Goal: Information Seeking & Learning: Compare options

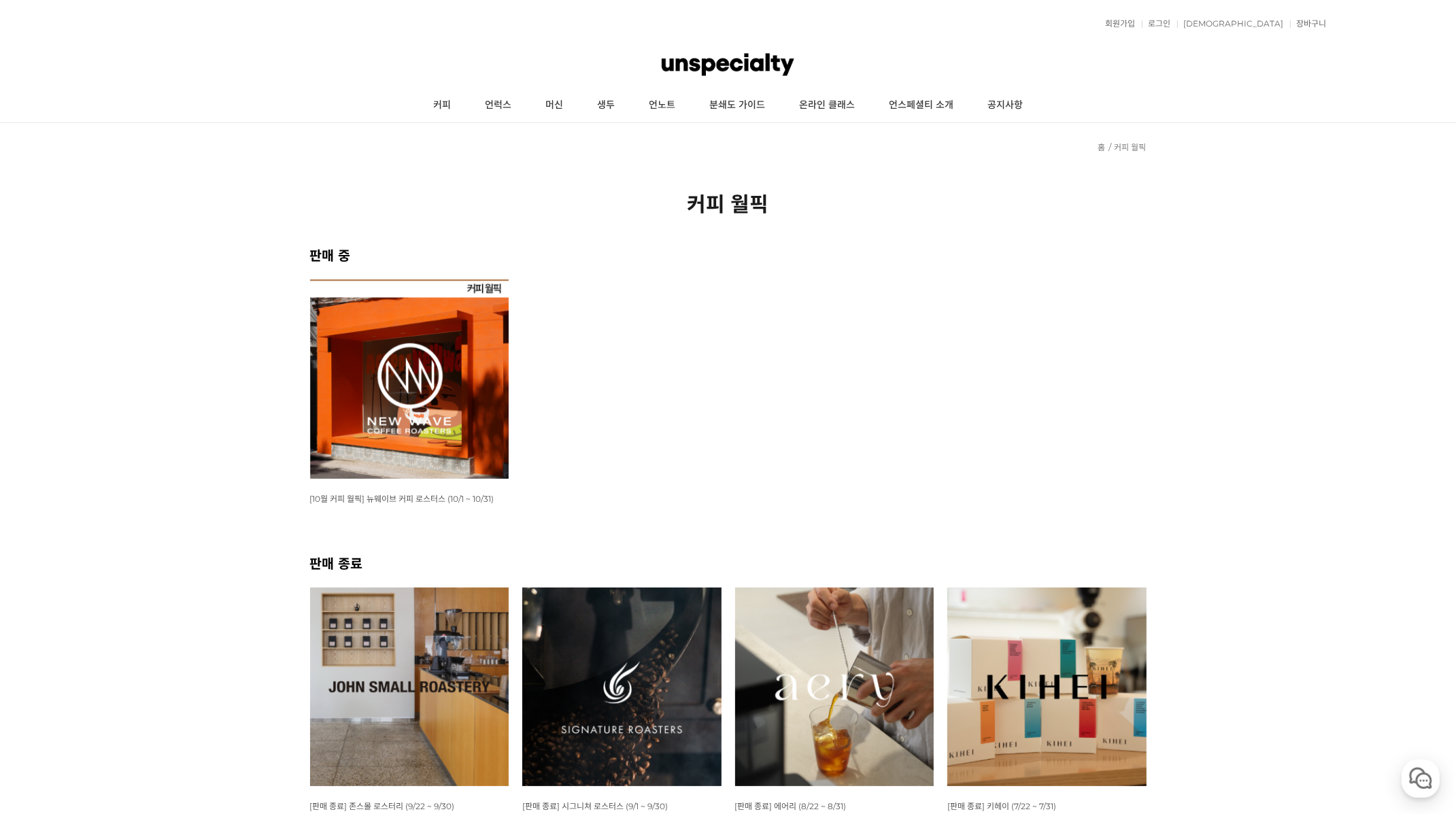
click at [521, 419] on ul "WISH ADD OPTION 상품명 : [10월 커피 월픽] 뉴웨이브 커피 로스터스 (10/1 ~ 10/31) 판매가 : 16,000원" at bounding box center [729, 416] width 850 height 273
click at [490, 423] on img at bounding box center [410, 379] width 199 height 199
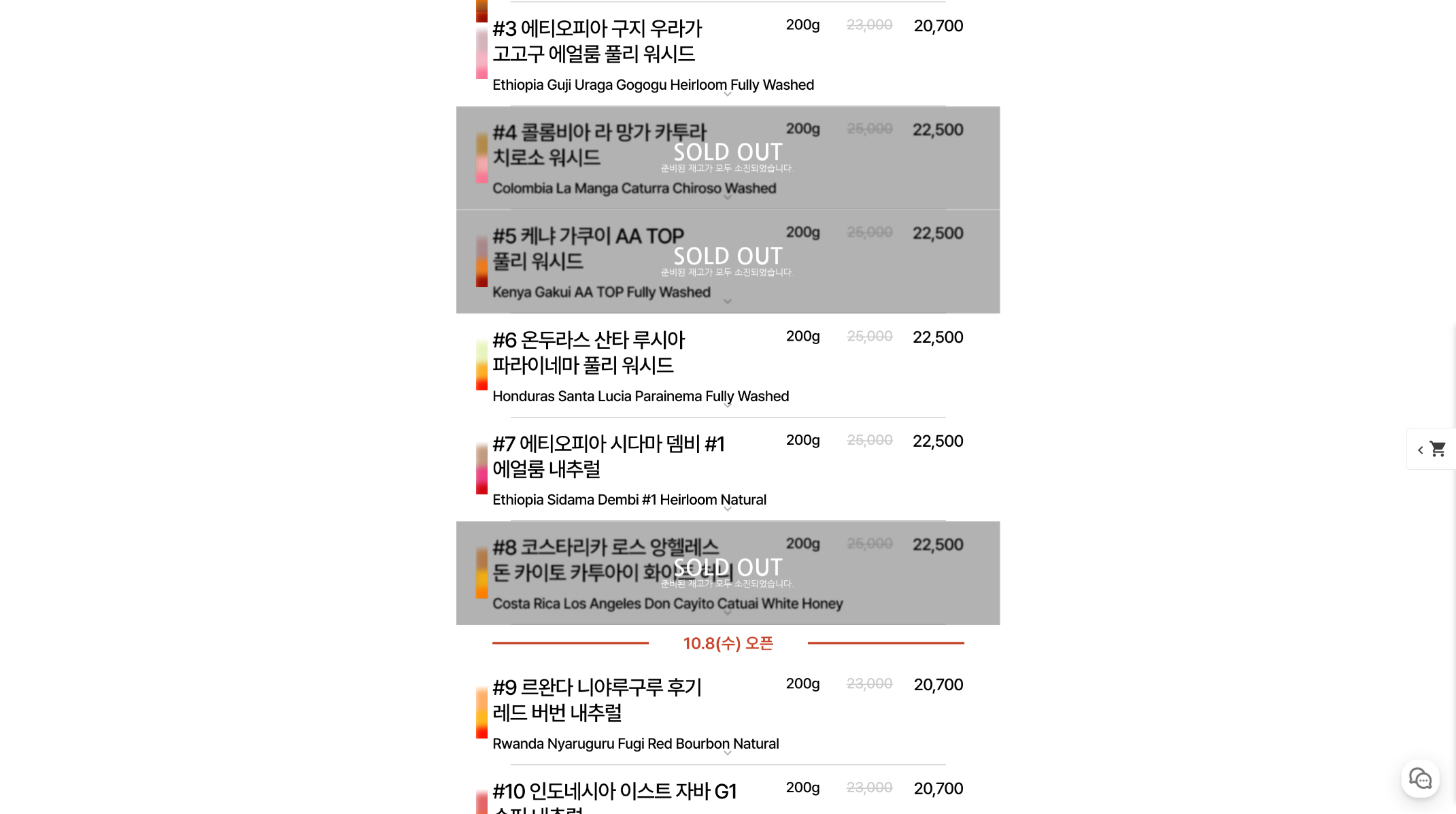
scroll to position [4157, 0]
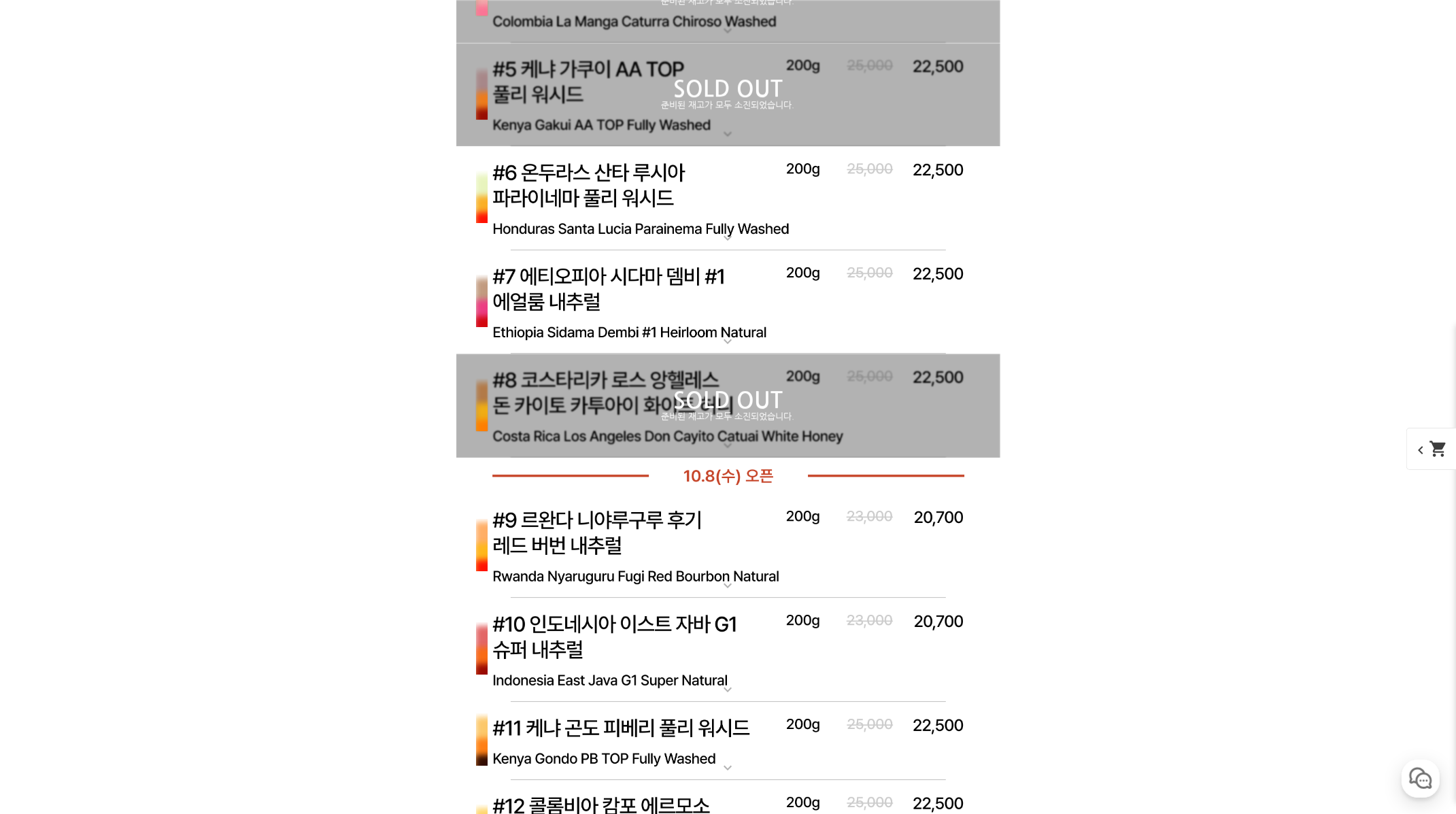
scroll to position [4850, 0]
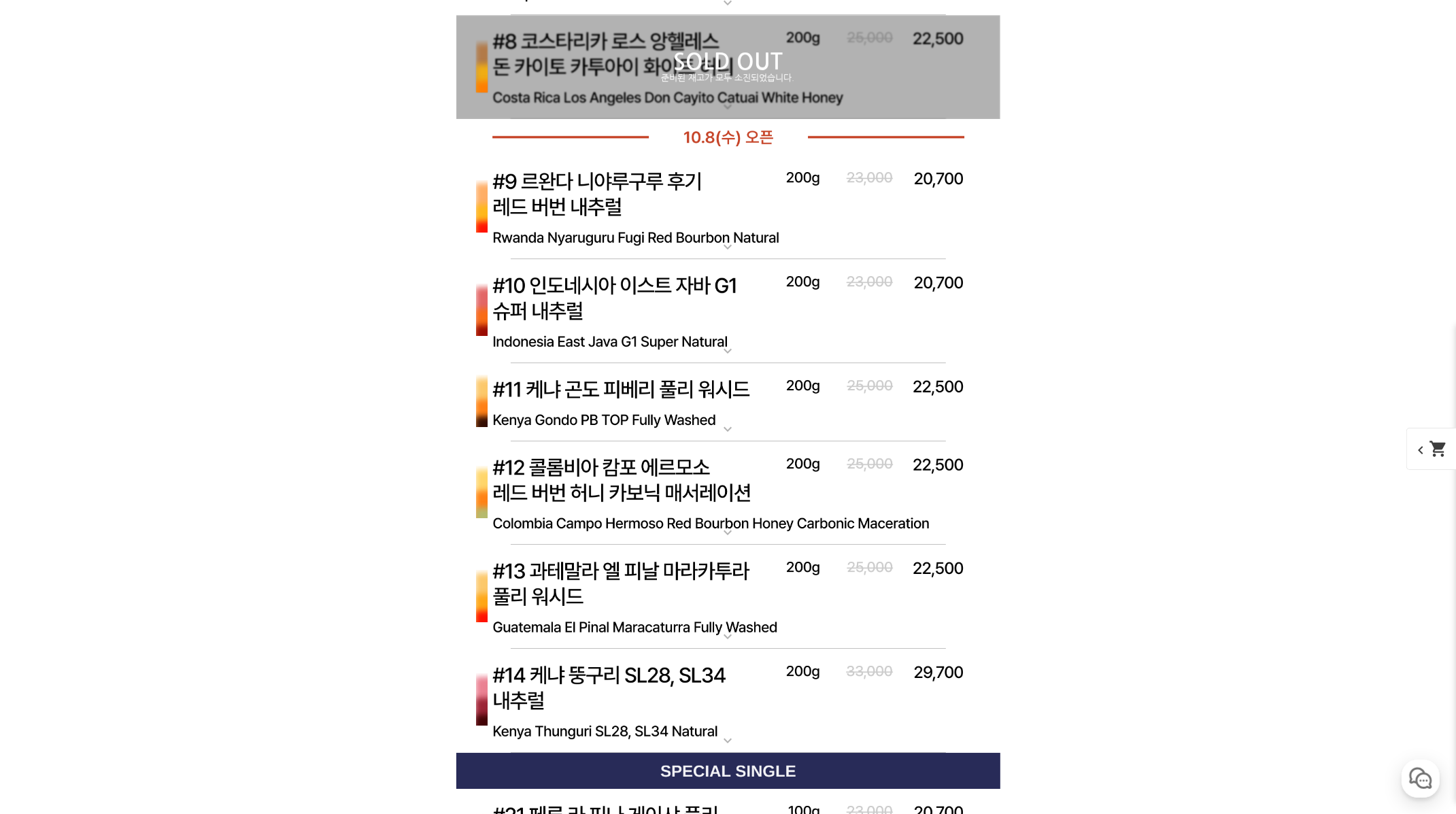
click at [1242, 310] on div "뒤로가기 현재 위치 홈 커피 월픽 상품 상세 정보 이전 리스트 1번째 리스트 2번째 리스트 3번째 리스트 다음 리스트" at bounding box center [728, 89] width 1456 height 9631
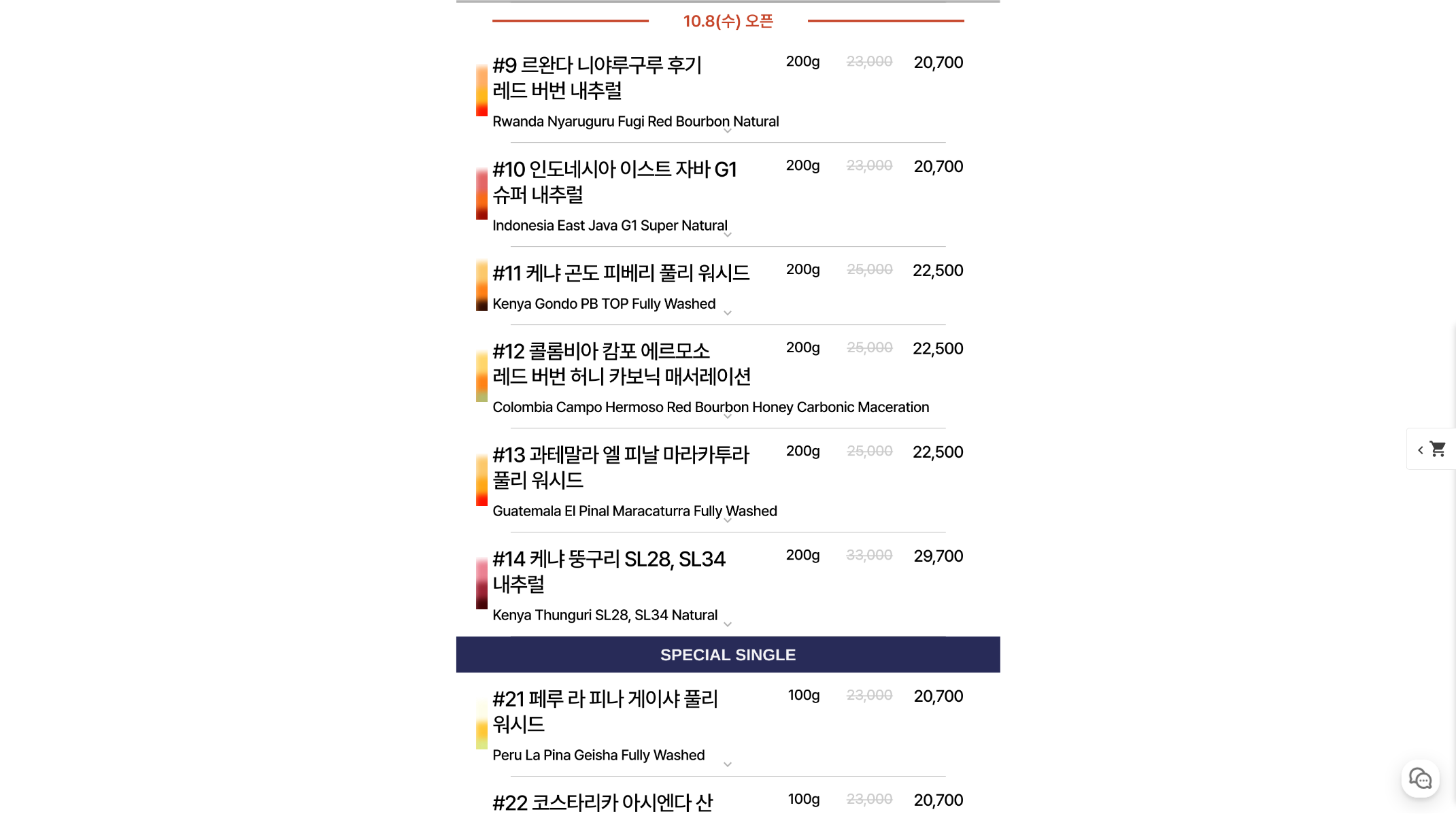
scroll to position [5013, 0]
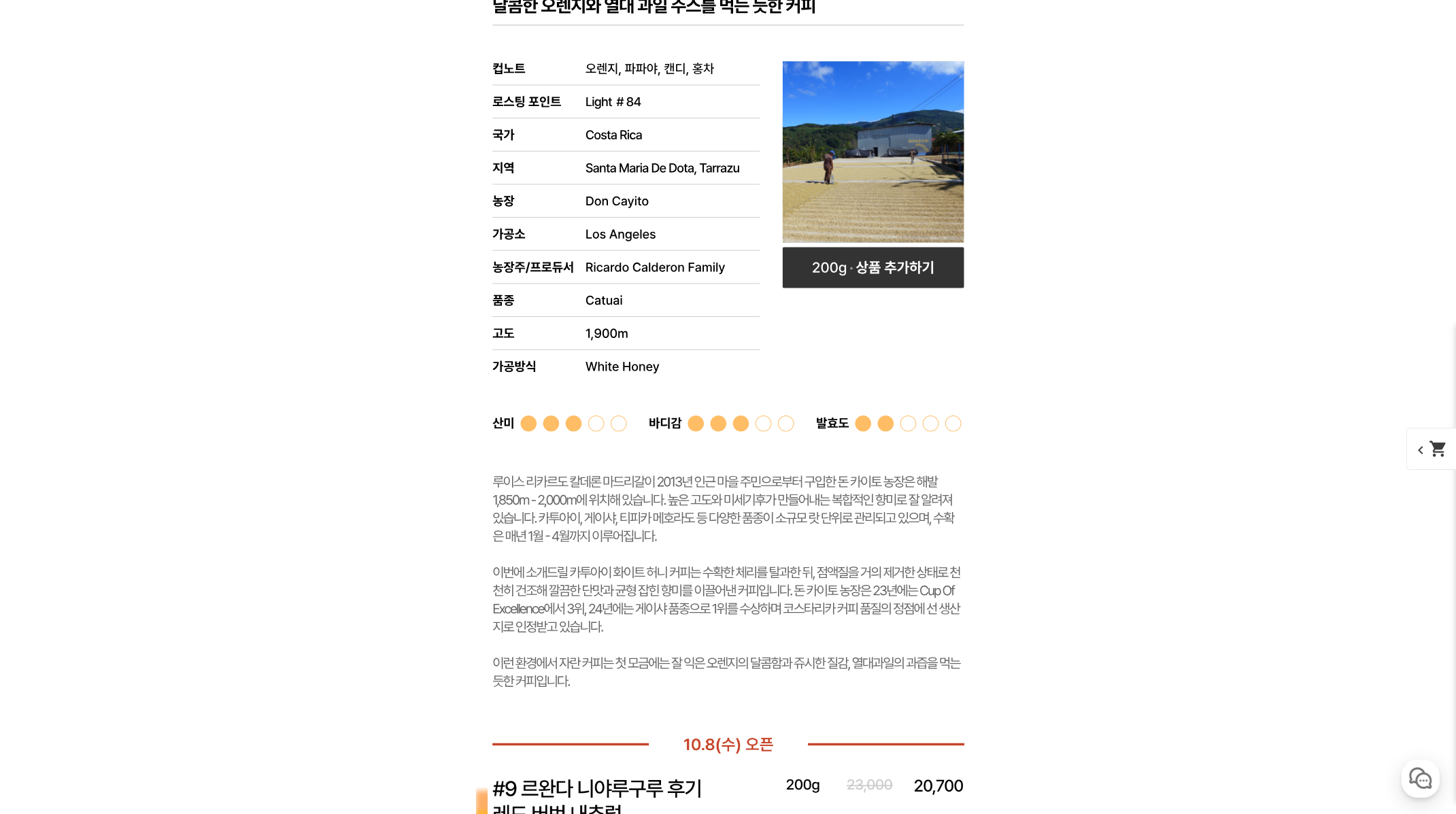
scroll to position [5065, 0]
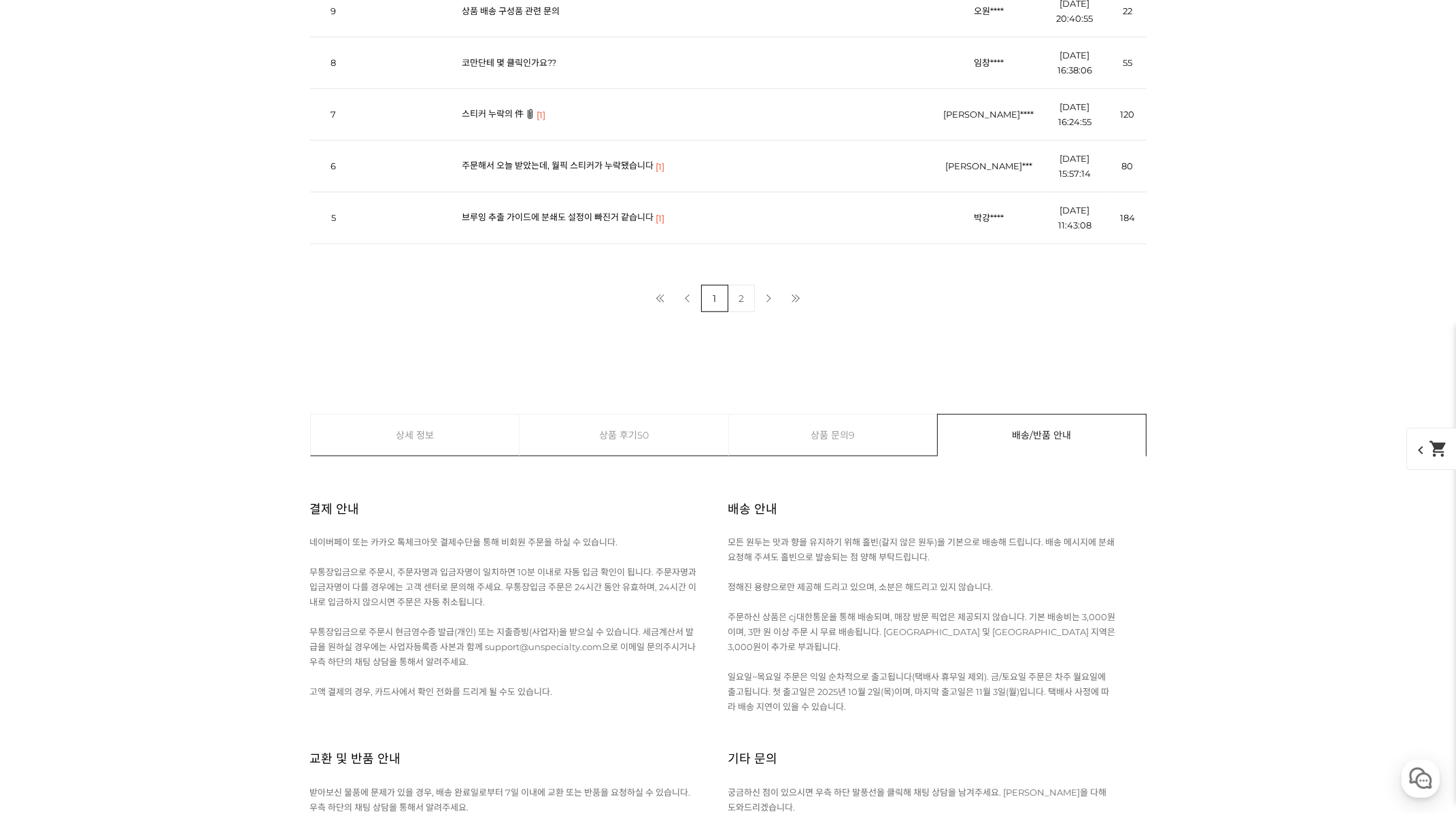
scroll to position [18735, 0]
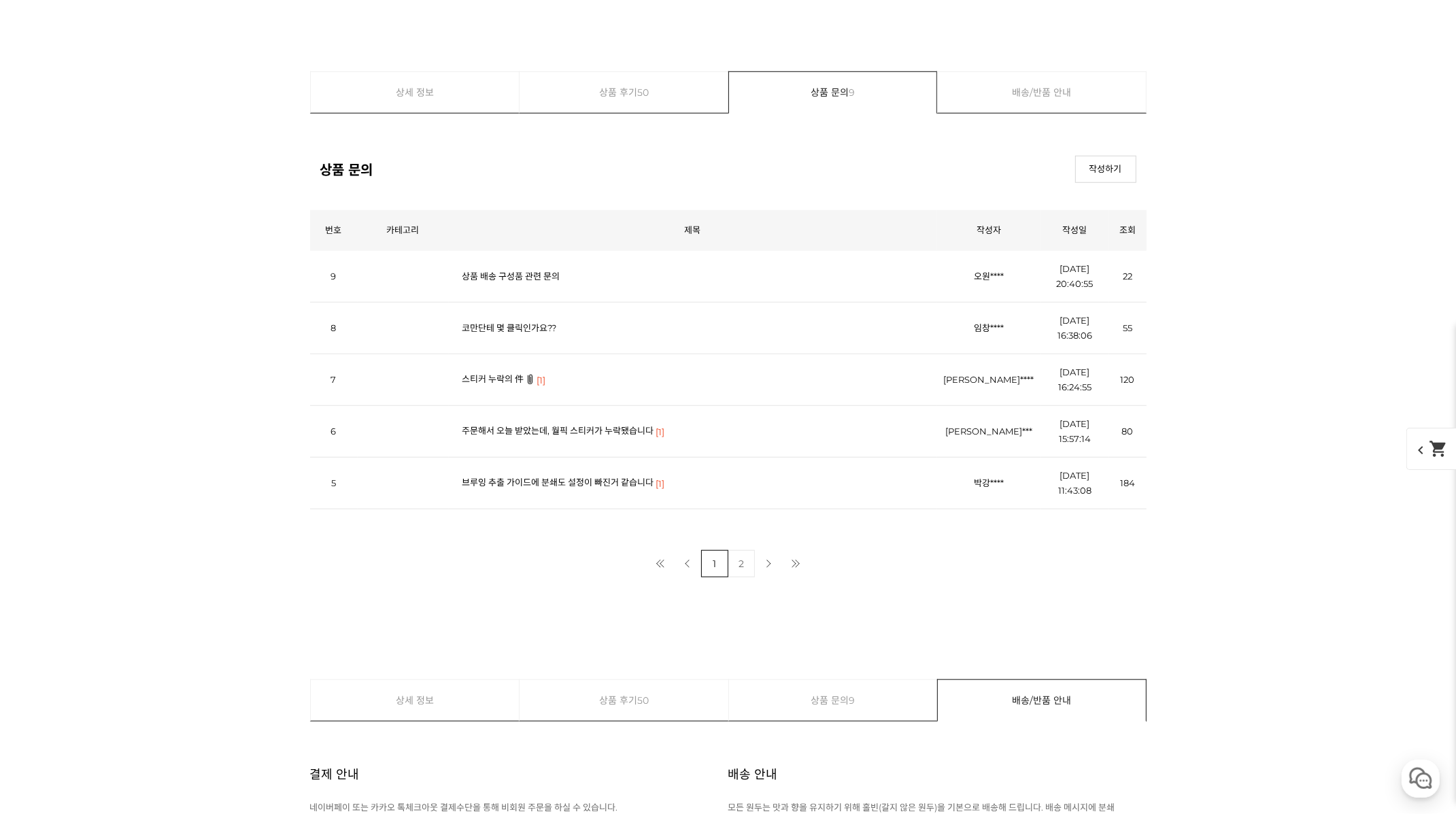
scroll to position [18130, 0]
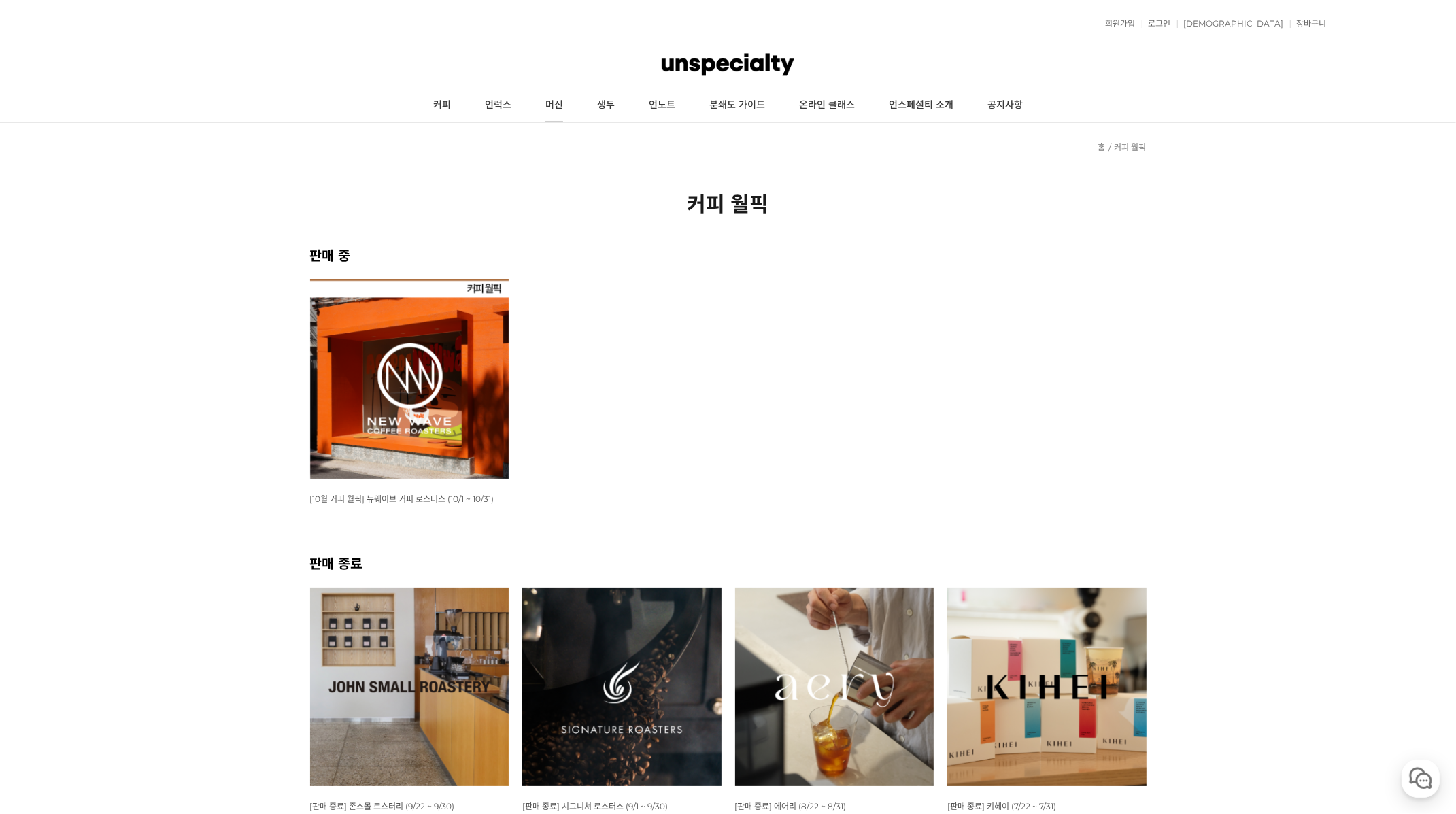
click at [562, 105] on link "머신" at bounding box center [554, 105] width 51 height 34
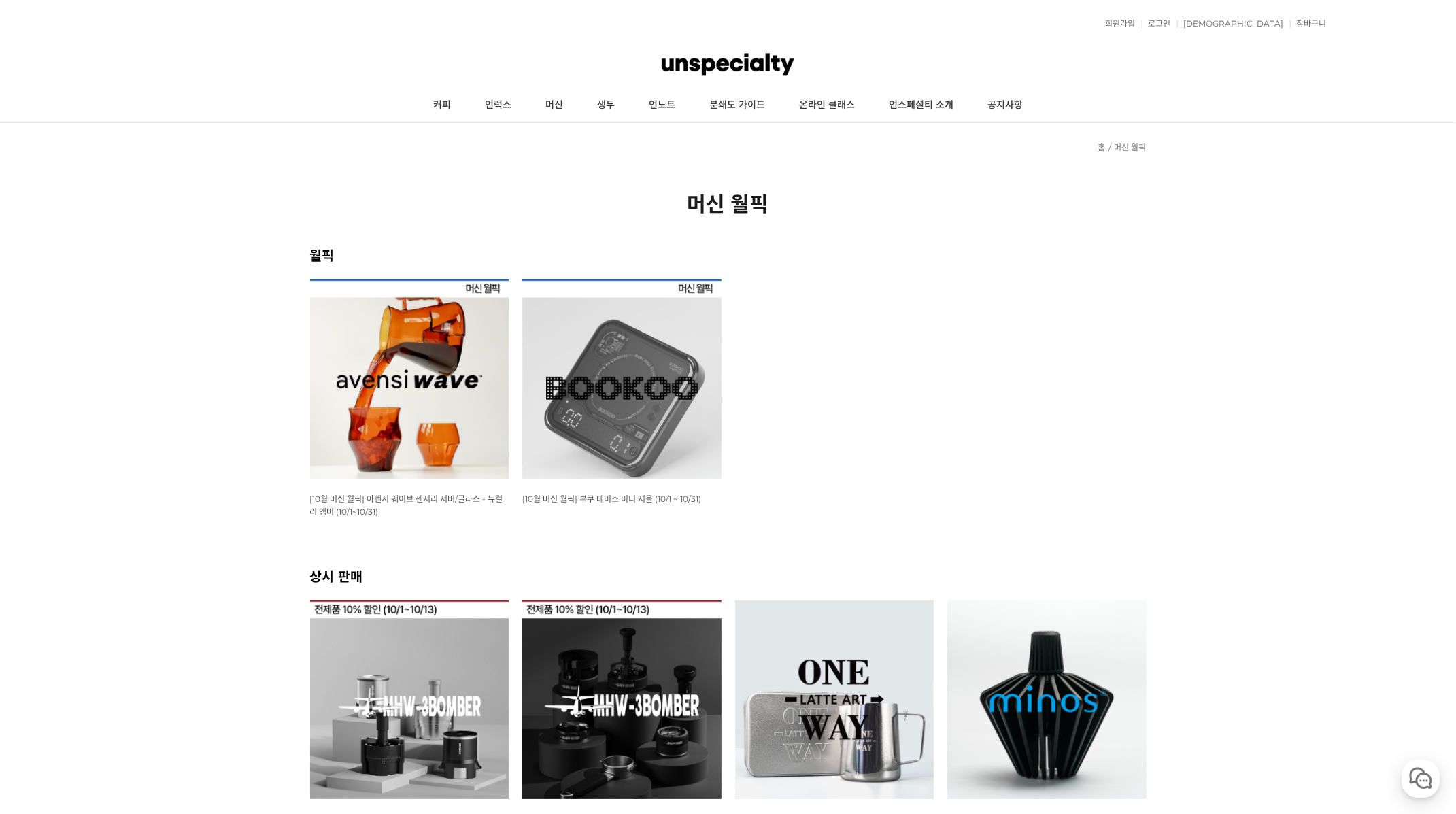
click at [620, 391] on img at bounding box center [622, 379] width 199 height 199
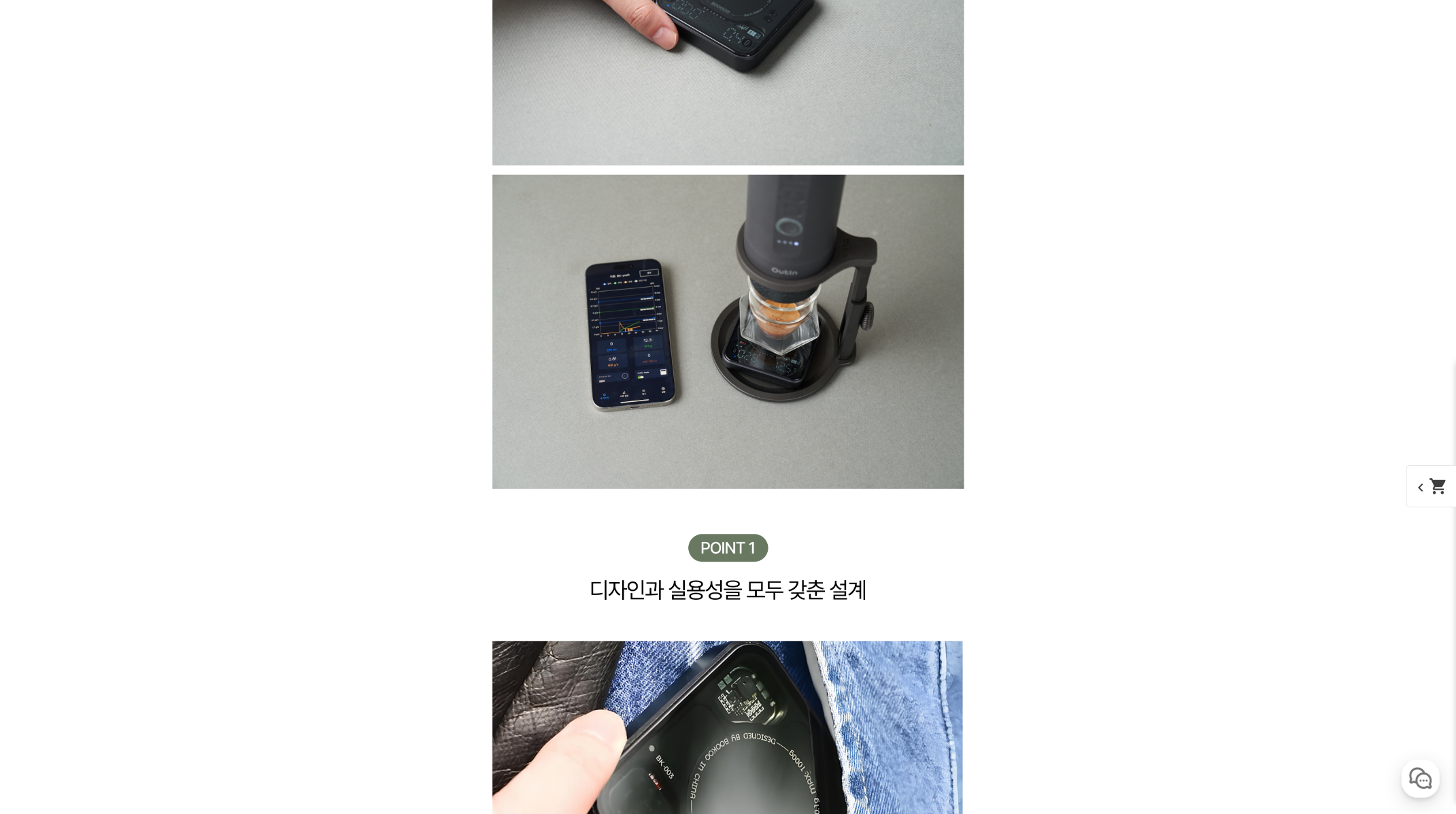
scroll to position [4708, 0]
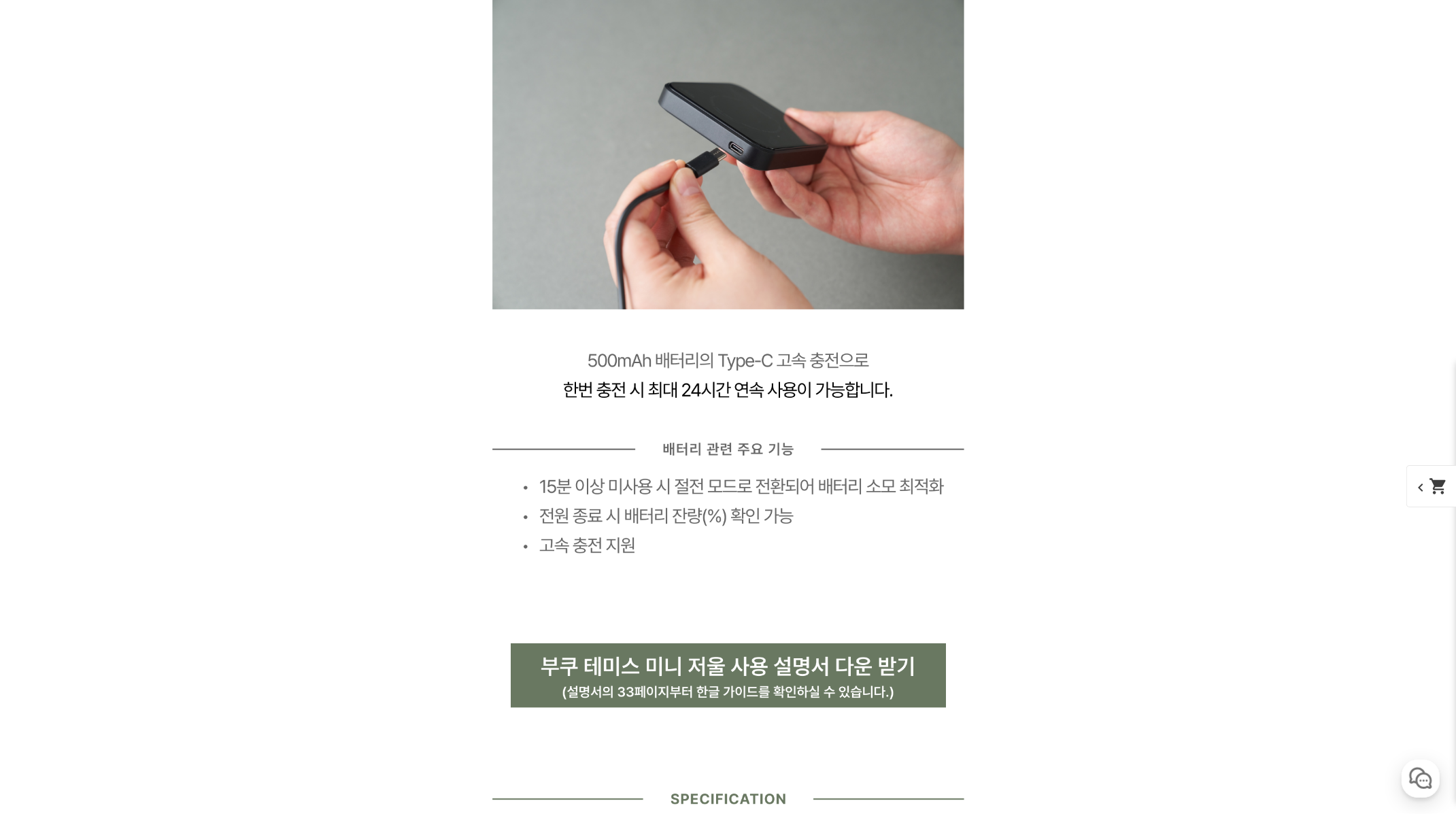
scroll to position [9869, 0]
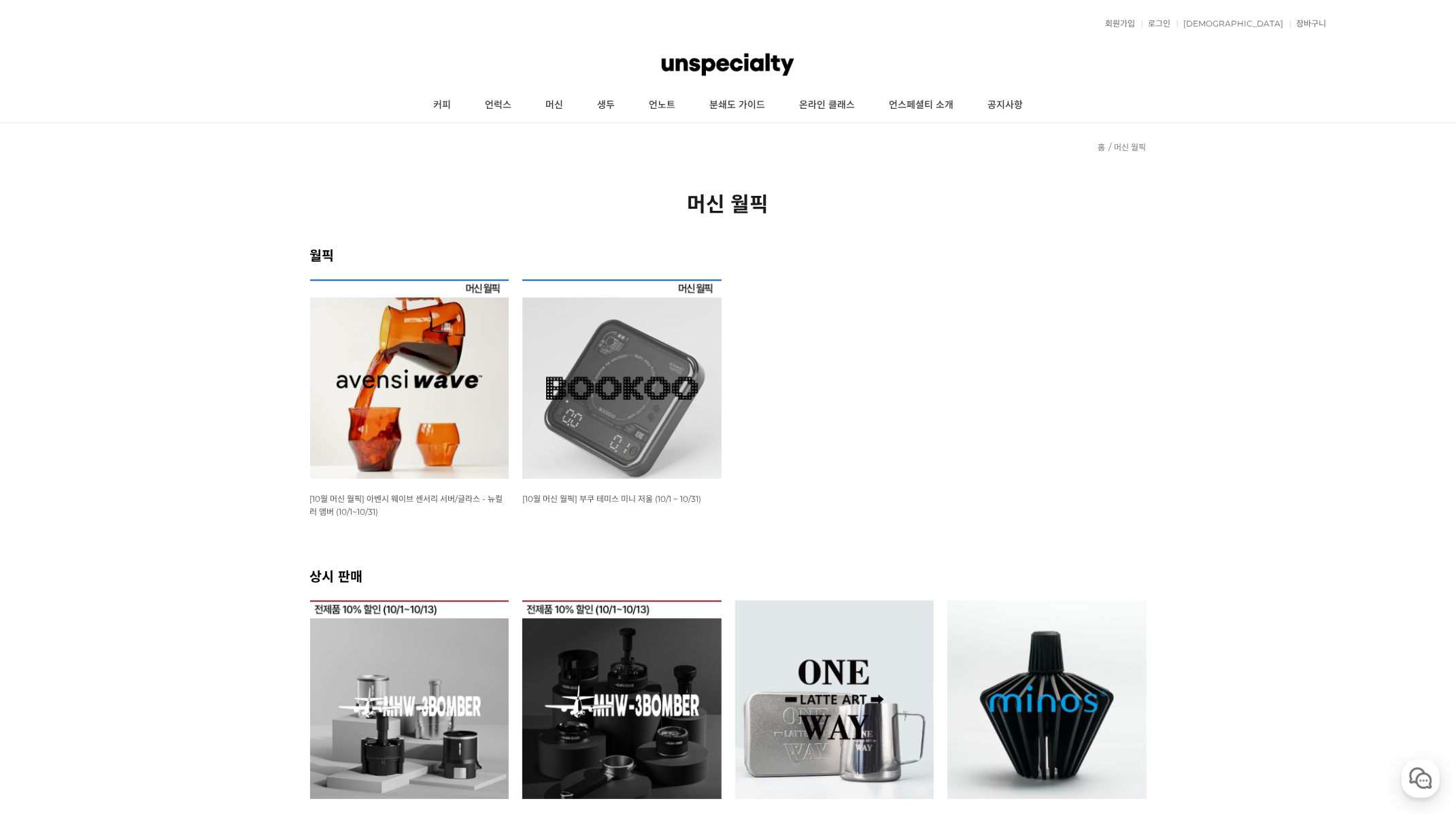
click at [1136, 369] on ul "WISH ADD OPTION 상품명 : [10월 머신 월픽] 아벤시 웨이브 센서리 서버/글라스 - 뉴컬러 앰버 (10/1~10/31) 판매가 …" at bounding box center [729, 422] width 850 height 286
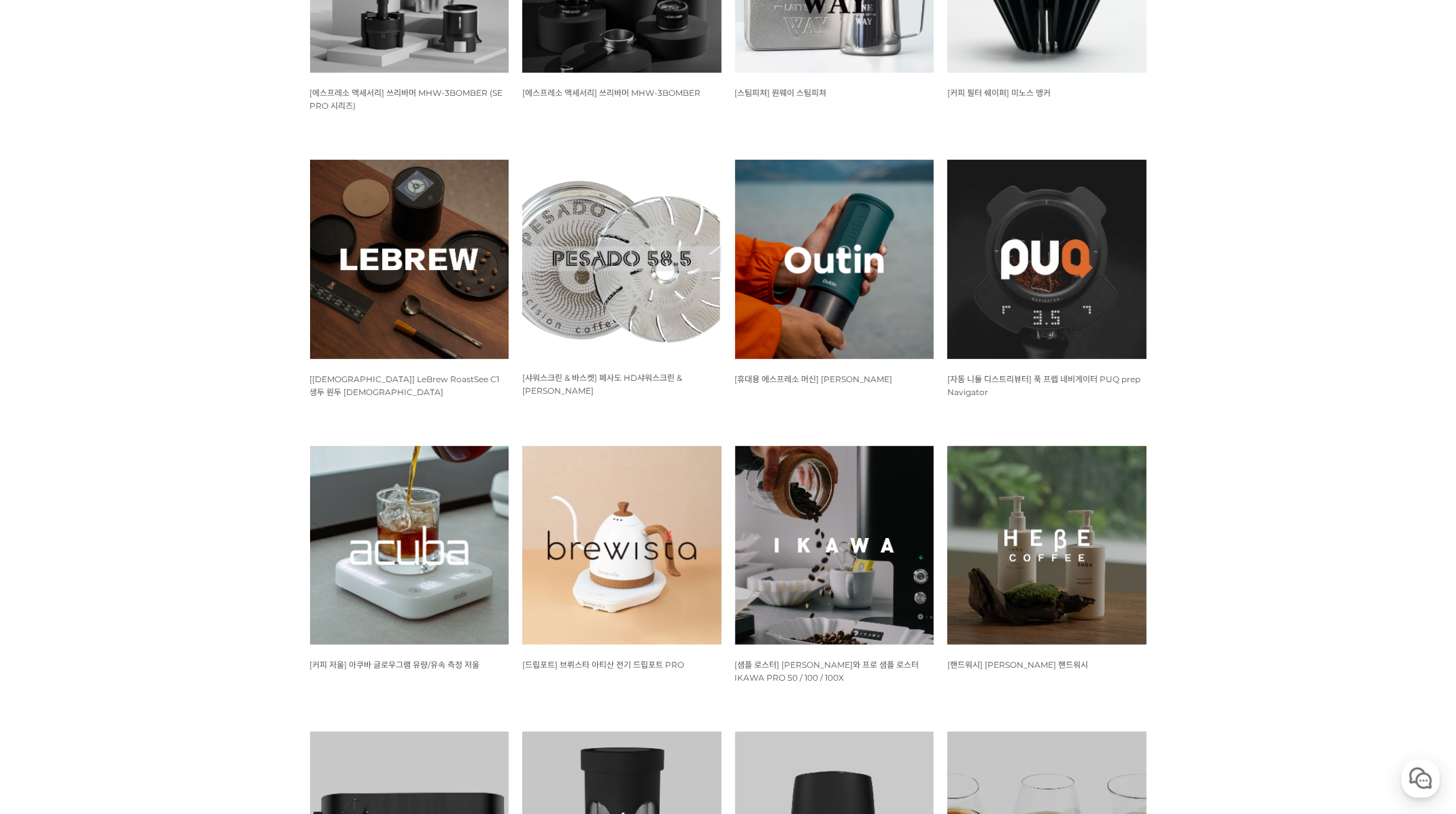
scroll to position [880, 0]
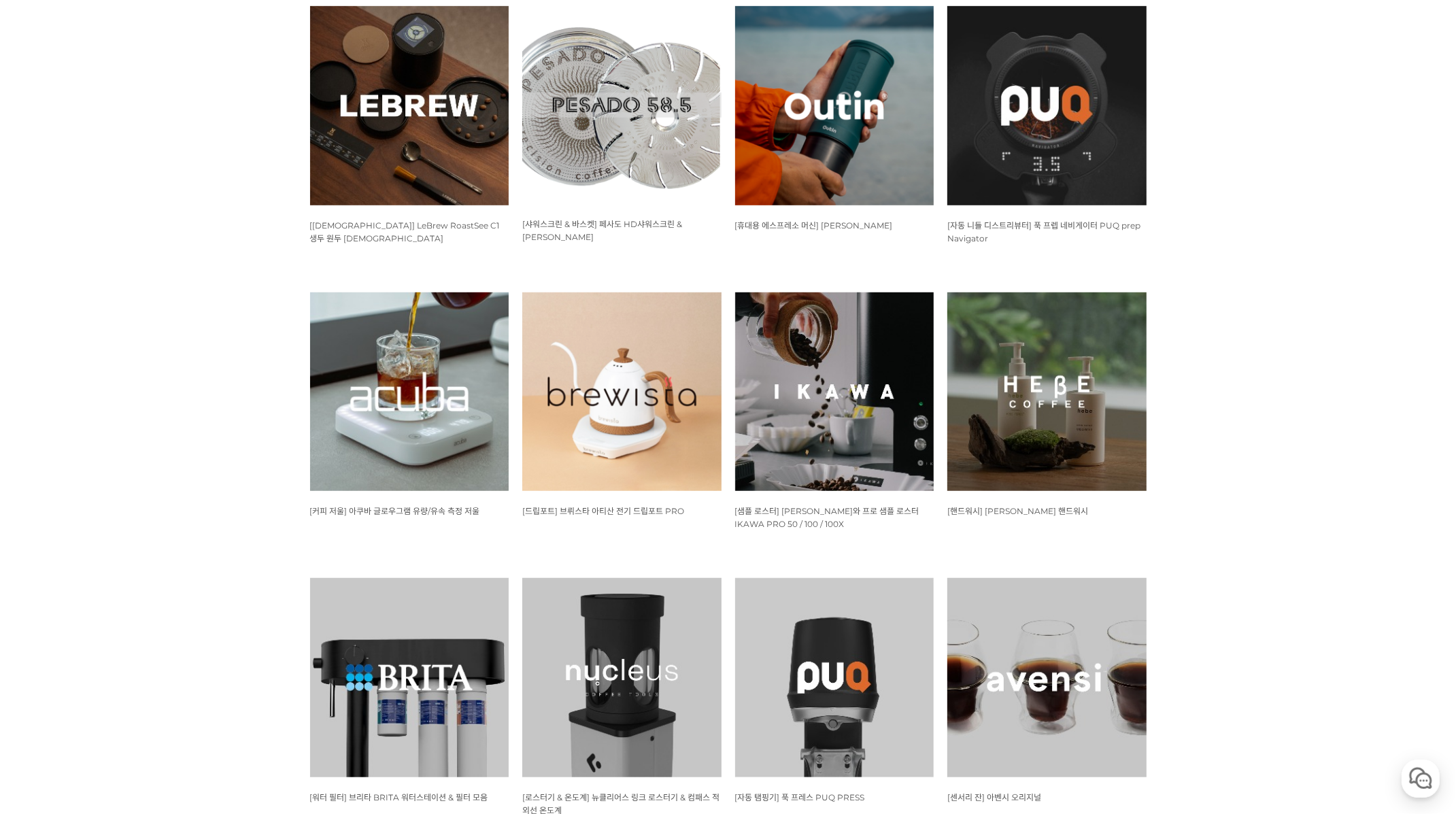
click at [429, 451] on img at bounding box center [410, 392] width 199 height 199
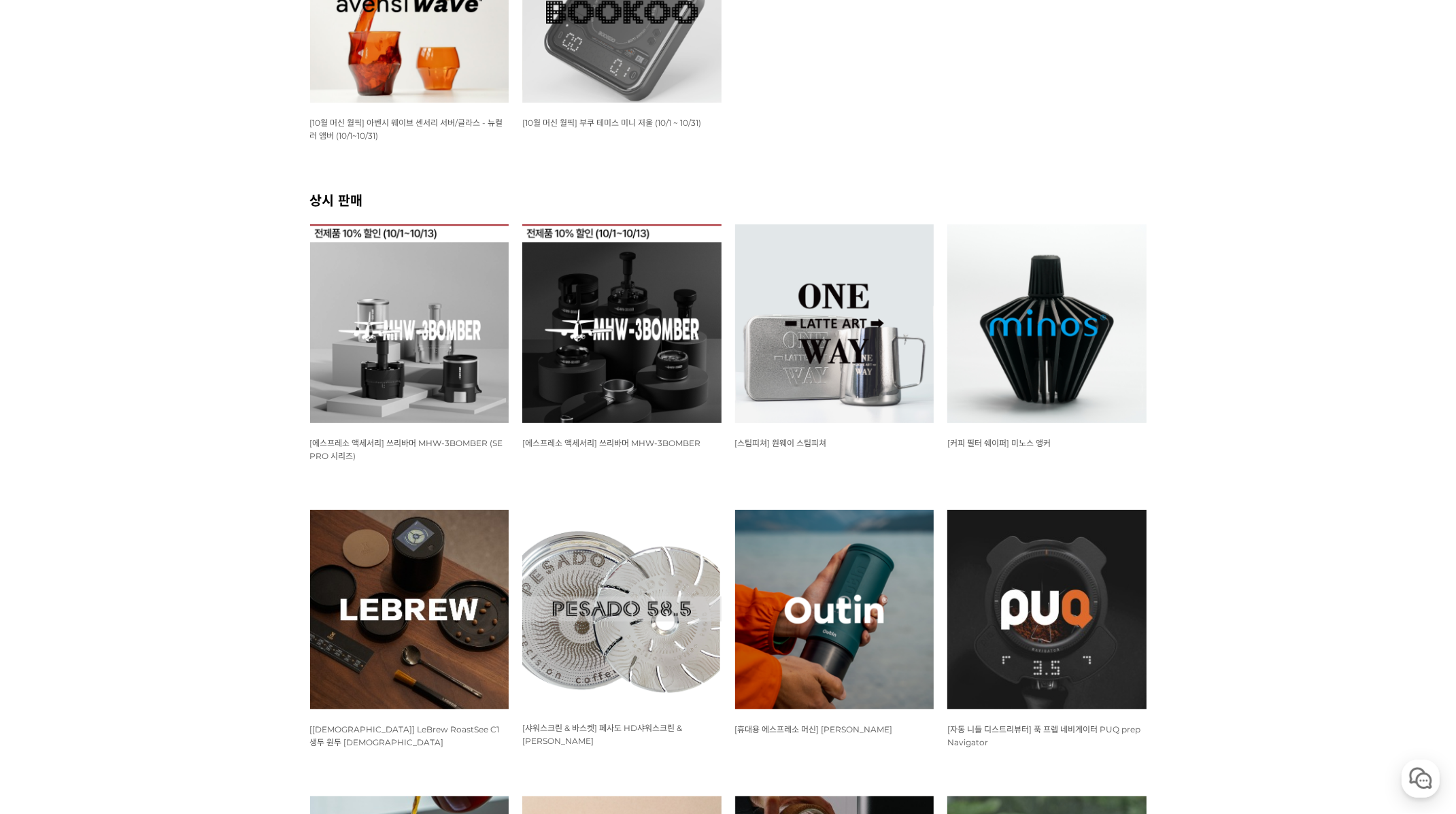
scroll to position [378, 0]
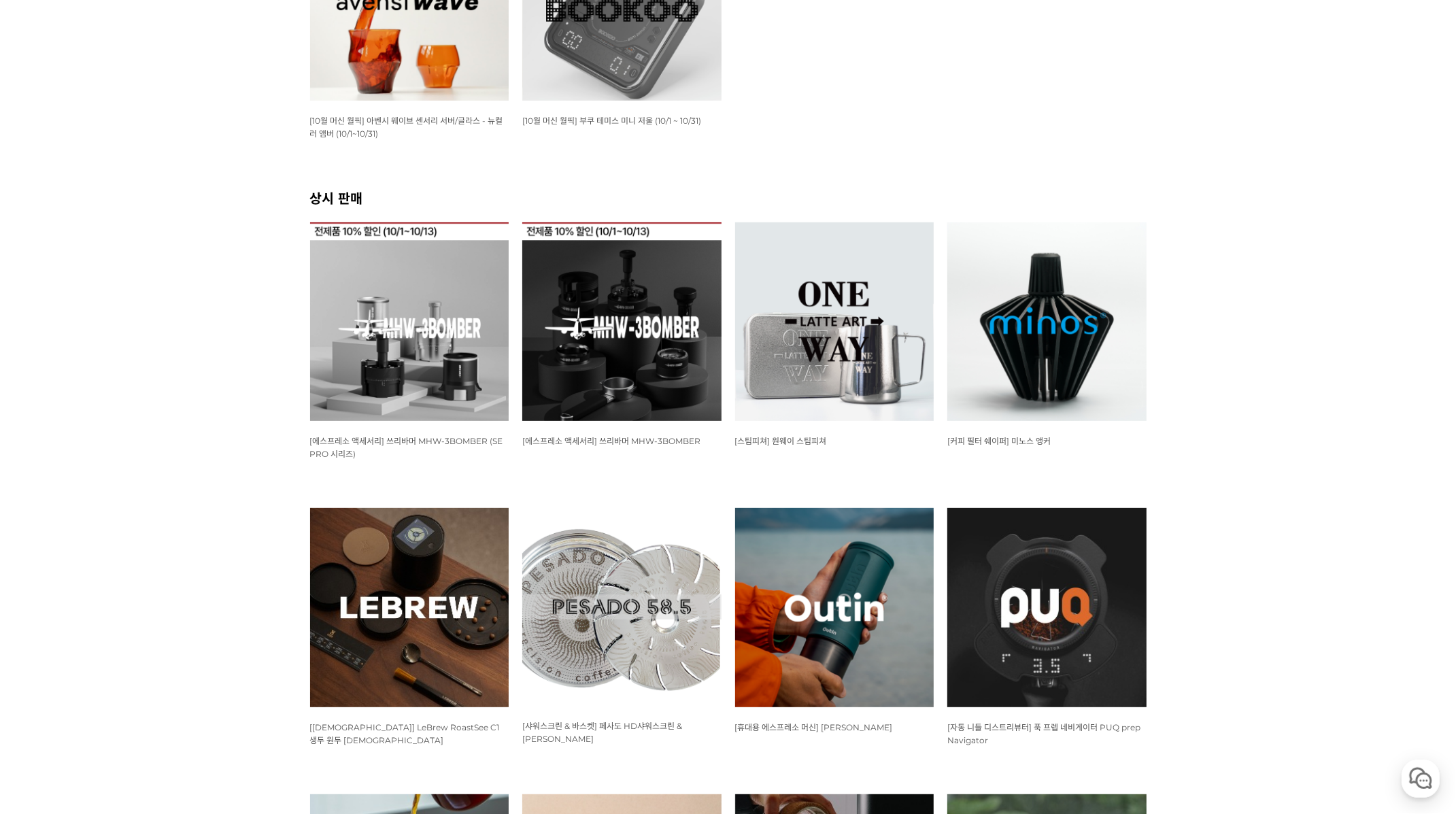
click at [639, 612] on img at bounding box center [622, 606] width 199 height 198
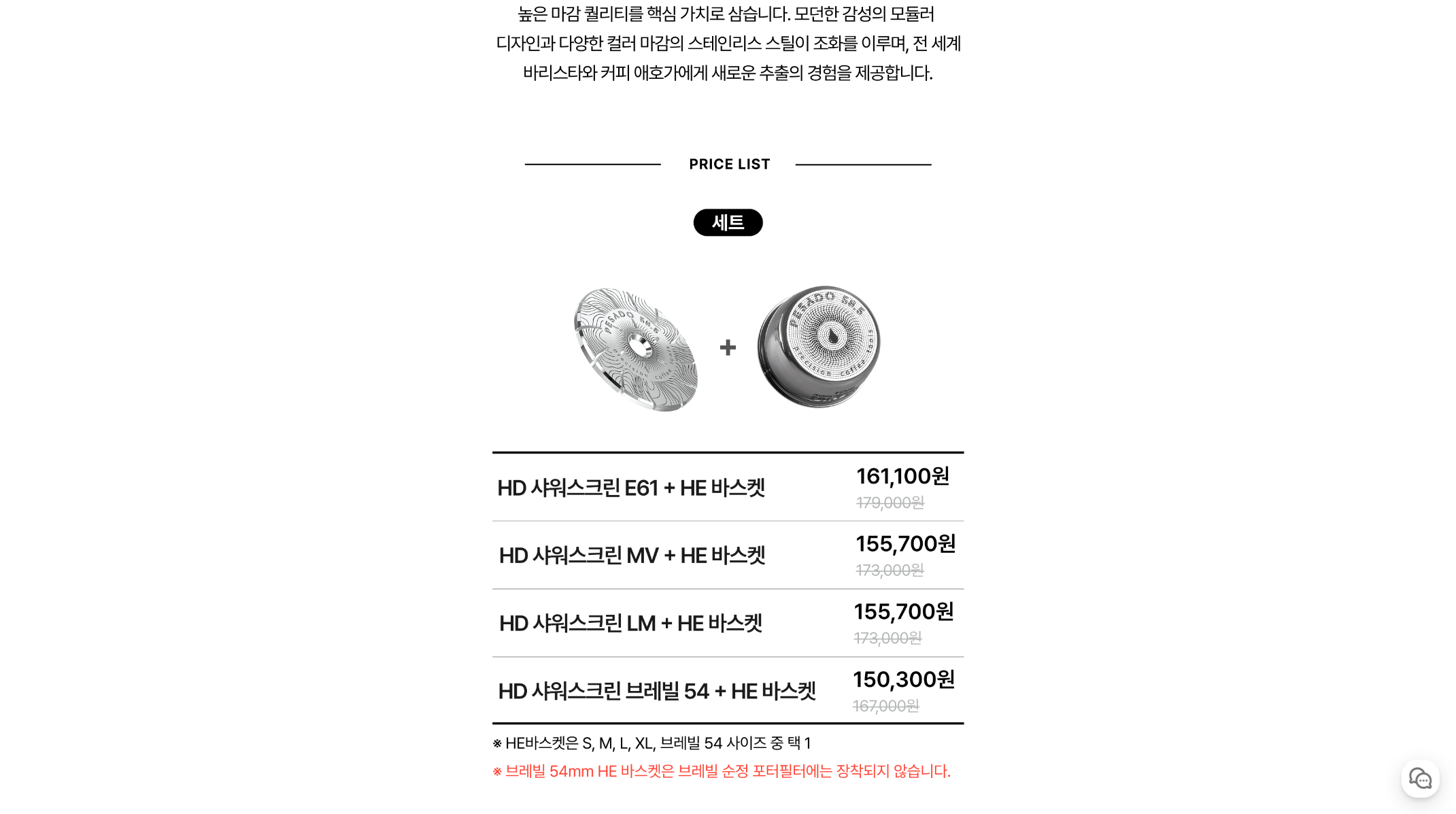
scroll to position [1379, 0]
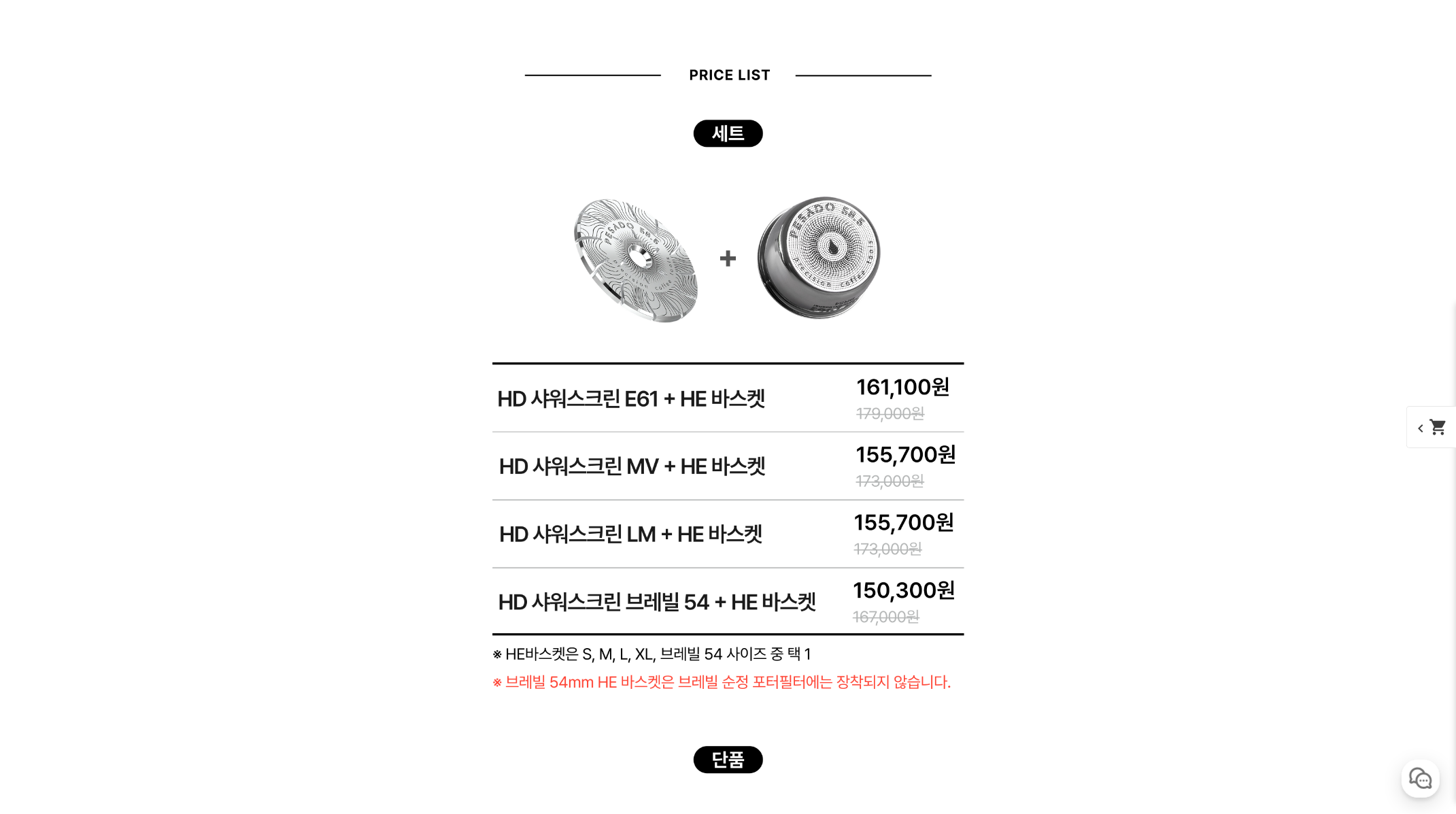
scroll to position [1552, 0]
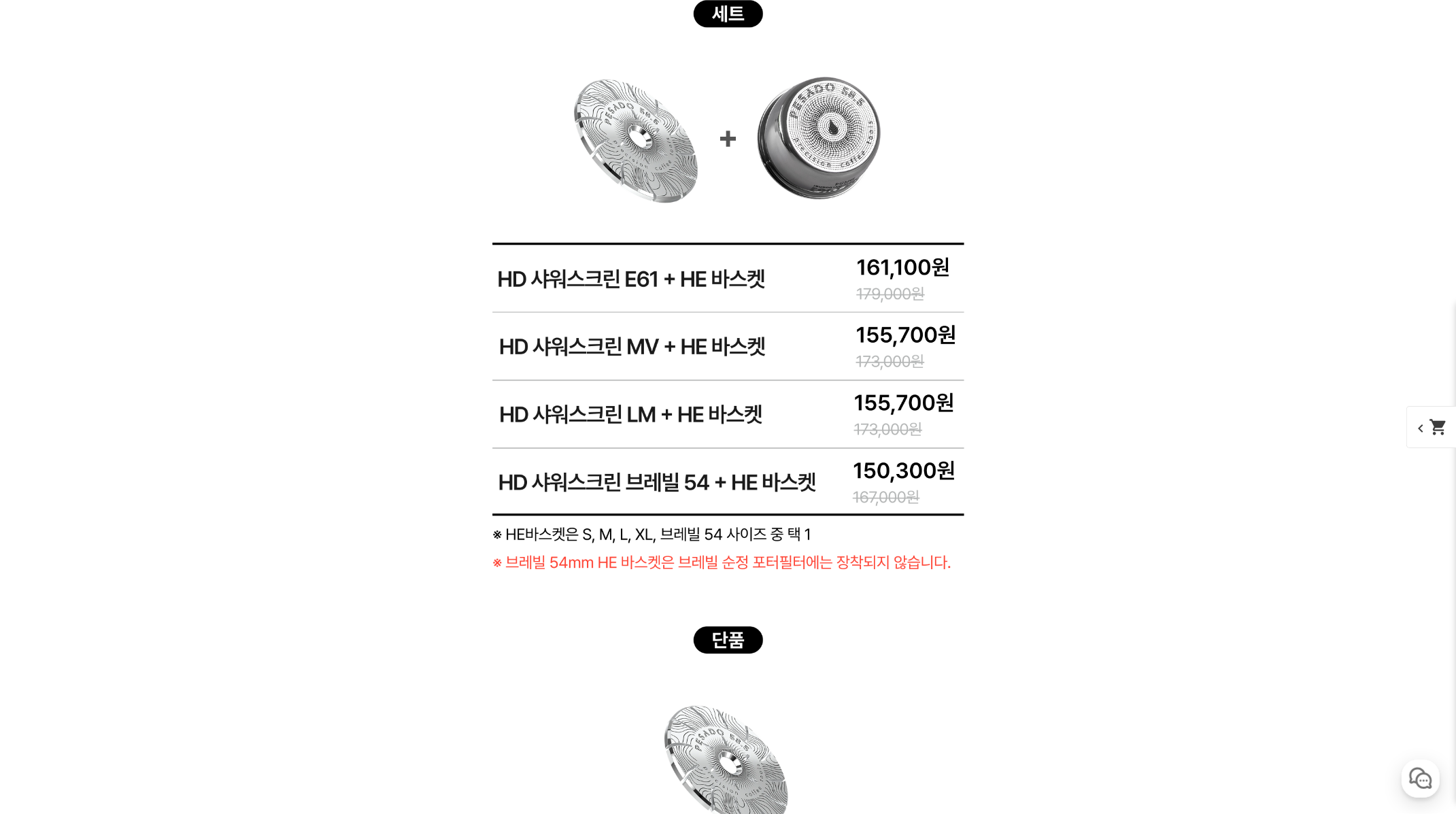
click at [1163, 354] on div "뒤로가기 현재 위치 홈 머신 월픽 상품 상세 정보 [샤워스크린 & 바스켓] 페사도 HD샤워스크린 & HE바스켓 (해외배송 가능 상품) chev…" at bounding box center [728, 829] width 1456 height 4517
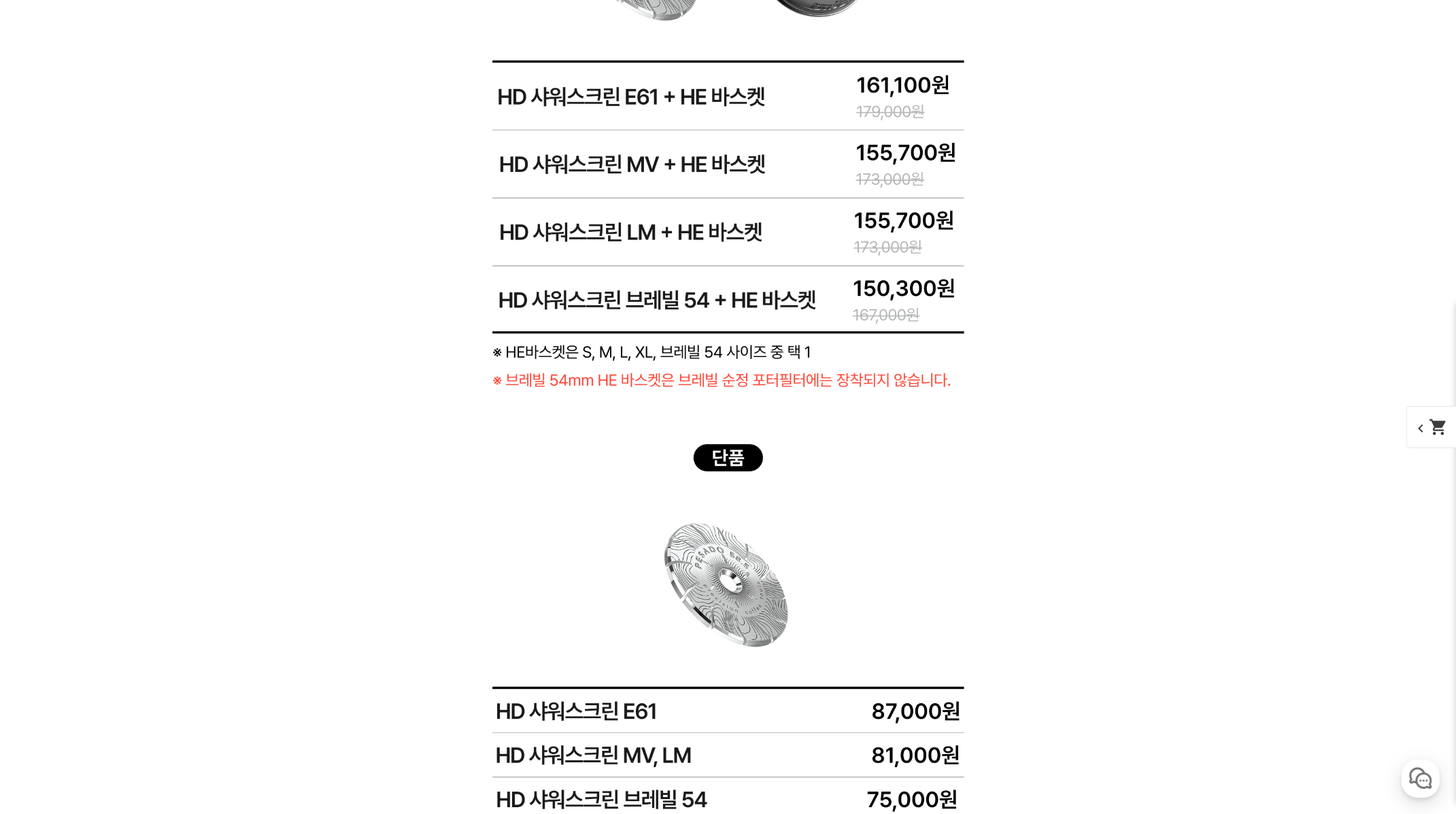
click at [1176, 394] on div "뒤로가기 현재 위치 홈 머신 월픽 상품 상세 정보 [샤워스크린 & 바스켓] 페사도 HD샤워스크린 & HE바스켓 (해외배송 가능 상품) chev…" at bounding box center [728, 647] width 1456 height 4517
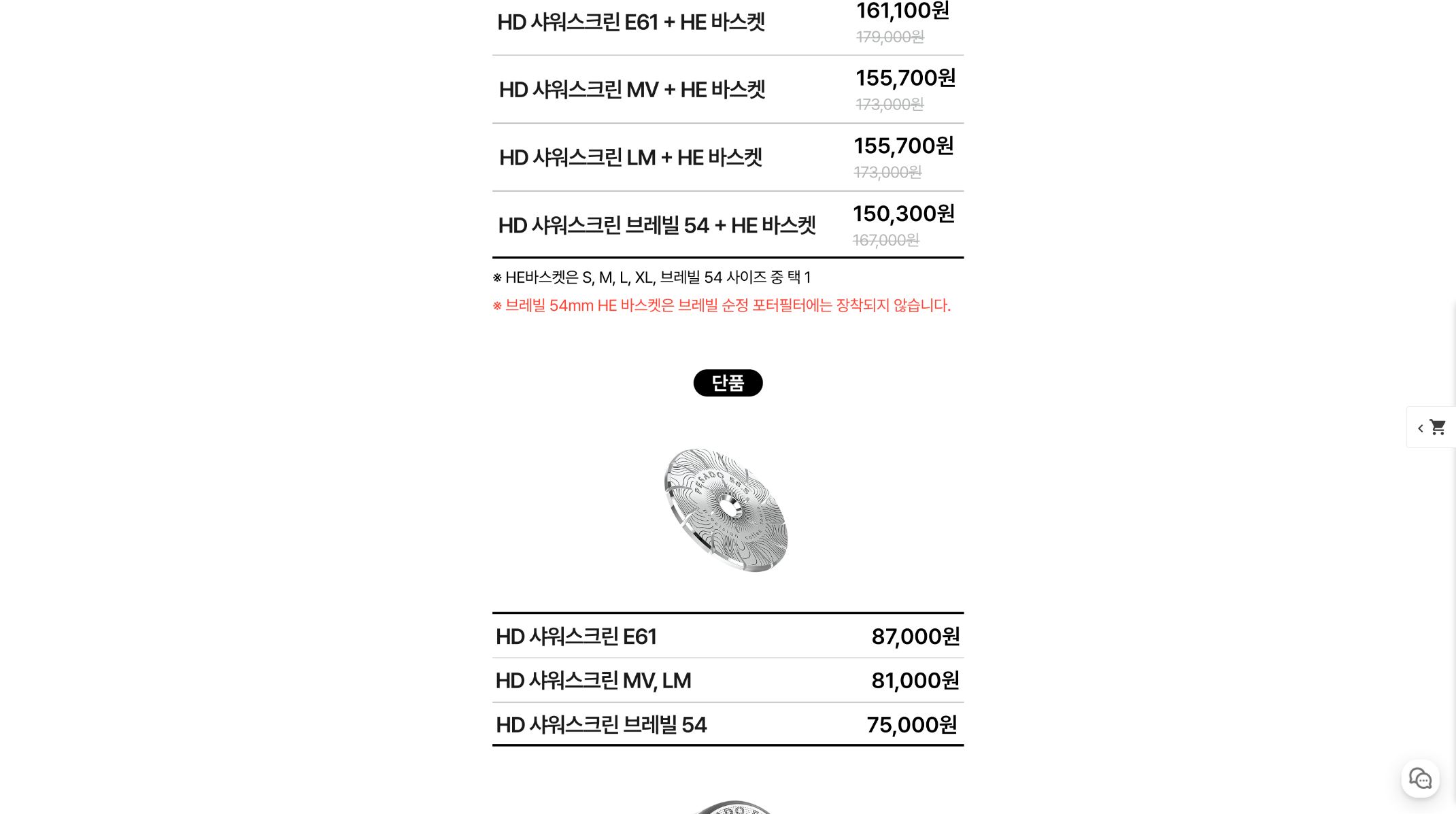
scroll to position [2089, 0]
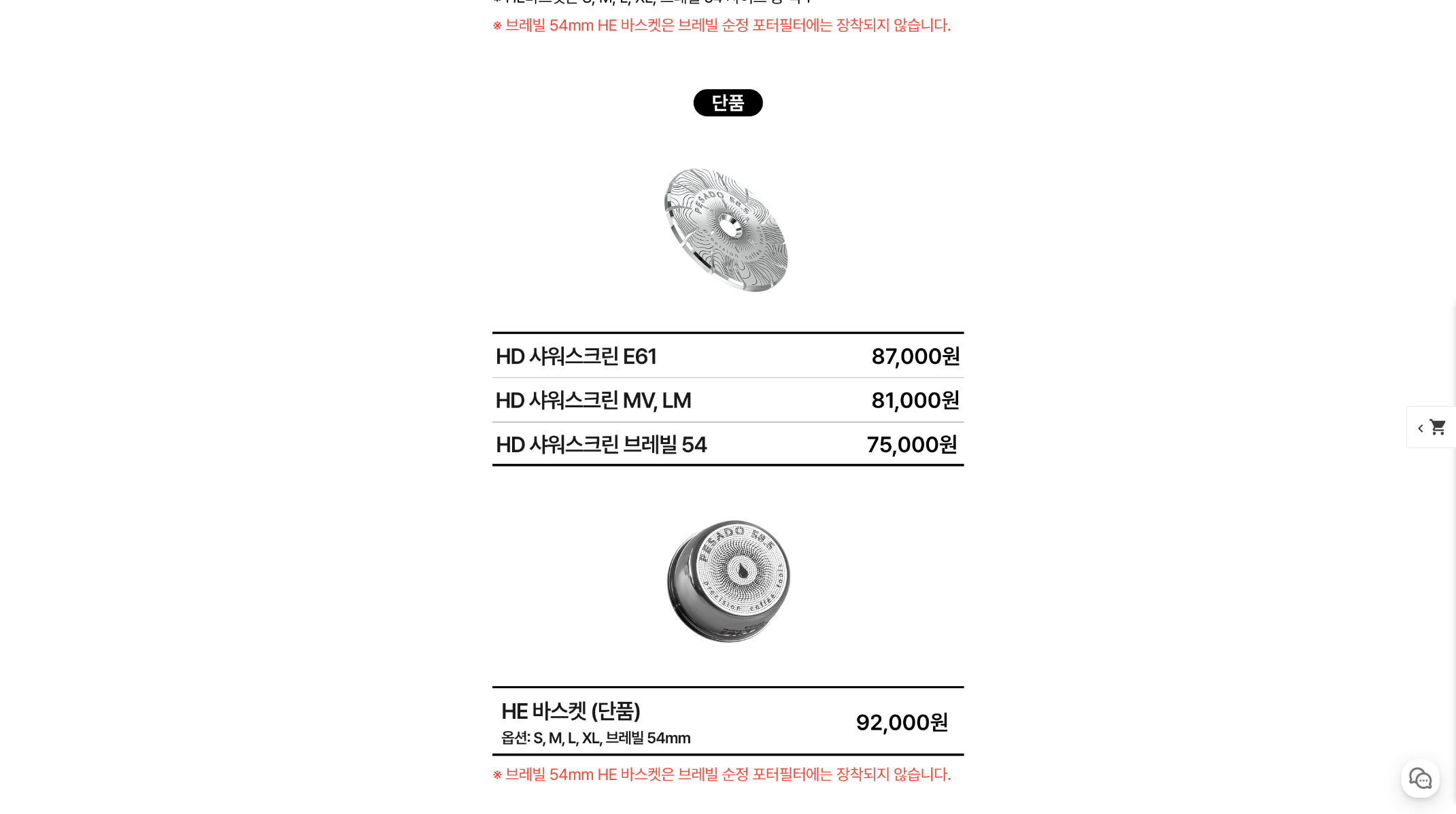
click at [1178, 392] on div "뒤로가기 현재 위치 홈 머신 월픽 상품 상세 정보 [샤워스크린 & 바스켓] 페사도 HD샤워스크린 & HE바스켓 (해외배송 가능 상품) chev…" at bounding box center [728, 292] width 1456 height 4517
click at [1178, 391] on div "뒤로가기 현재 위치 홈 머신 월픽 상품 상세 정보 [샤워스크린 & 바스켓] 페사도 HD샤워스크린 & HE바스켓 (해외배송 가능 상품) chev…" at bounding box center [728, 292] width 1456 height 4517
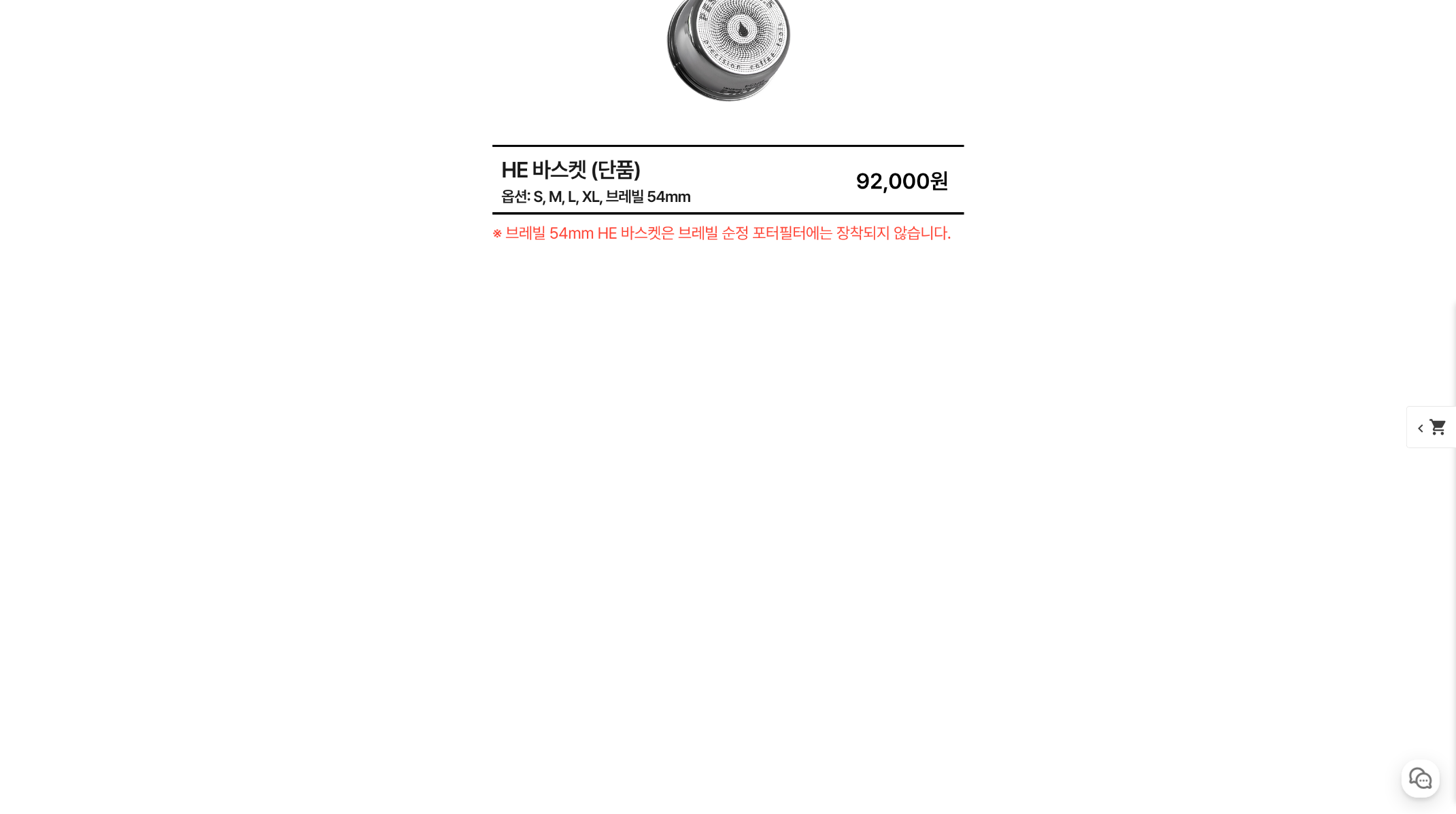
scroll to position [2818, 0]
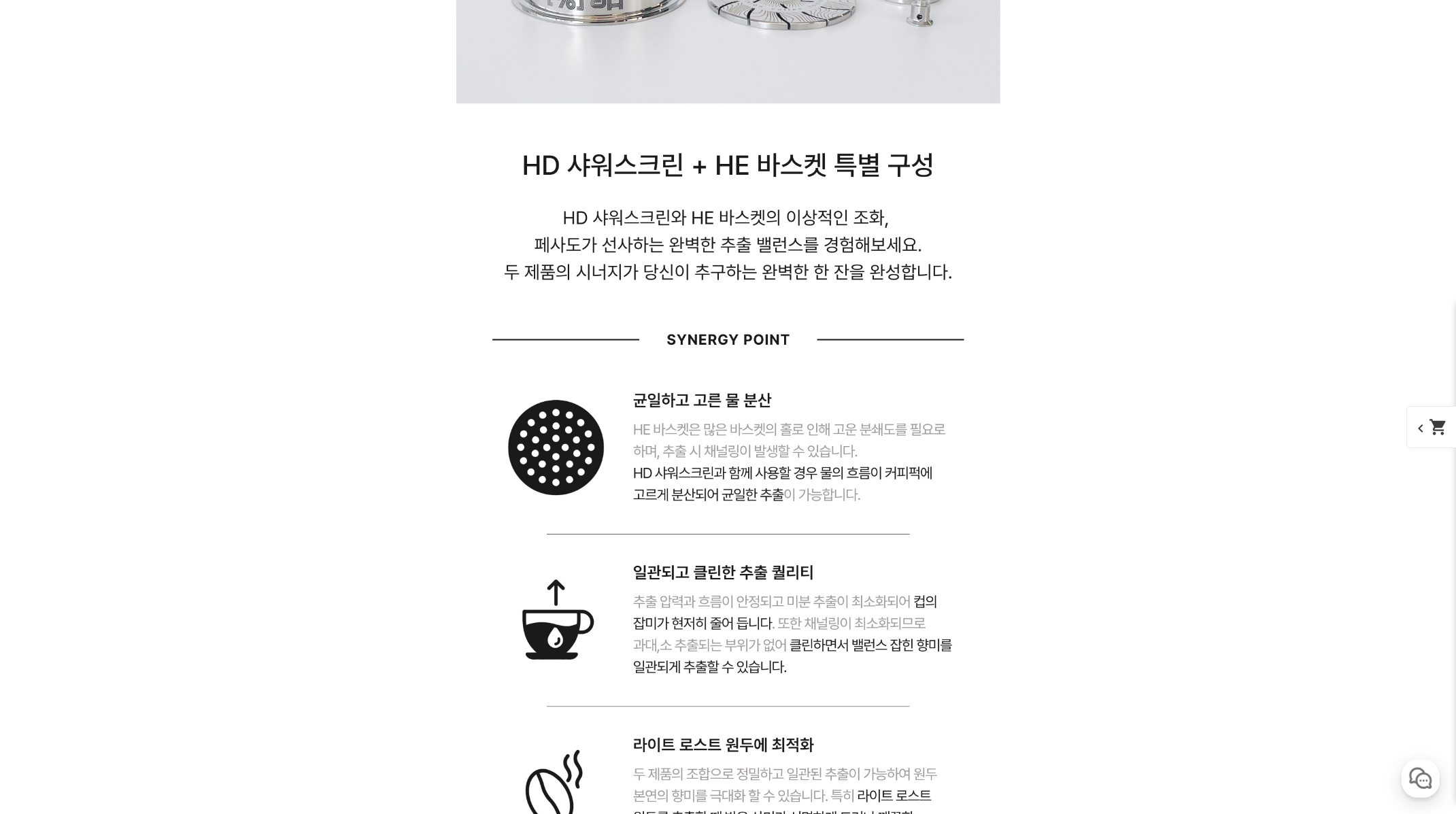
scroll to position [3518, 0]
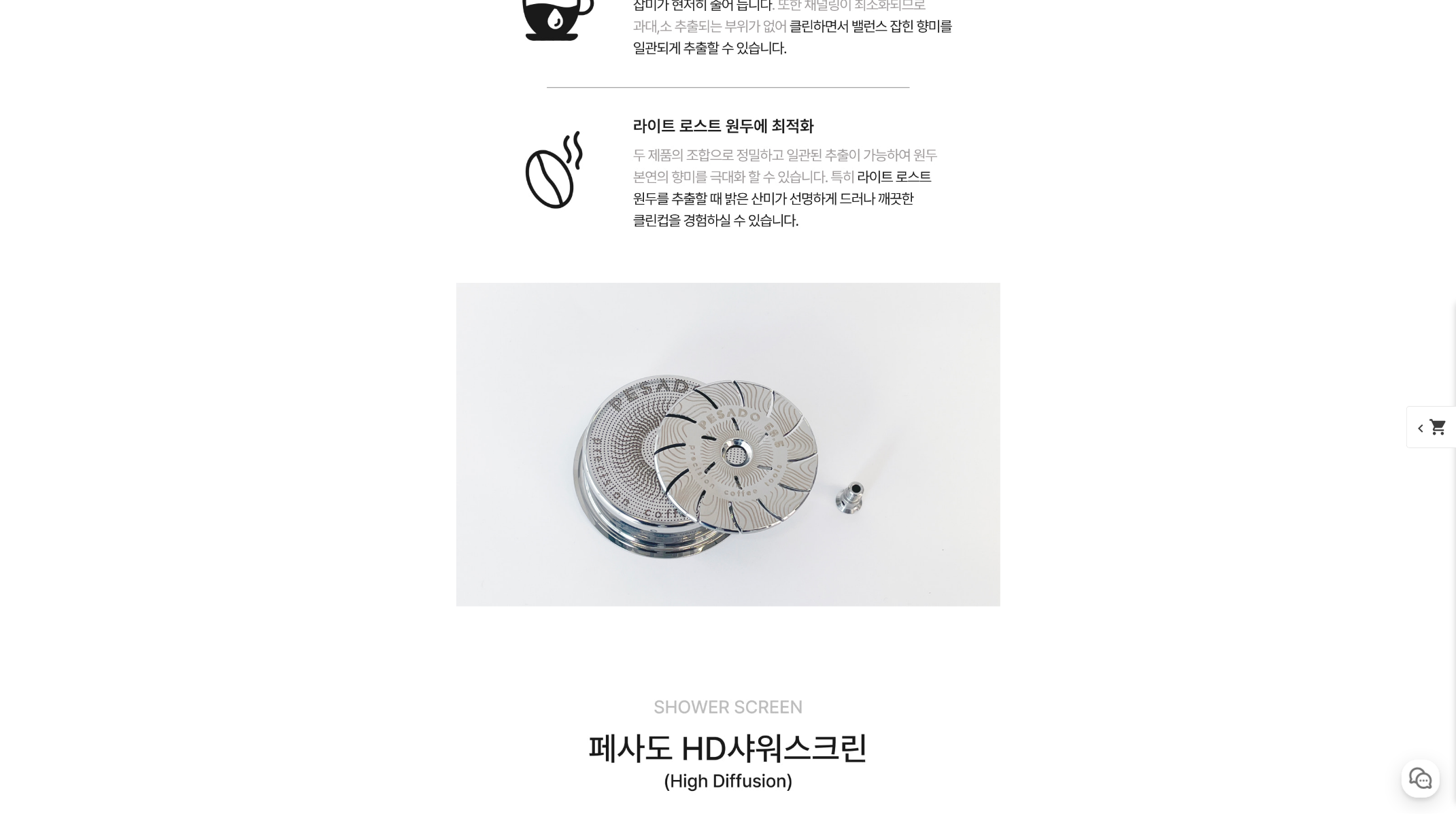
click at [1181, 409] on div "뒤로가기 현재 위치 홈 머신 월픽 상품 상세 정보 [샤워스크린 & 바스켓] 페사도 HD샤워스크린 & HE바스켓 (해외배송 가능 상품) chev…" at bounding box center [728, 532] width 1456 height 8615
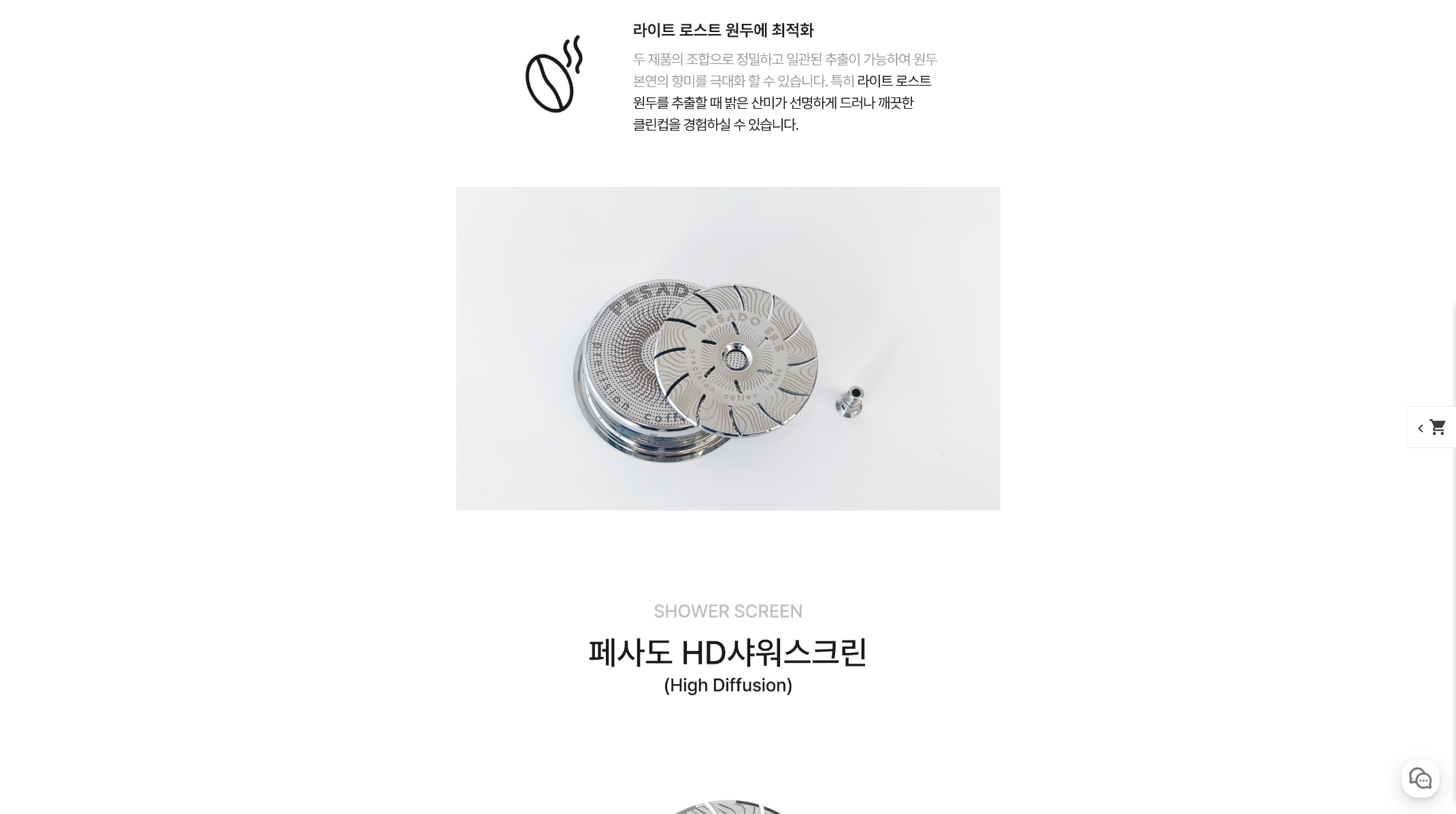
scroll to position [3992, 0]
click at [1169, 370] on div "뒤로가기 현재 위치 홈 머신 월픽 상품 상세 정보 [샤워스크린 & 바스켓] 페사도 HD샤워스크린 & HE바스켓 (해외배송 가능 상품) chev…" at bounding box center [728, 439] width 1456 height 8615
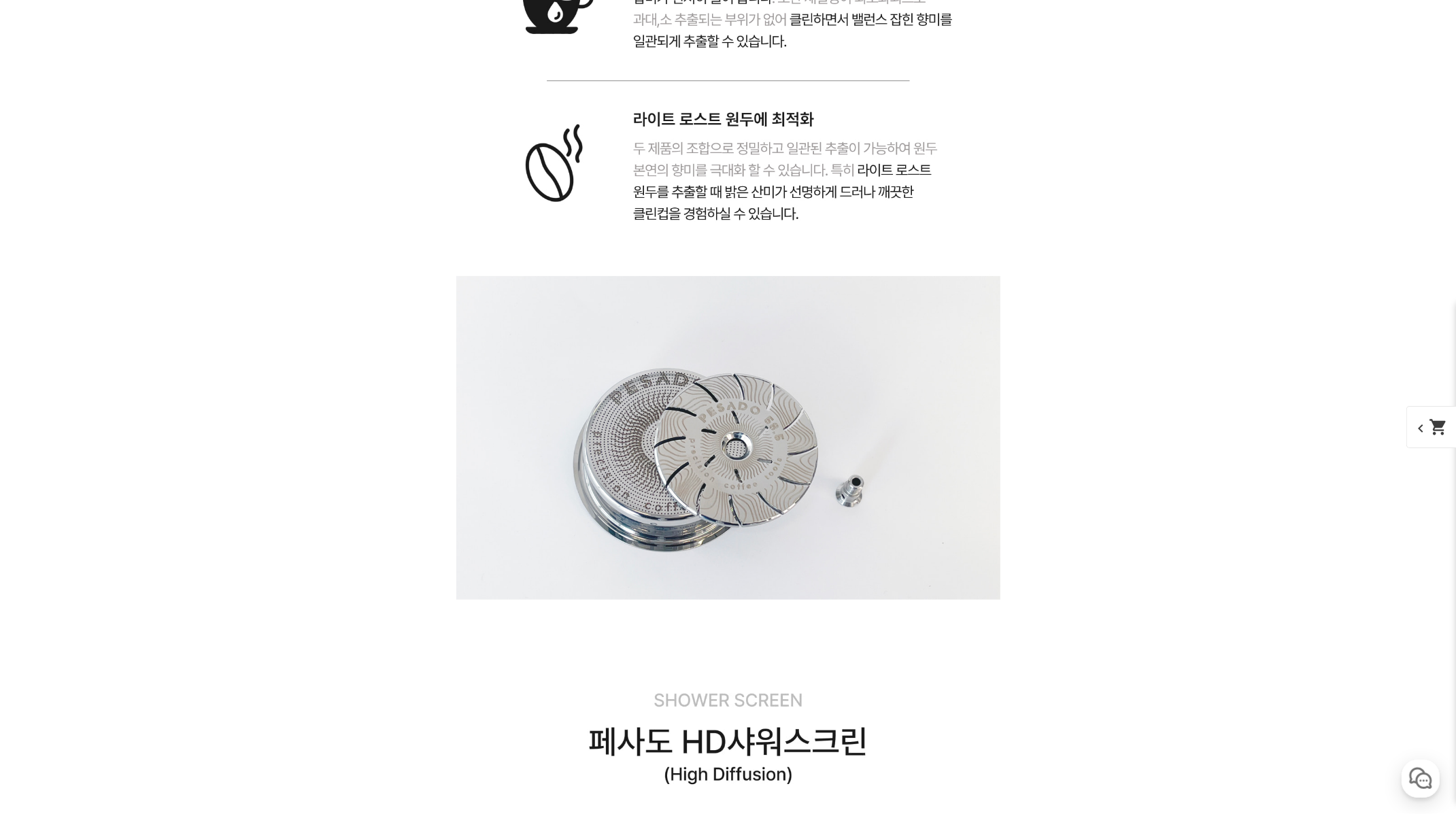
scroll to position [3699, 0]
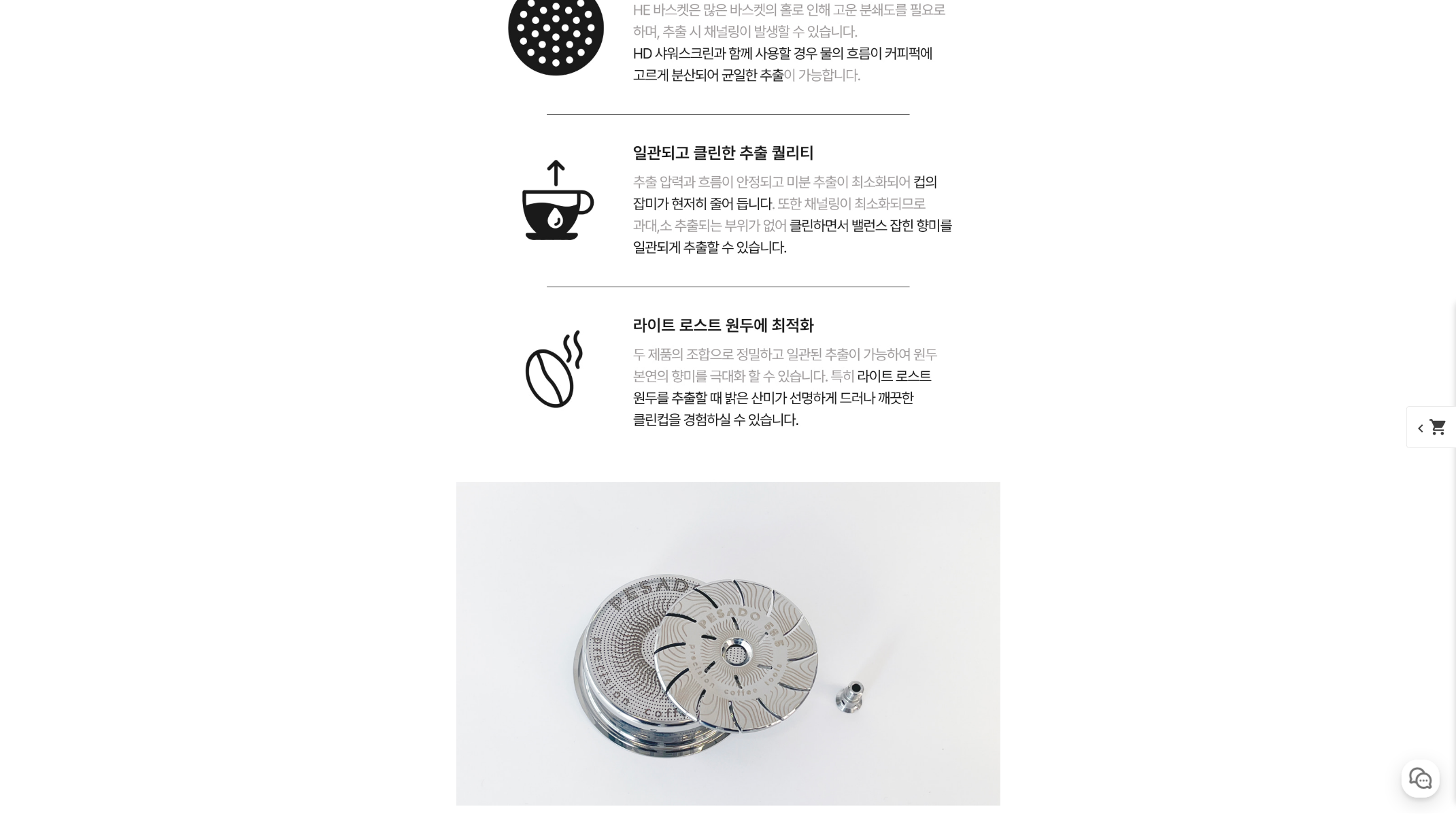
click at [1167, 385] on div "뒤로가기 현재 위치 홈 머신 월픽 상품 상세 정보 [샤워스크린 & 바스켓] 페사도 HD샤워스크린 & HE바스켓 (해외배송 가능 상품) chev…" at bounding box center [728, 731] width 1456 height 8615
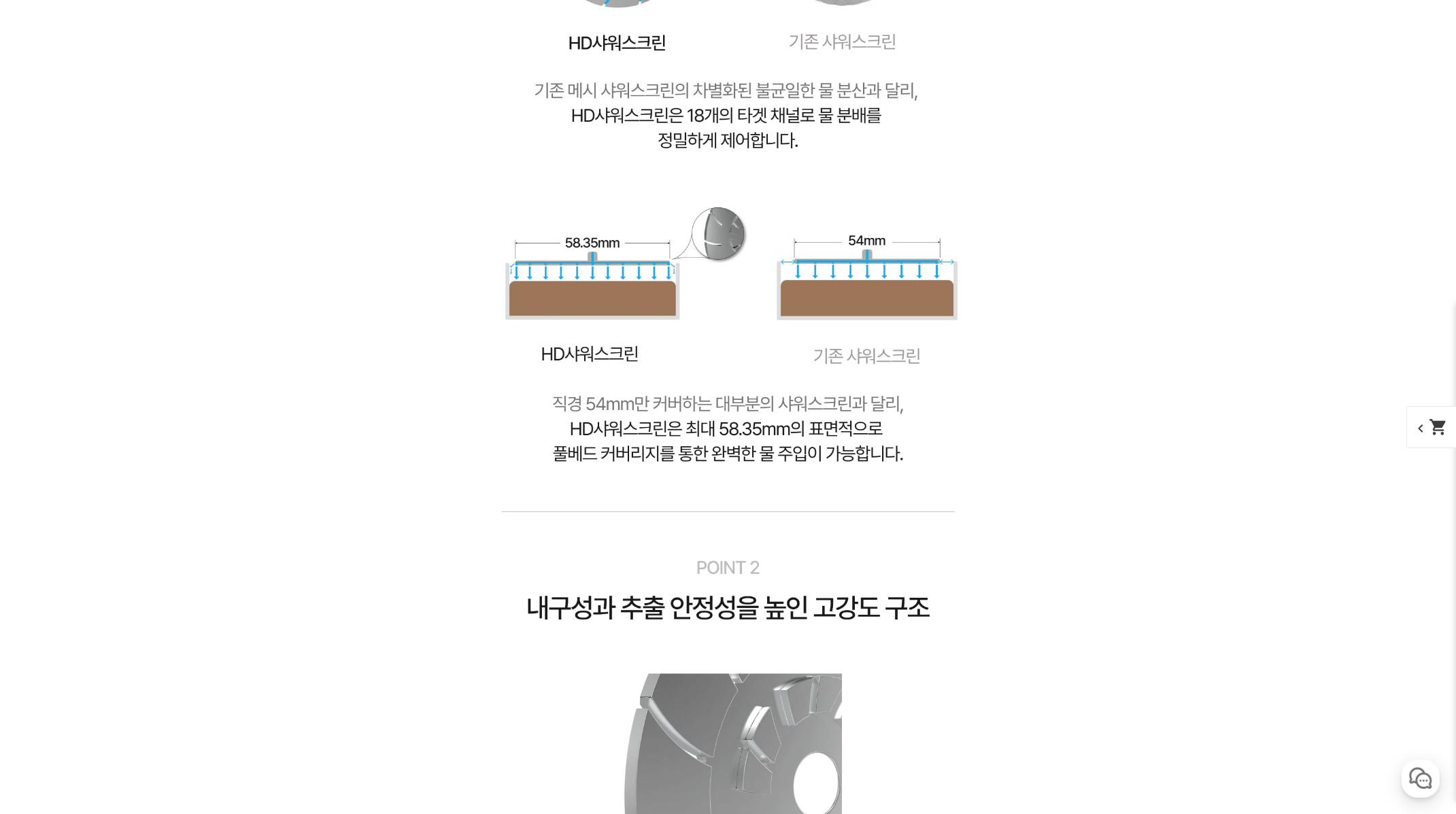
scroll to position [5952, 0]
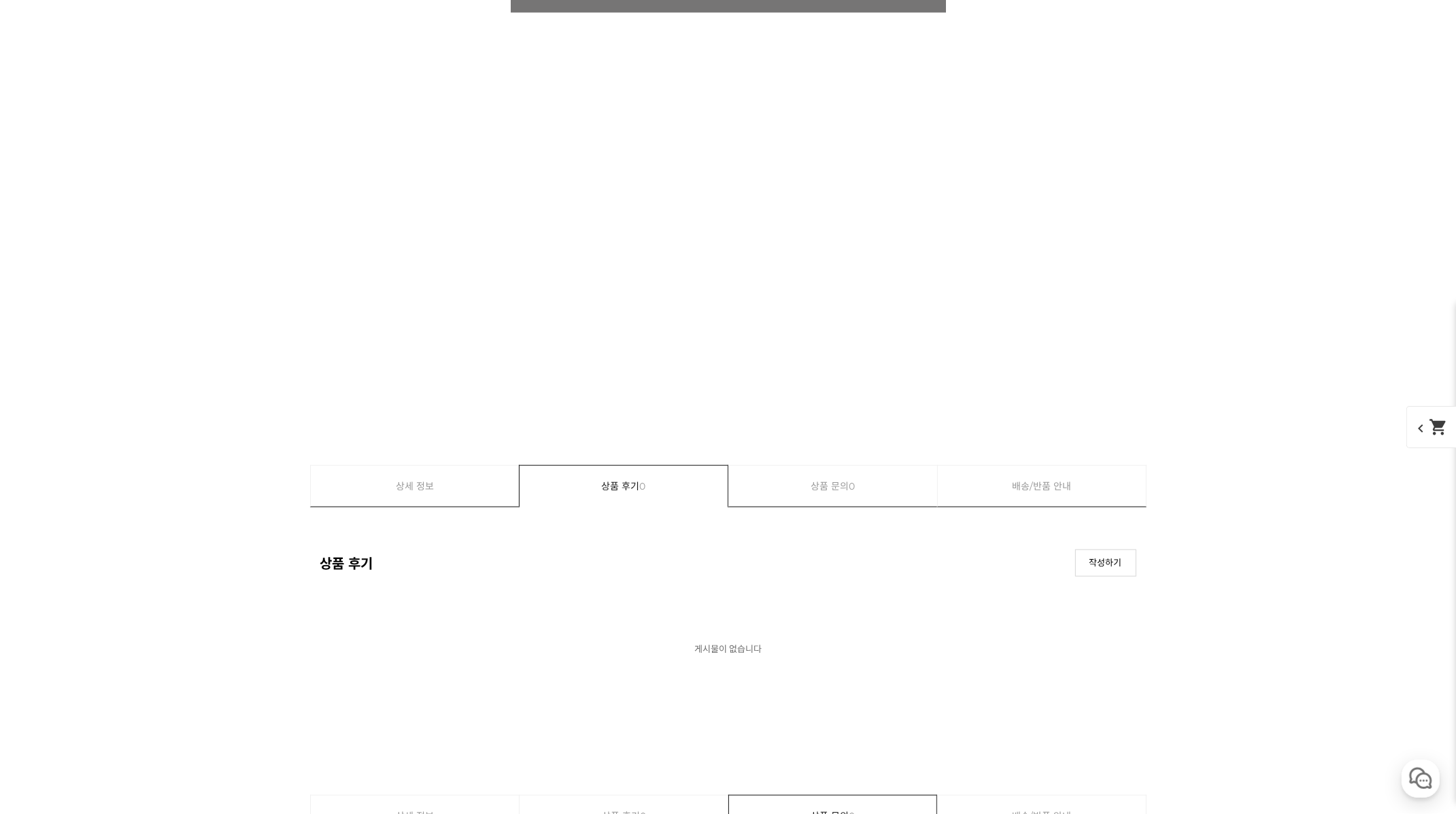
scroll to position [7440, 0]
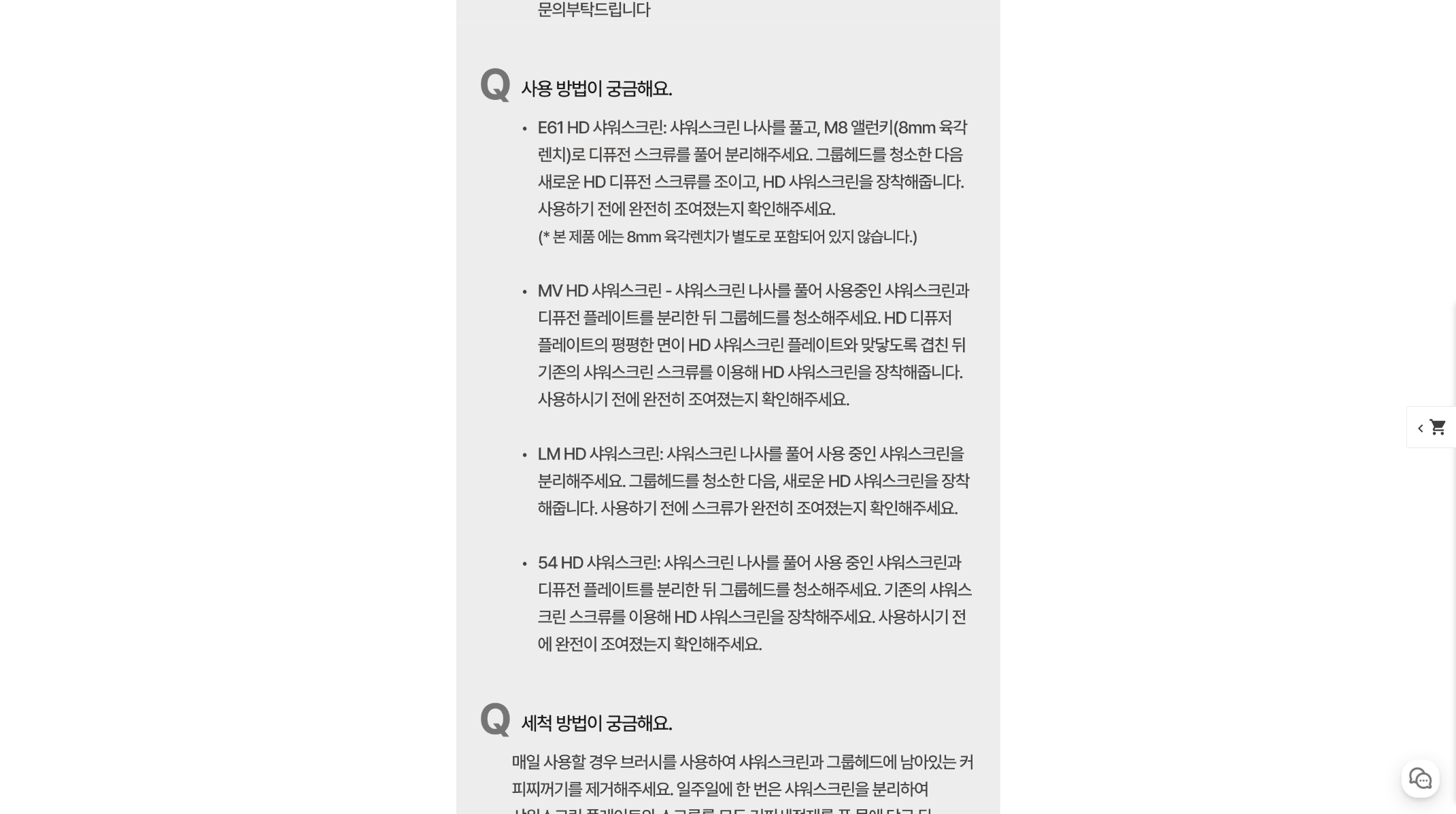
scroll to position [8053, 0]
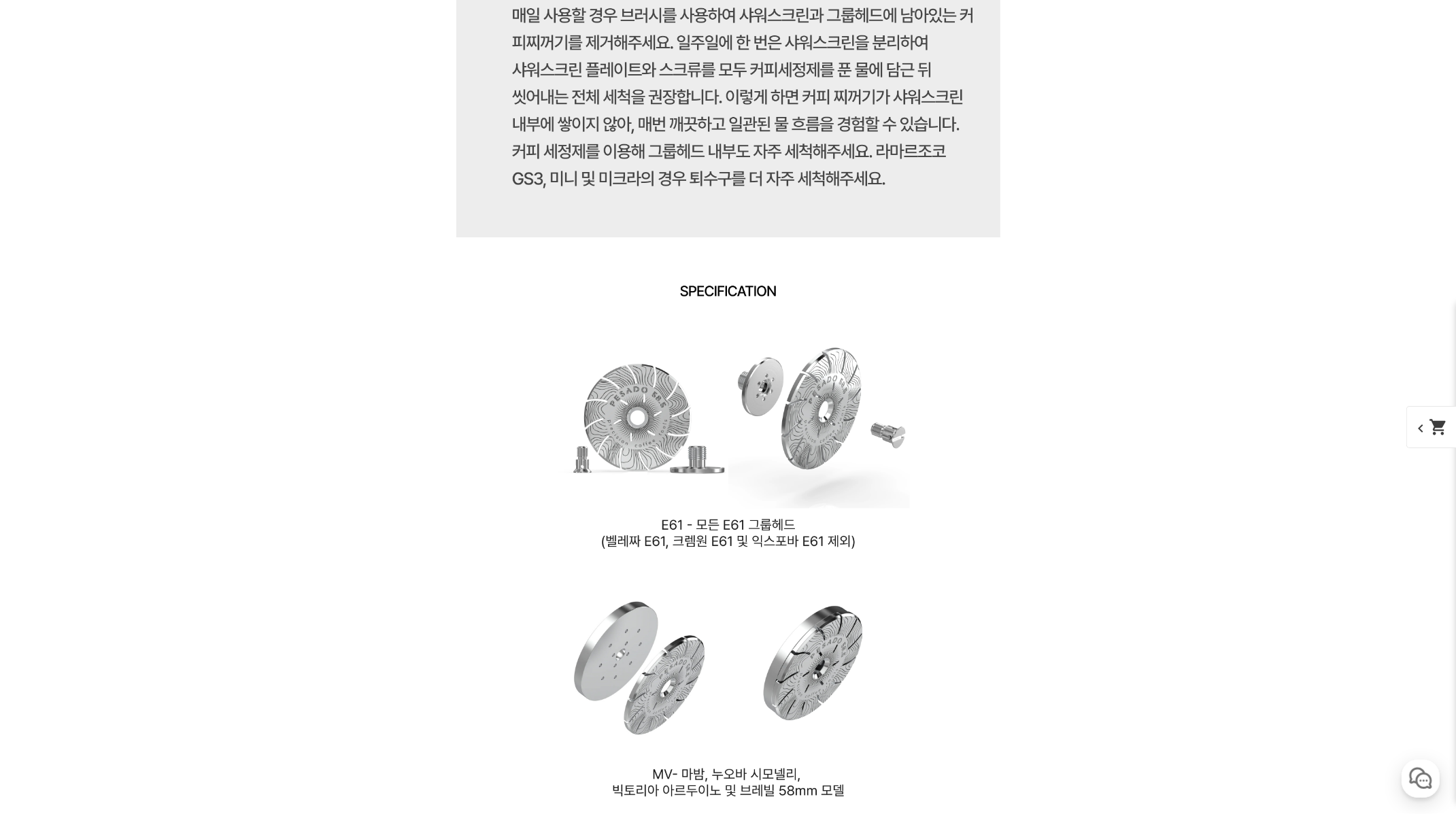
scroll to position [8951, 0]
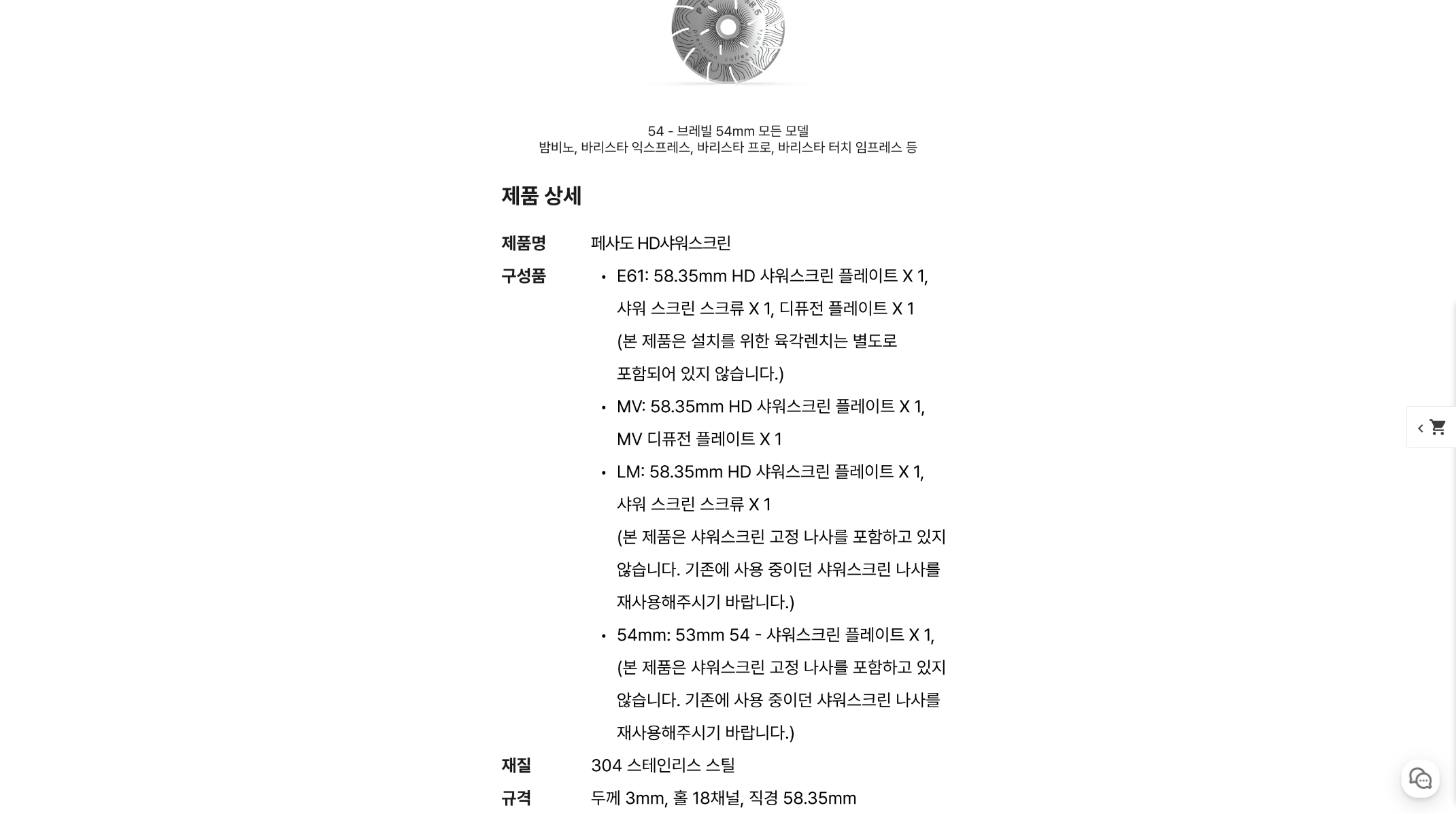
scroll to position [9887, 0]
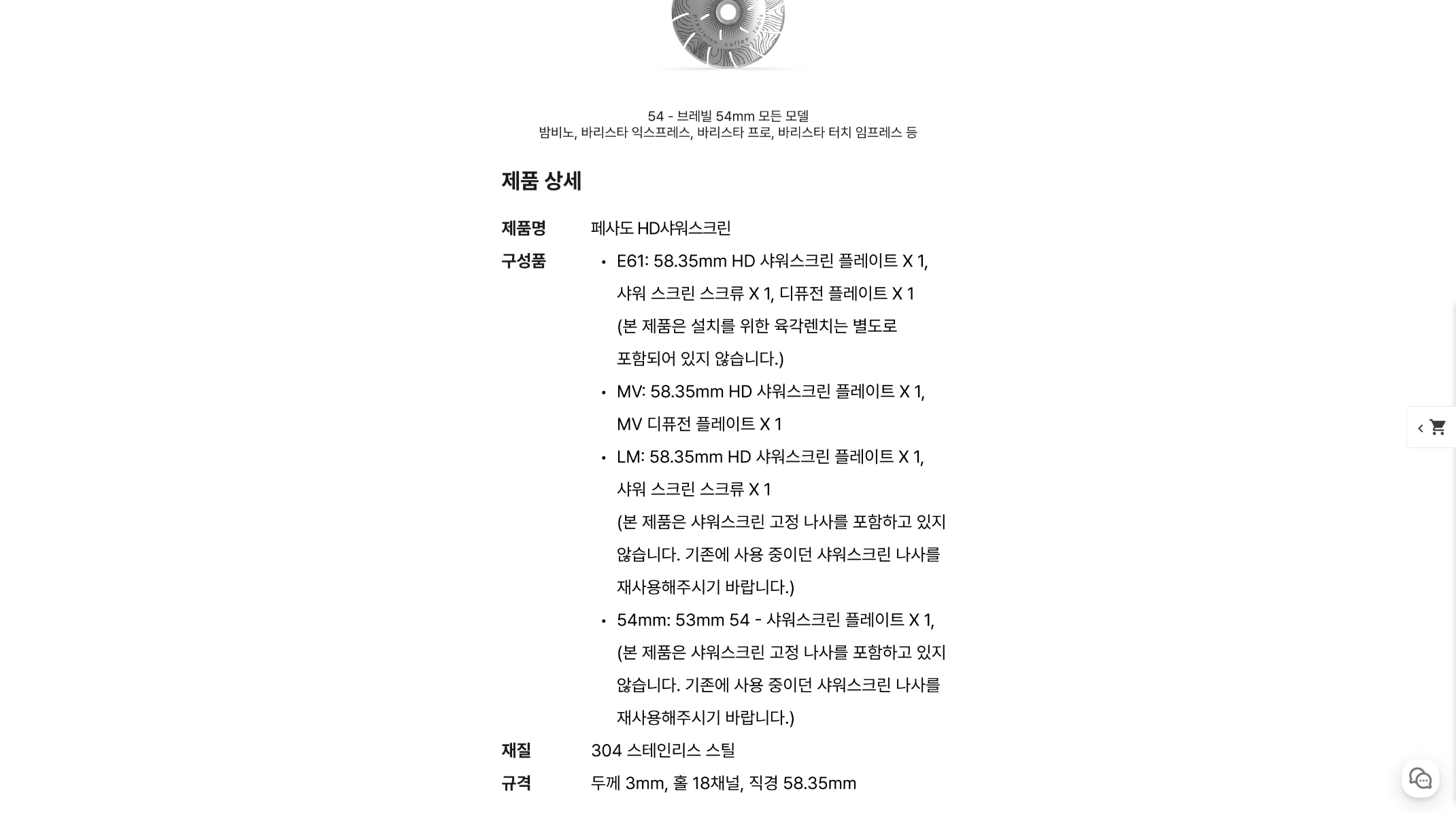
click at [1143, 383] on div "게시글 신고하기 신고사유 관련없는 내용 욕설/비방 개인정보유출 광고/홍보글 기타 신고해주신 내용은 쇼핑몰 운영자의 검토 후 내부 운영 정책에 …" at bounding box center [729, 390] width 837 height 19146
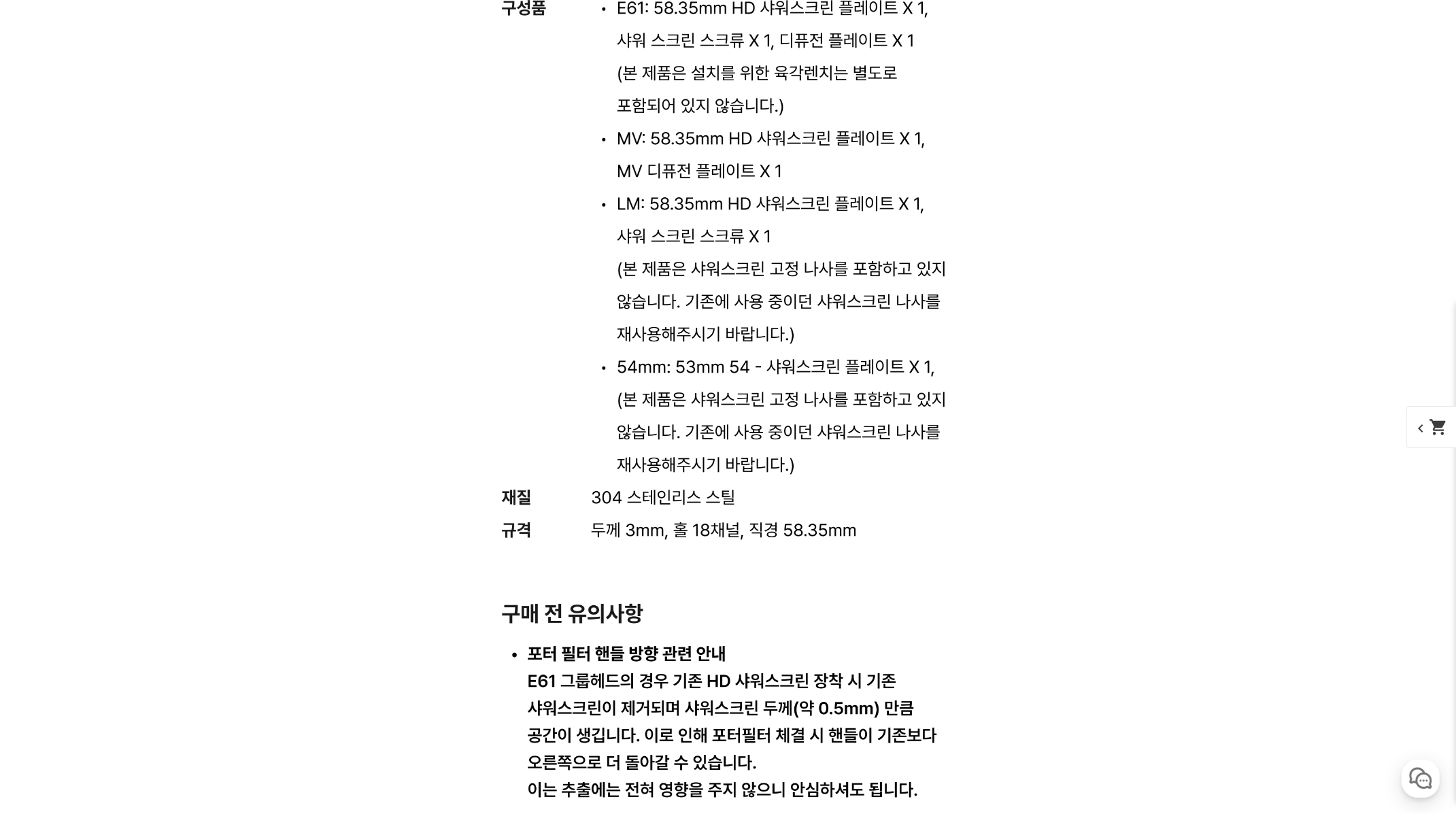
scroll to position [10143, 0]
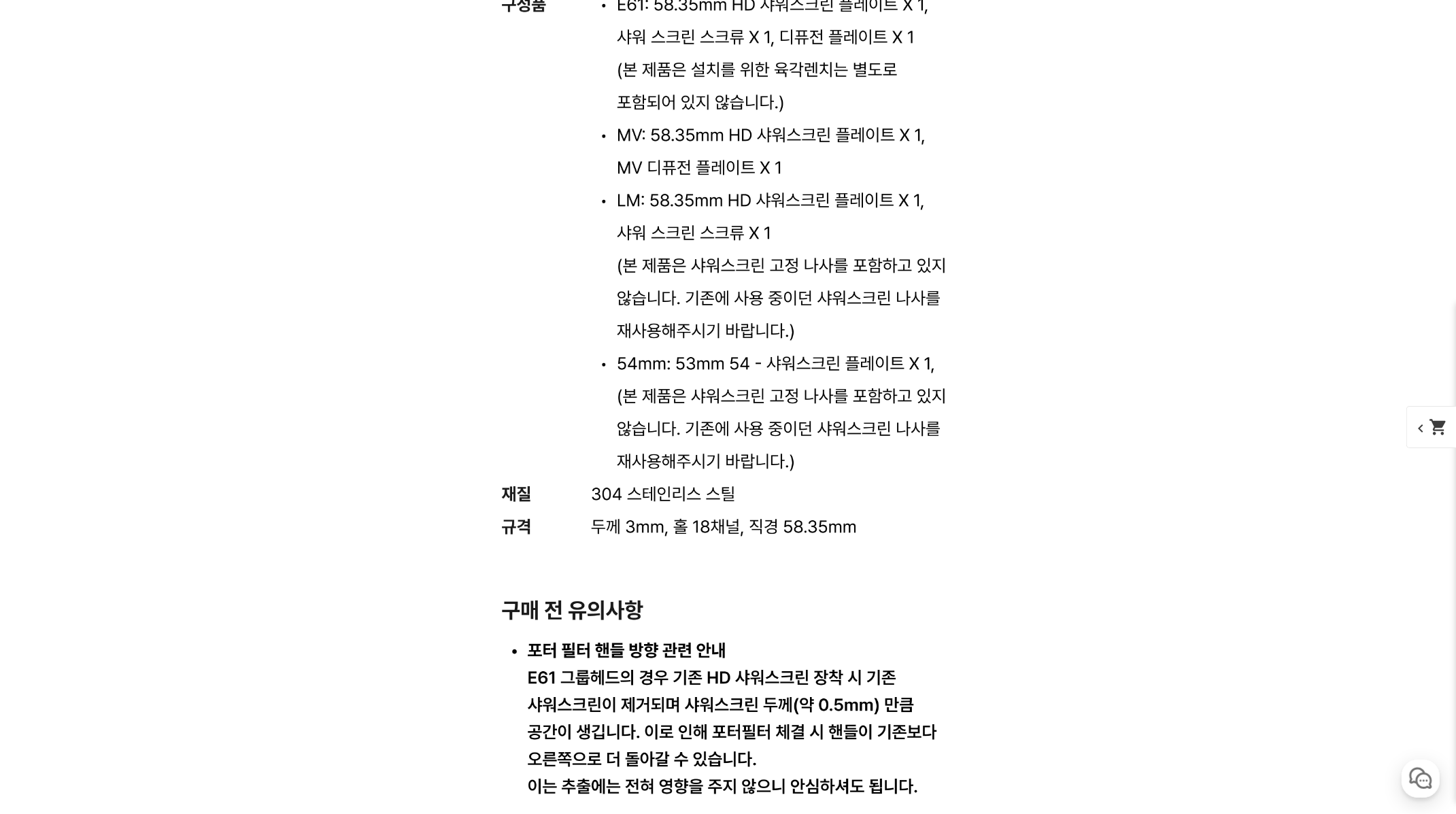
click at [1067, 437] on div "게시글 신고하기 신고사유 관련없는 내용 욕설/비방 개인정보유출 광고/홍보글 기타 신고해주신 내용은 쇼핑몰 운영자의 검토 후 내부 운영 정책에 …" at bounding box center [729, 133] width 837 height 19146
click at [1070, 440] on div "게시글 신고하기 신고사유 관련없는 내용 욕설/비방 개인정보유출 광고/홍보글 기타 신고해주신 내용은 쇼핑몰 운영자의 검토 후 내부 운영 정책에 …" at bounding box center [729, 133] width 837 height 19146
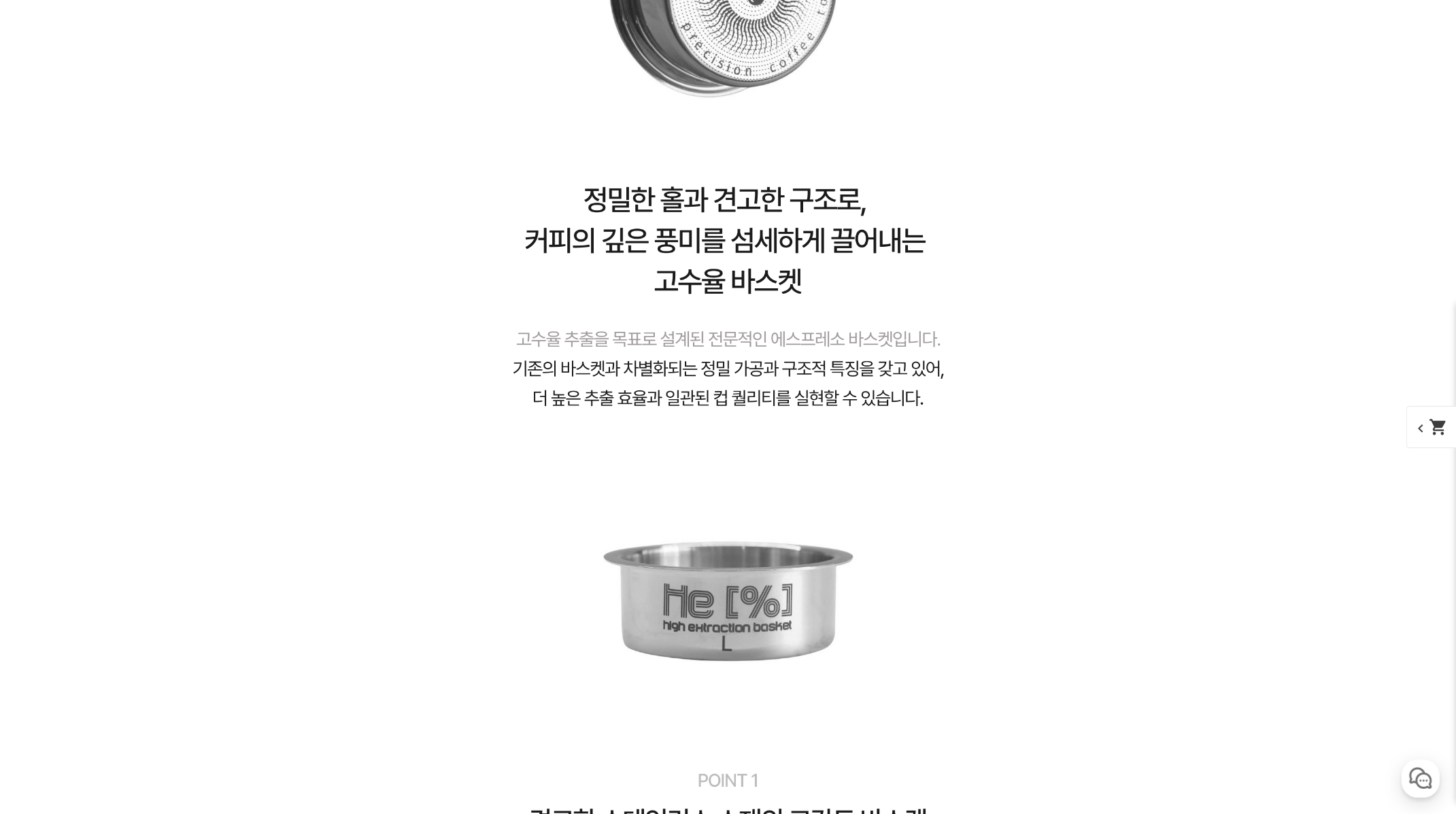
scroll to position [11927, 0]
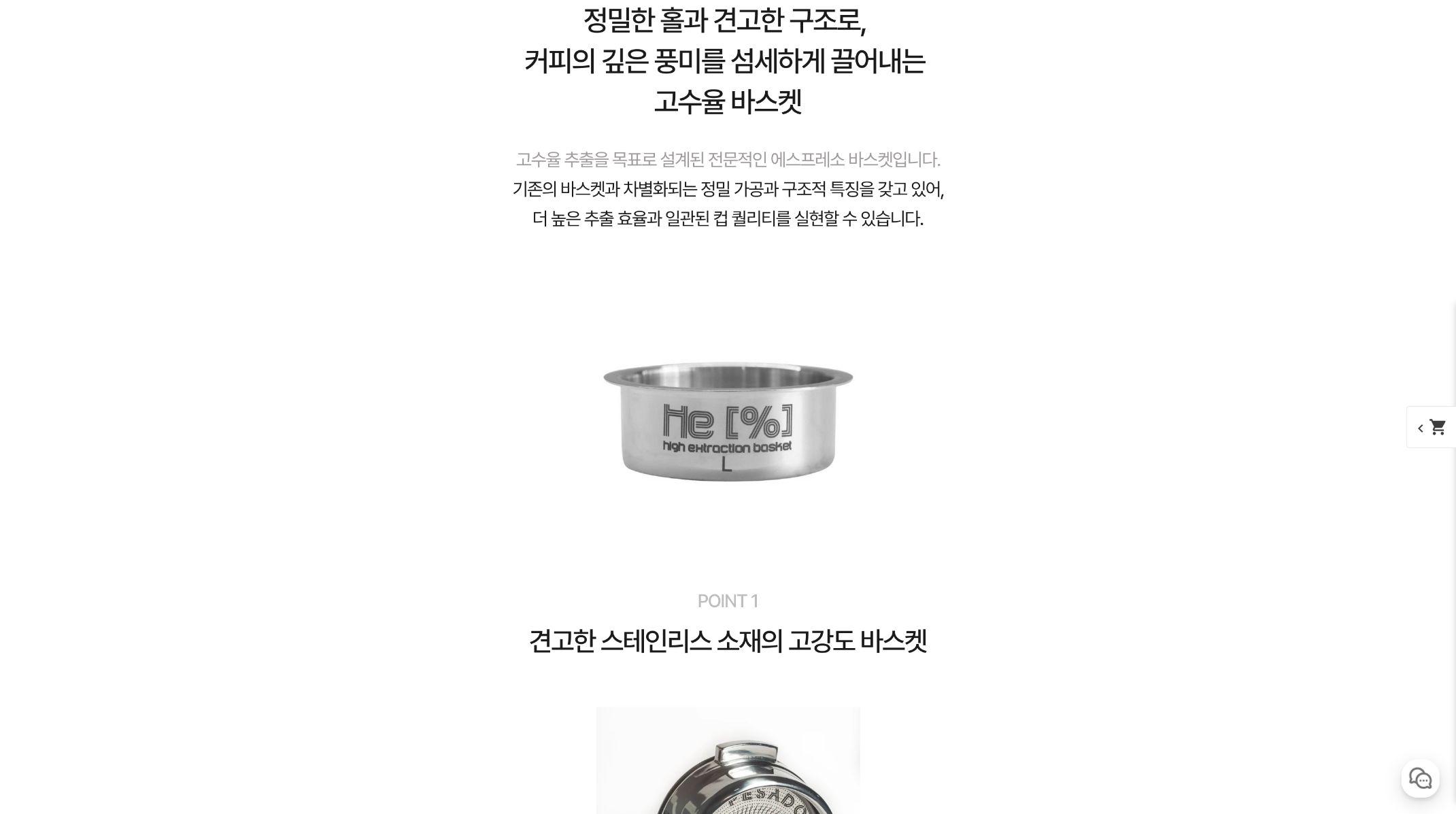
scroll to position [12066, 0]
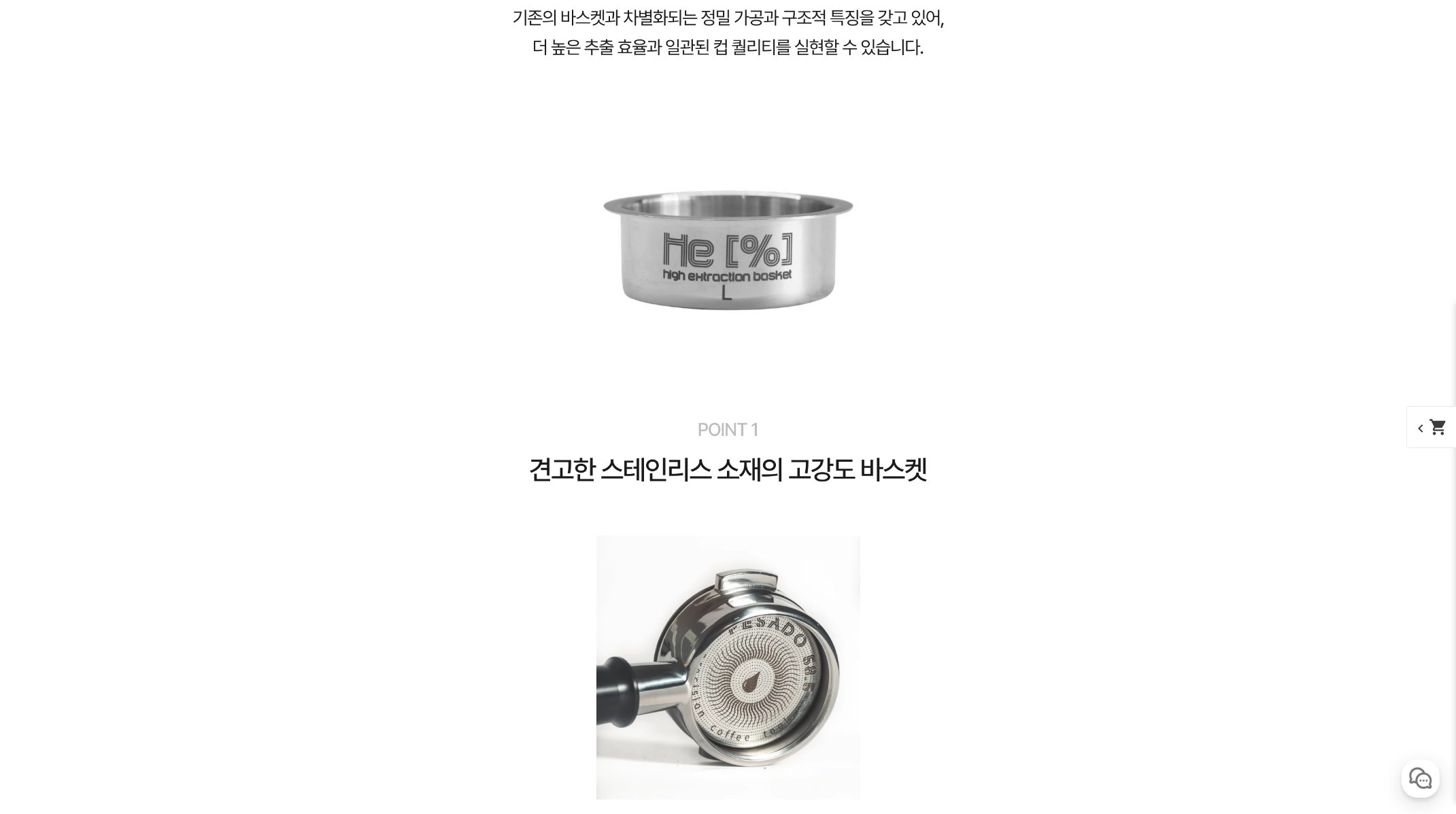
scroll to position [12428, 0]
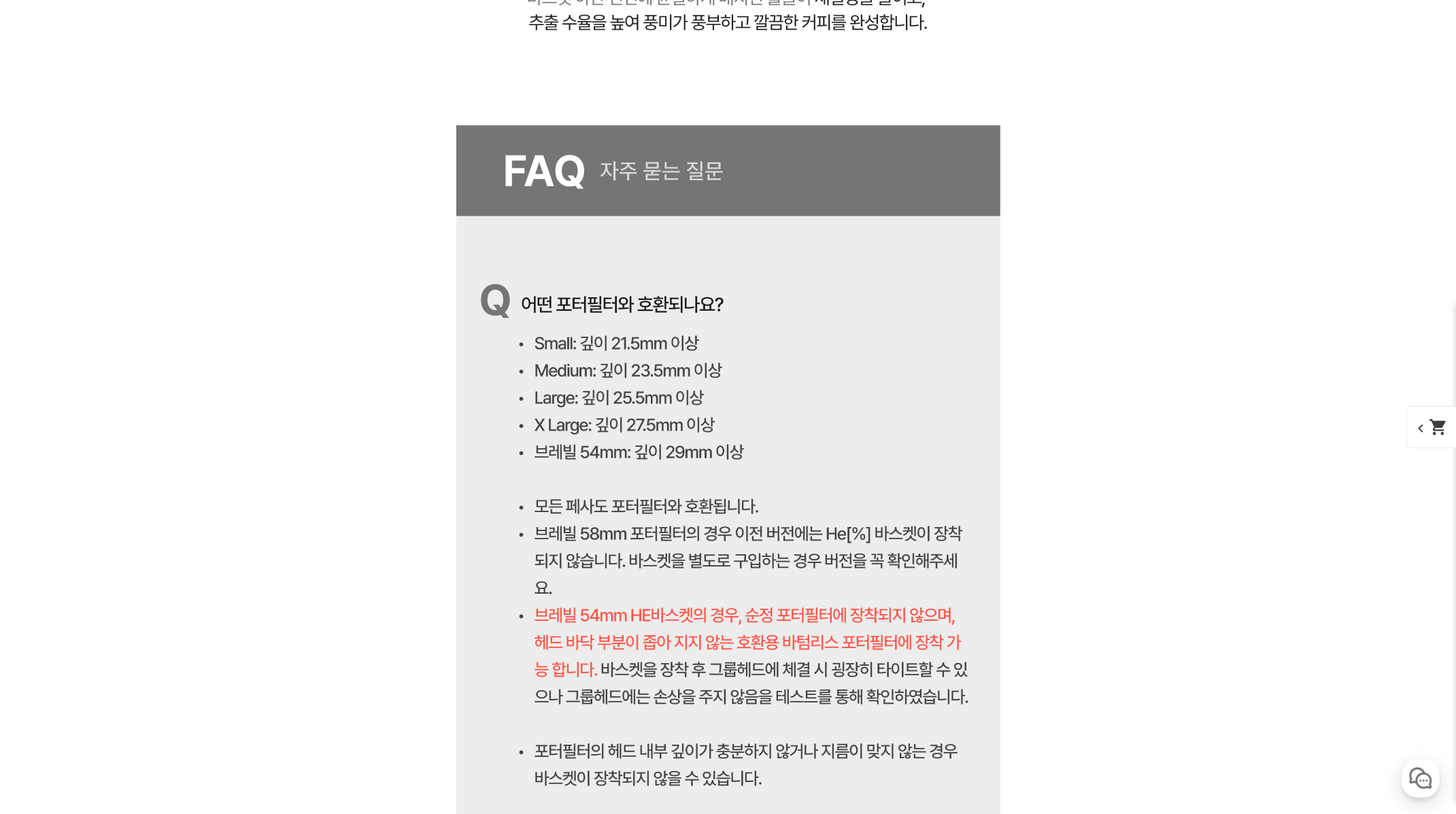
scroll to position [13751, 0]
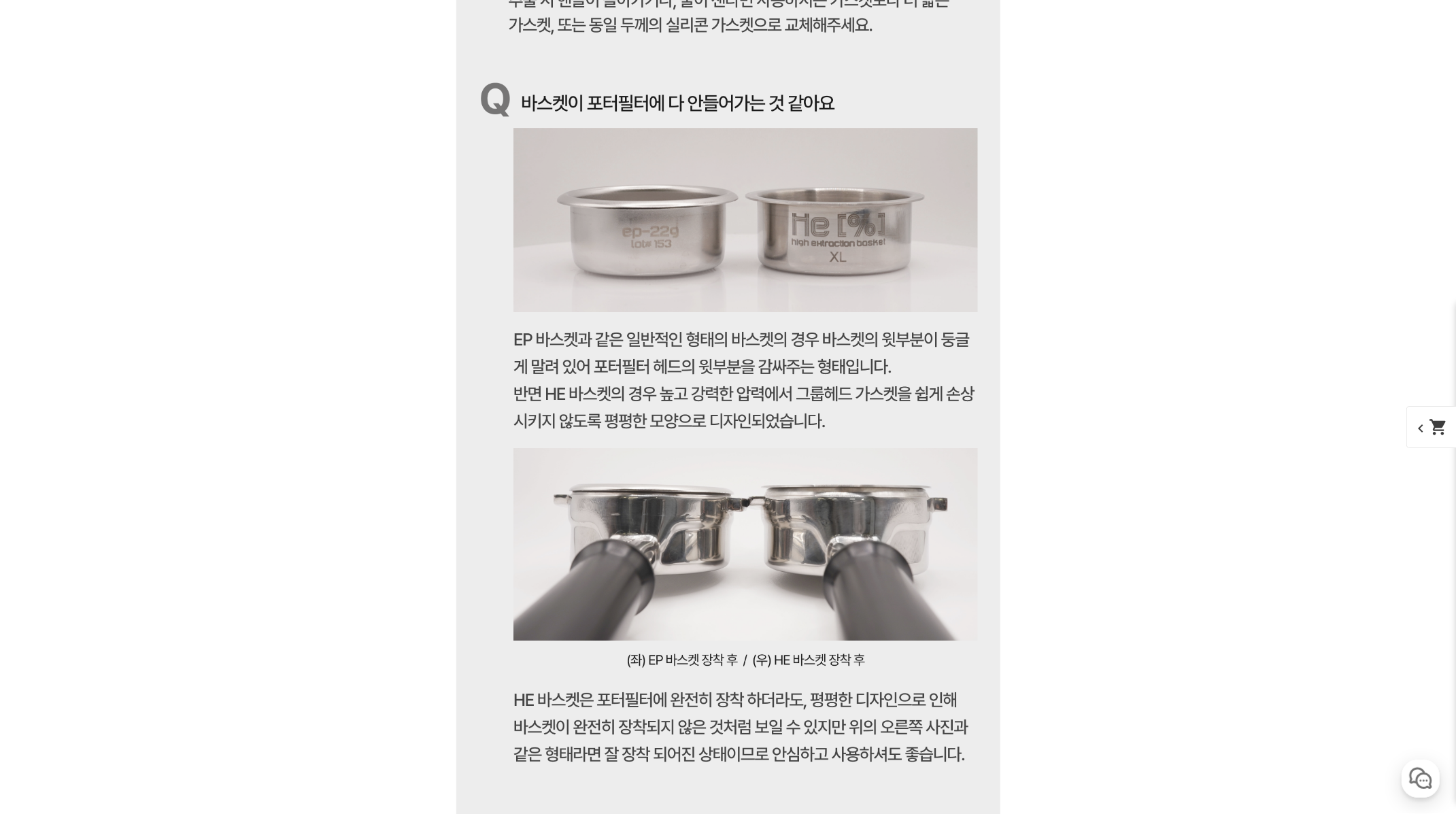
scroll to position [15368, 0]
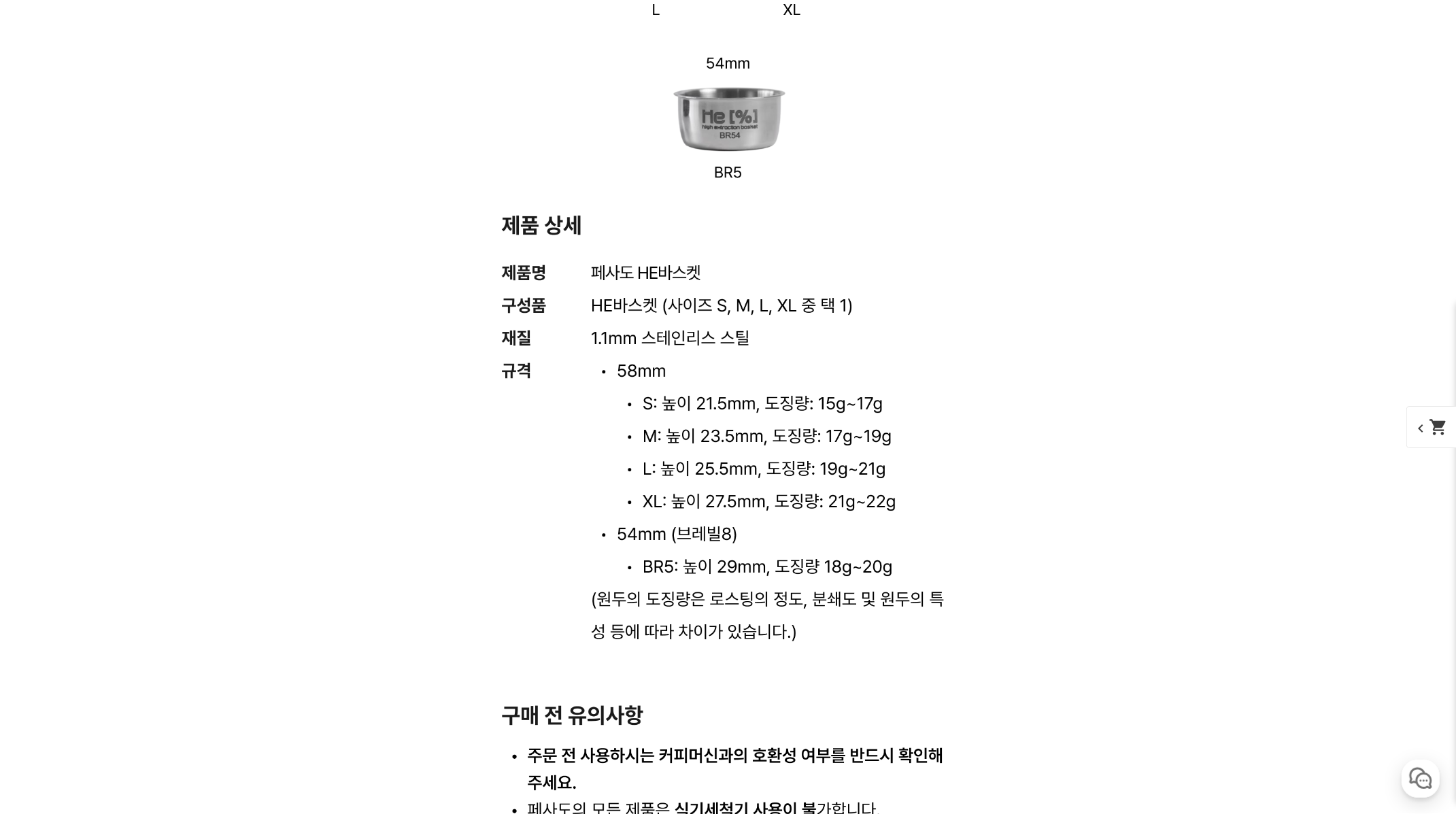
scroll to position [16631, 0]
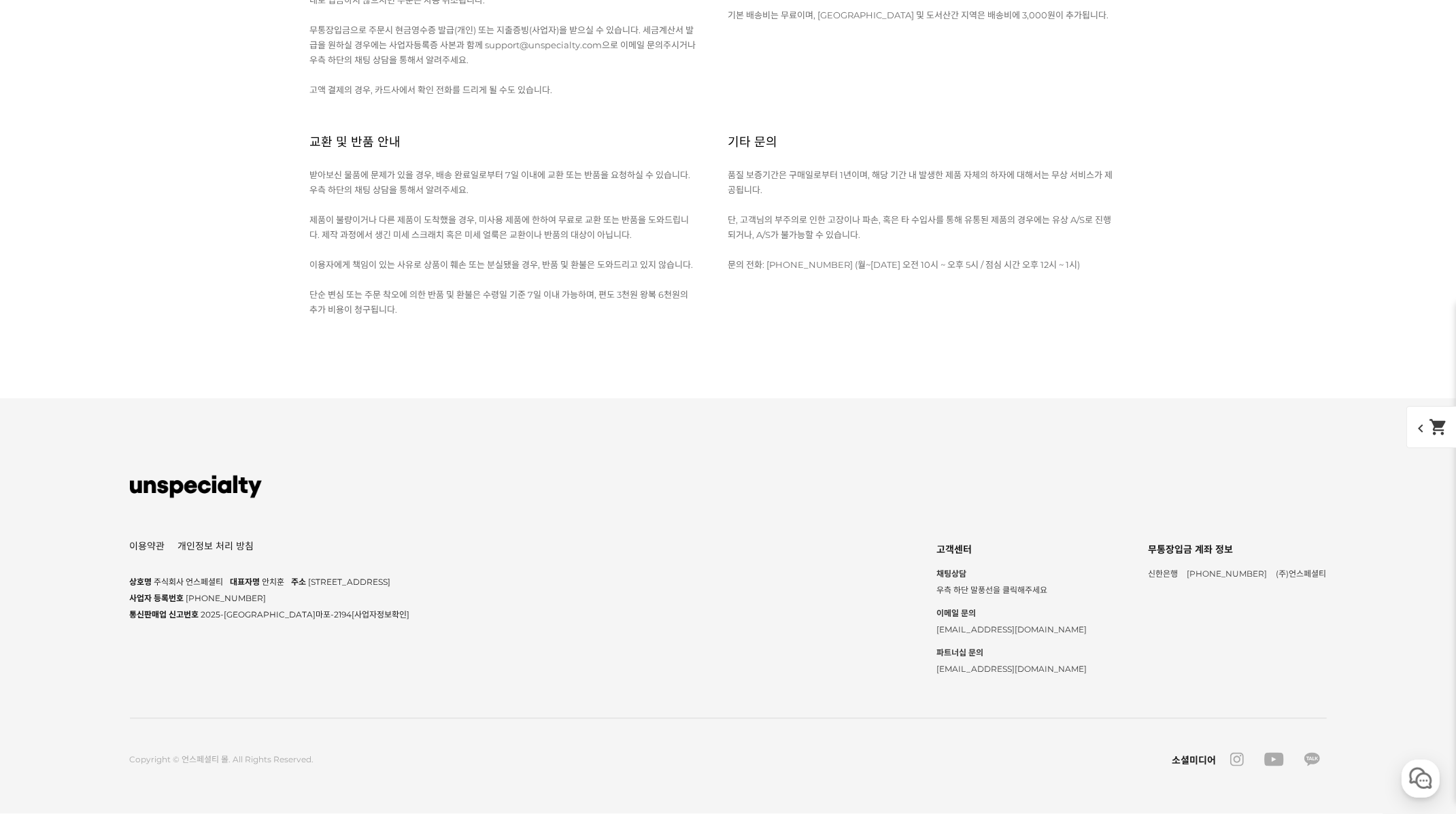
scroll to position [20010, 0]
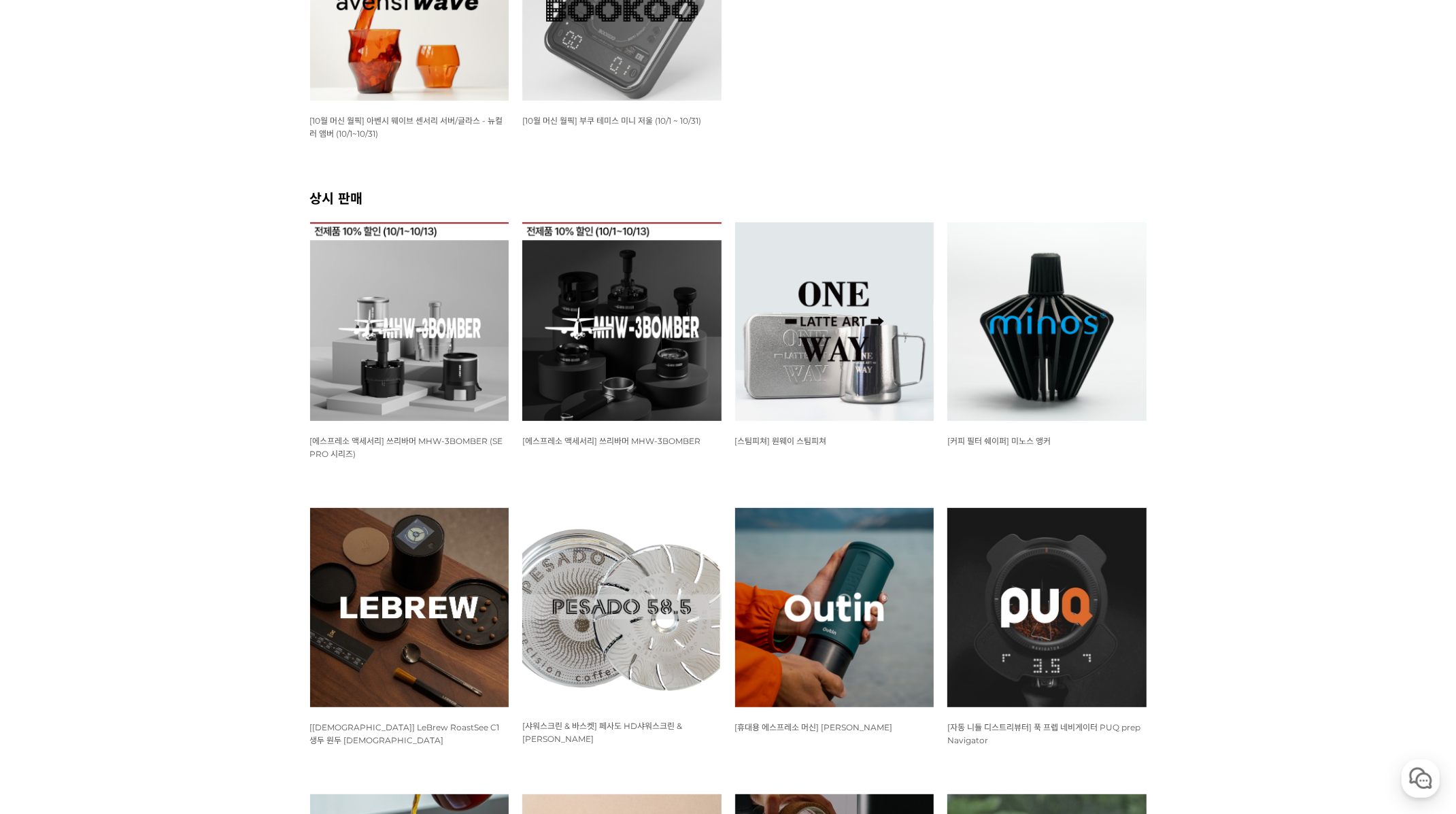
click at [1121, 422] on div "WISH ADD OPTION 상품명 : [커피 필터 쉐이퍼] 미노스 앵커 판매가 : 38,000원" at bounding box center [1047, 336] width 199 height 226
click at [1123, 404] on img at bounding box center [1047, 322] width 199 height 199
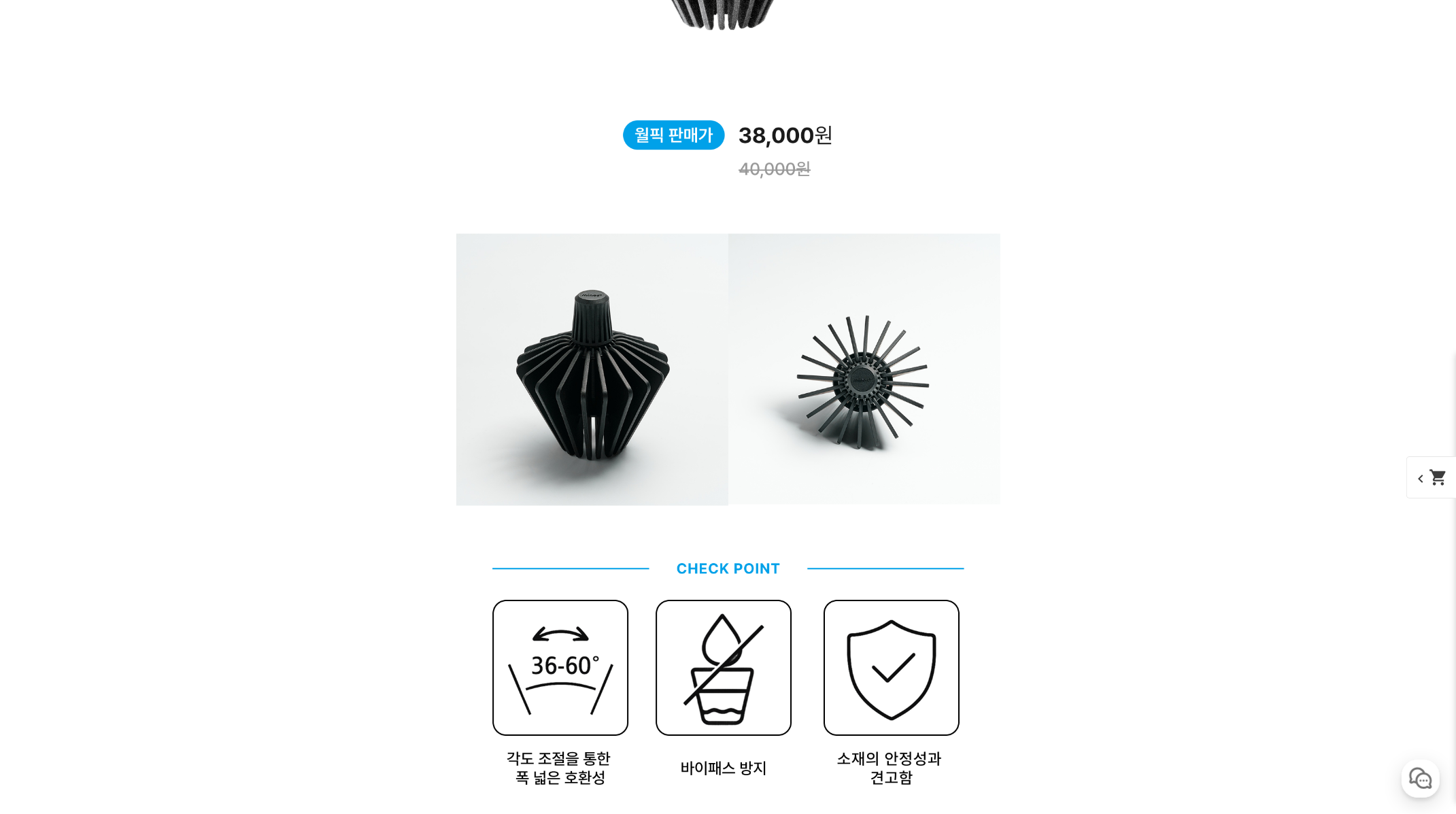
scroll to position [2388, 0]
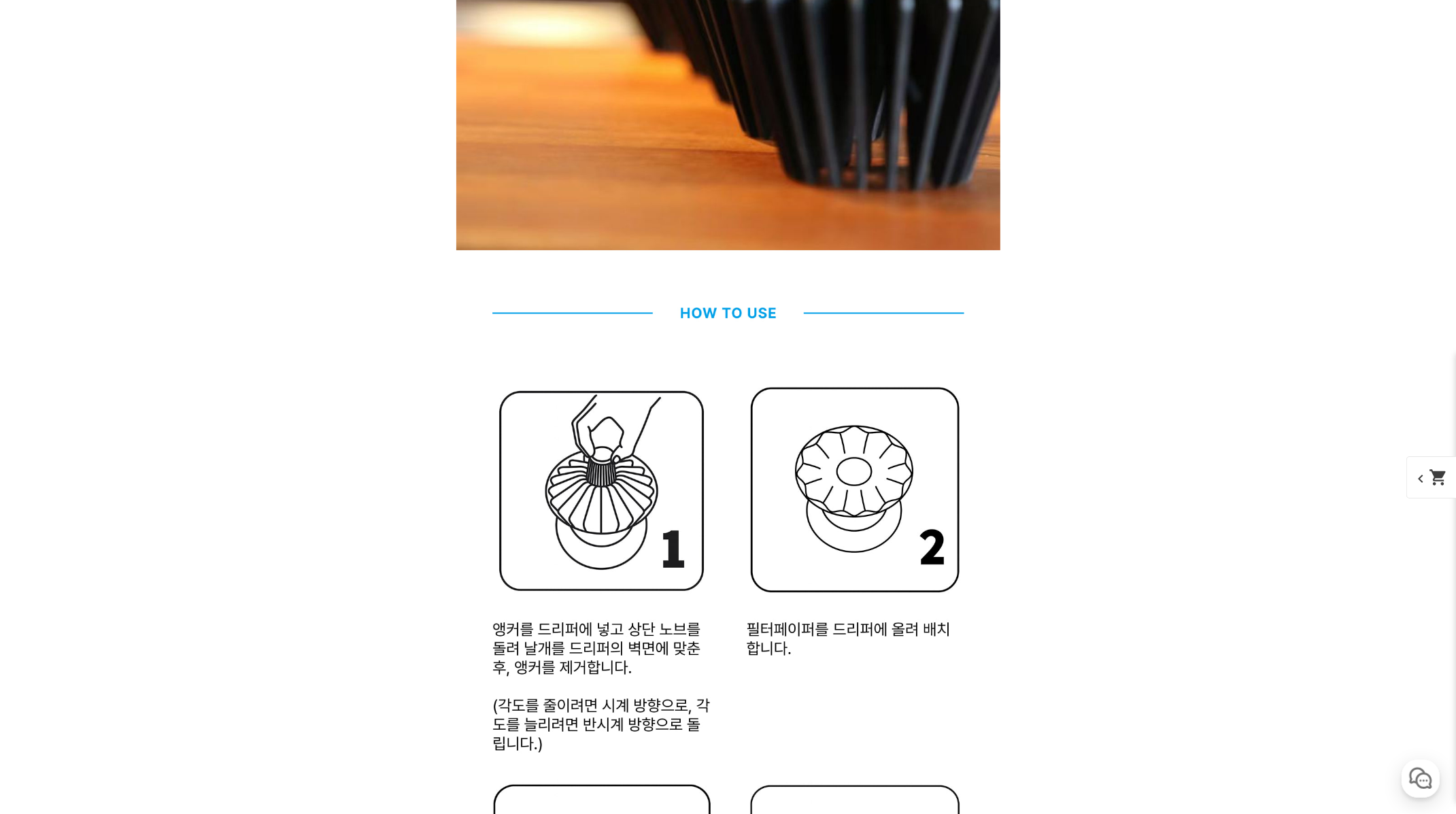
scroll to position [5399, 0]
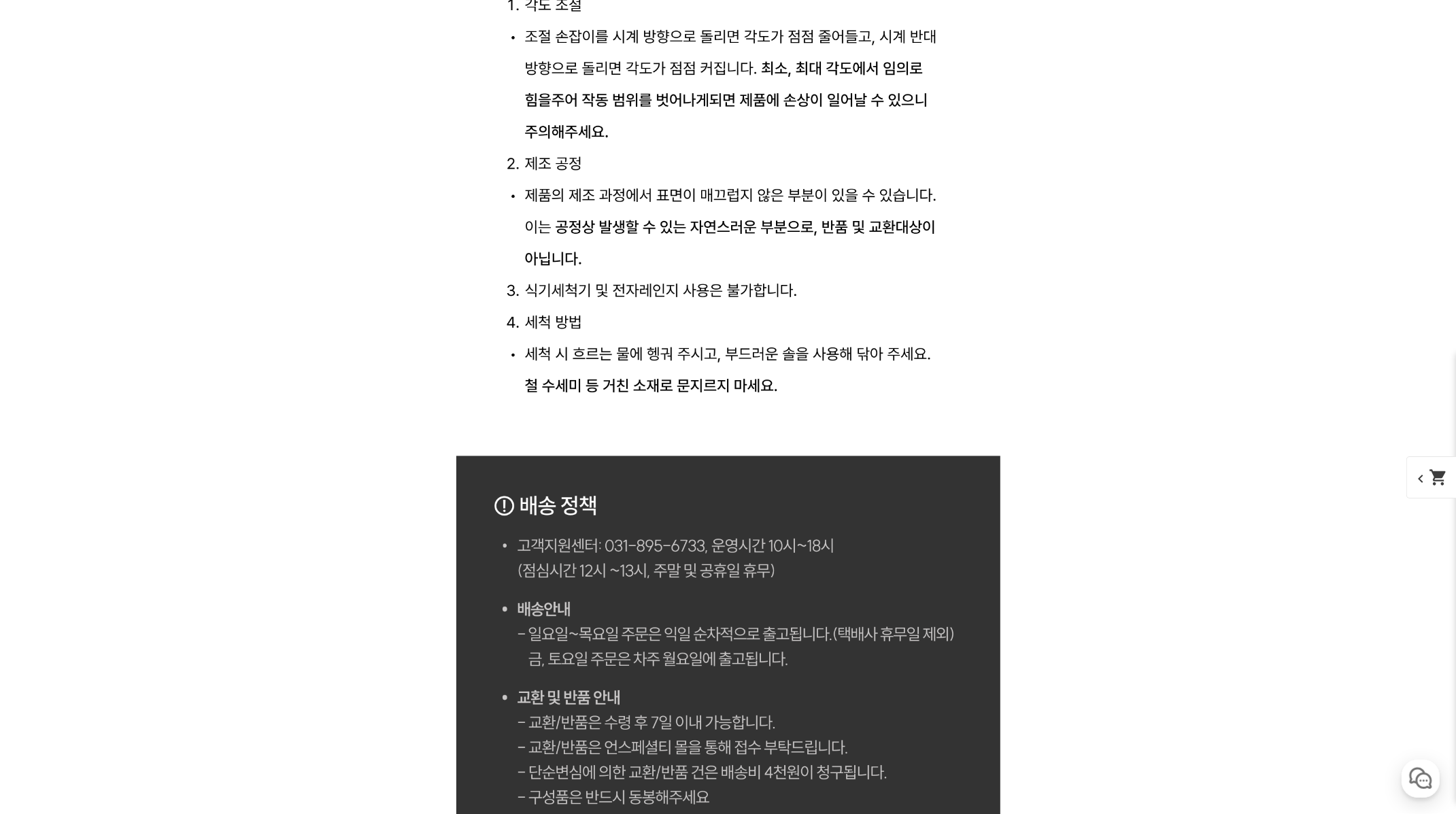
scroll to position [7041, 0]
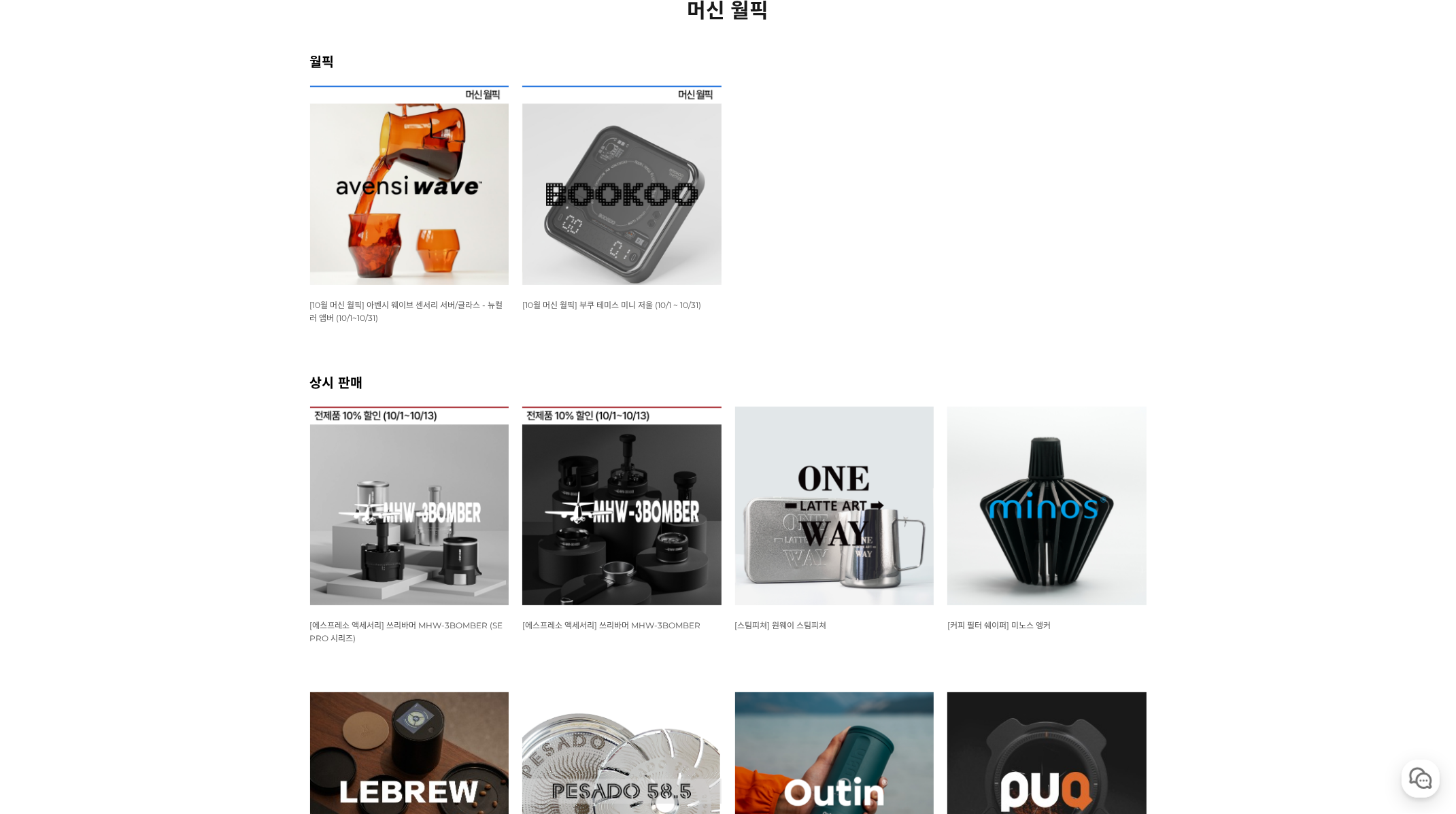
scroll to position [125, 0]
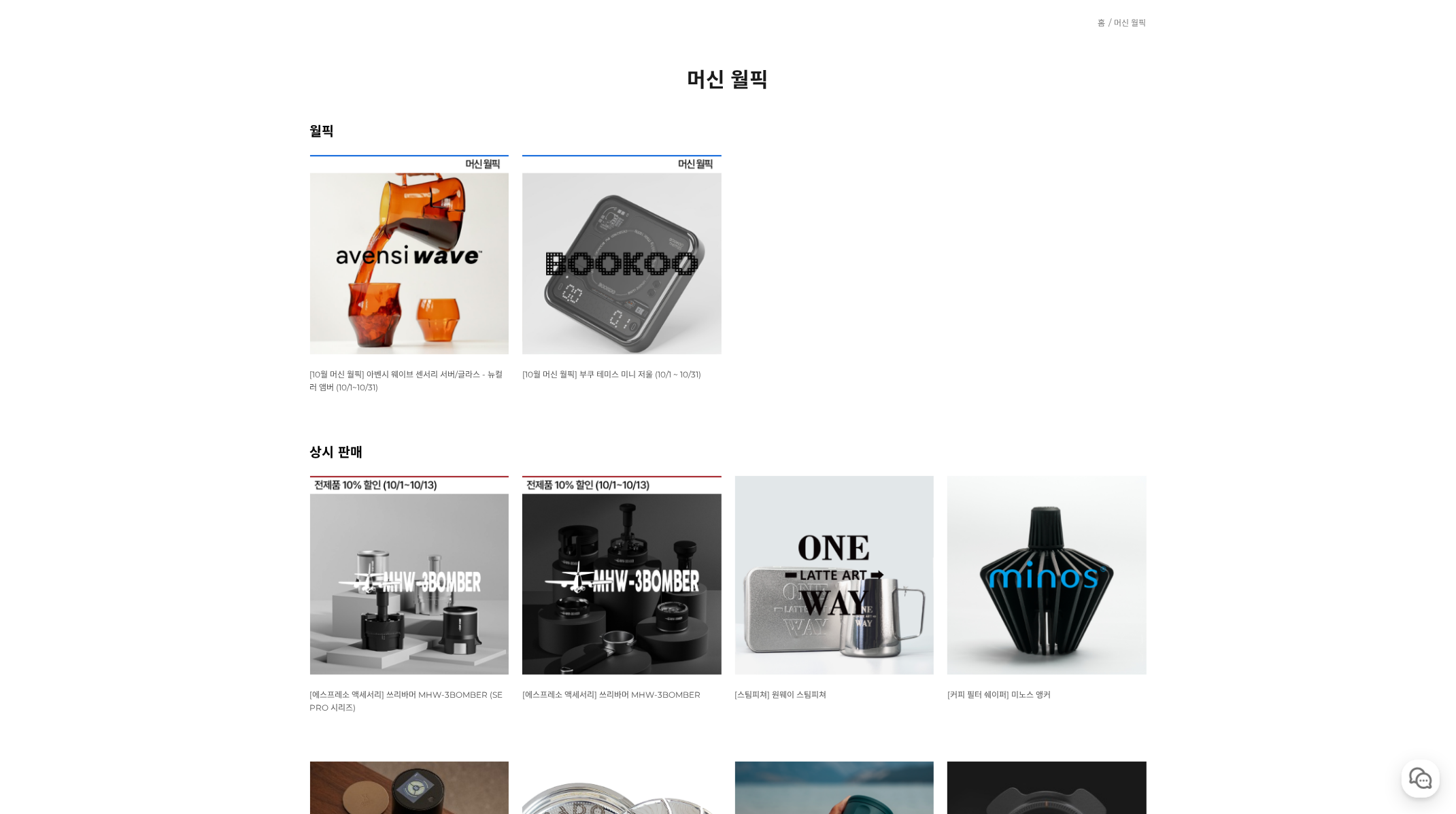
click at [411, 280] on img at bounding box center [410, 255] width 199 height 199
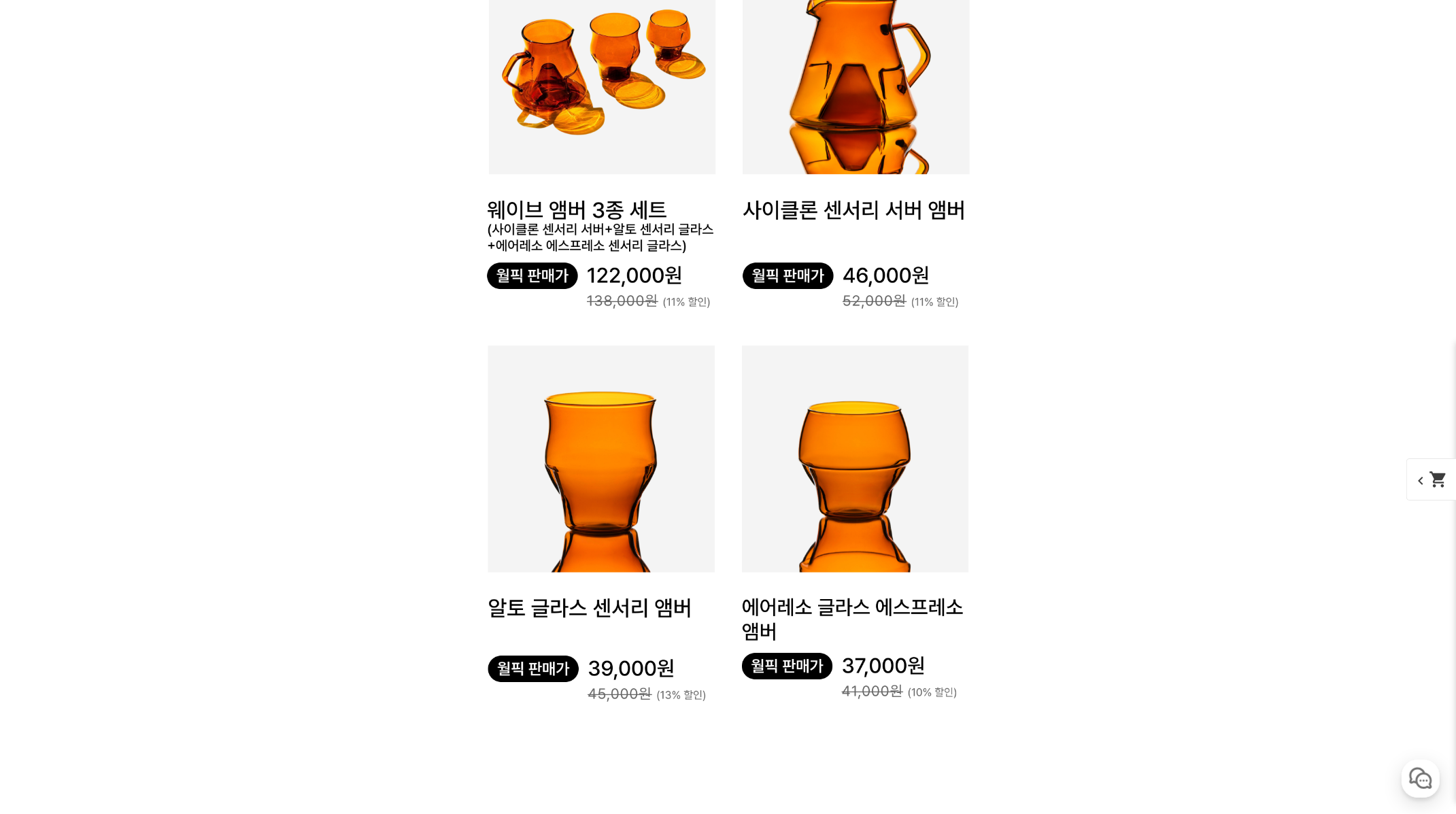
scroll to position [4151, 0]
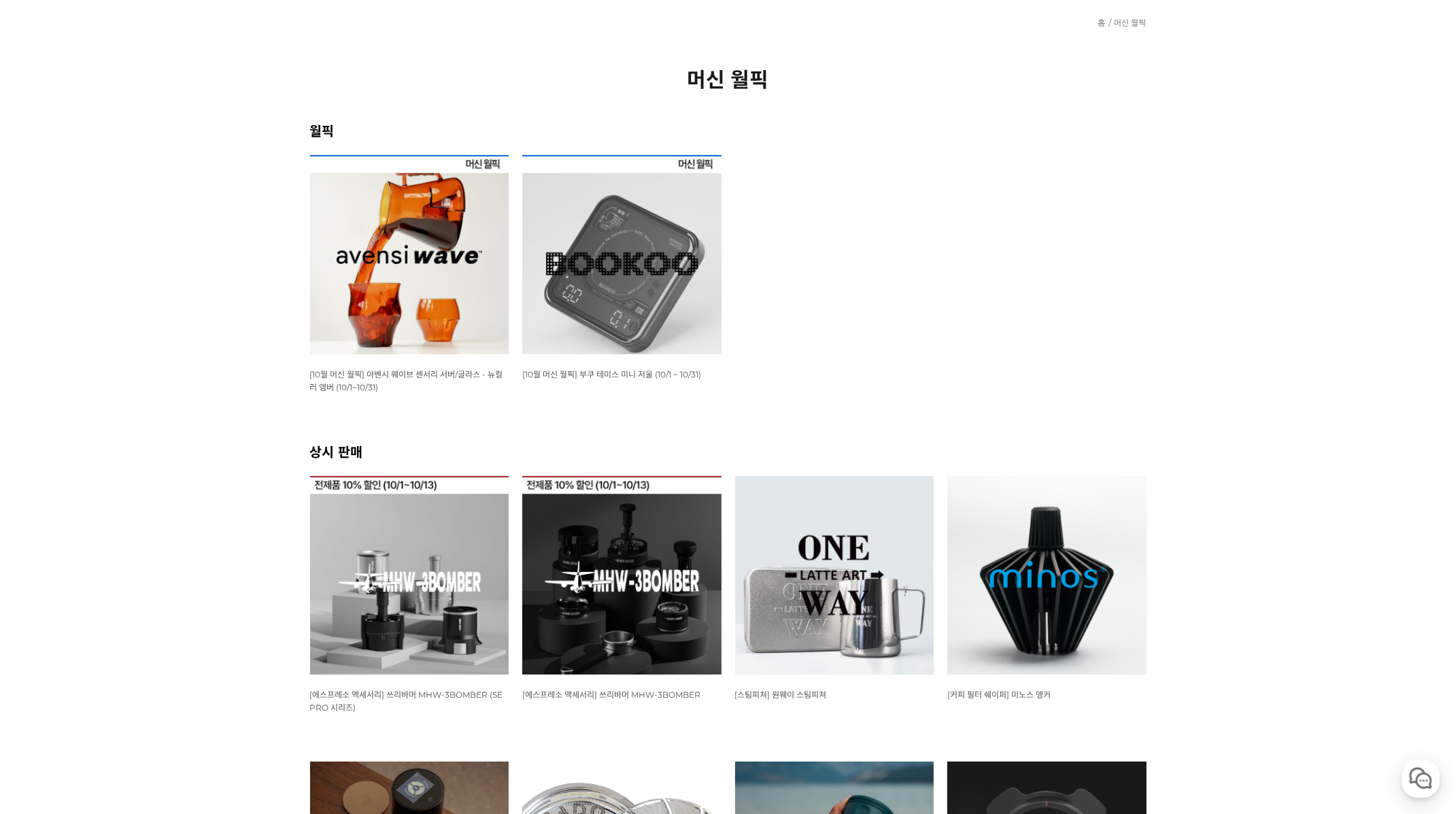
click at [1022, 81] on h2 "머신 월픽" at bounding box center [729, 78] width 837 height 30
click at [943, 105] on div "머신 월픽" at bounding box center [729, 77] width 837 height 88
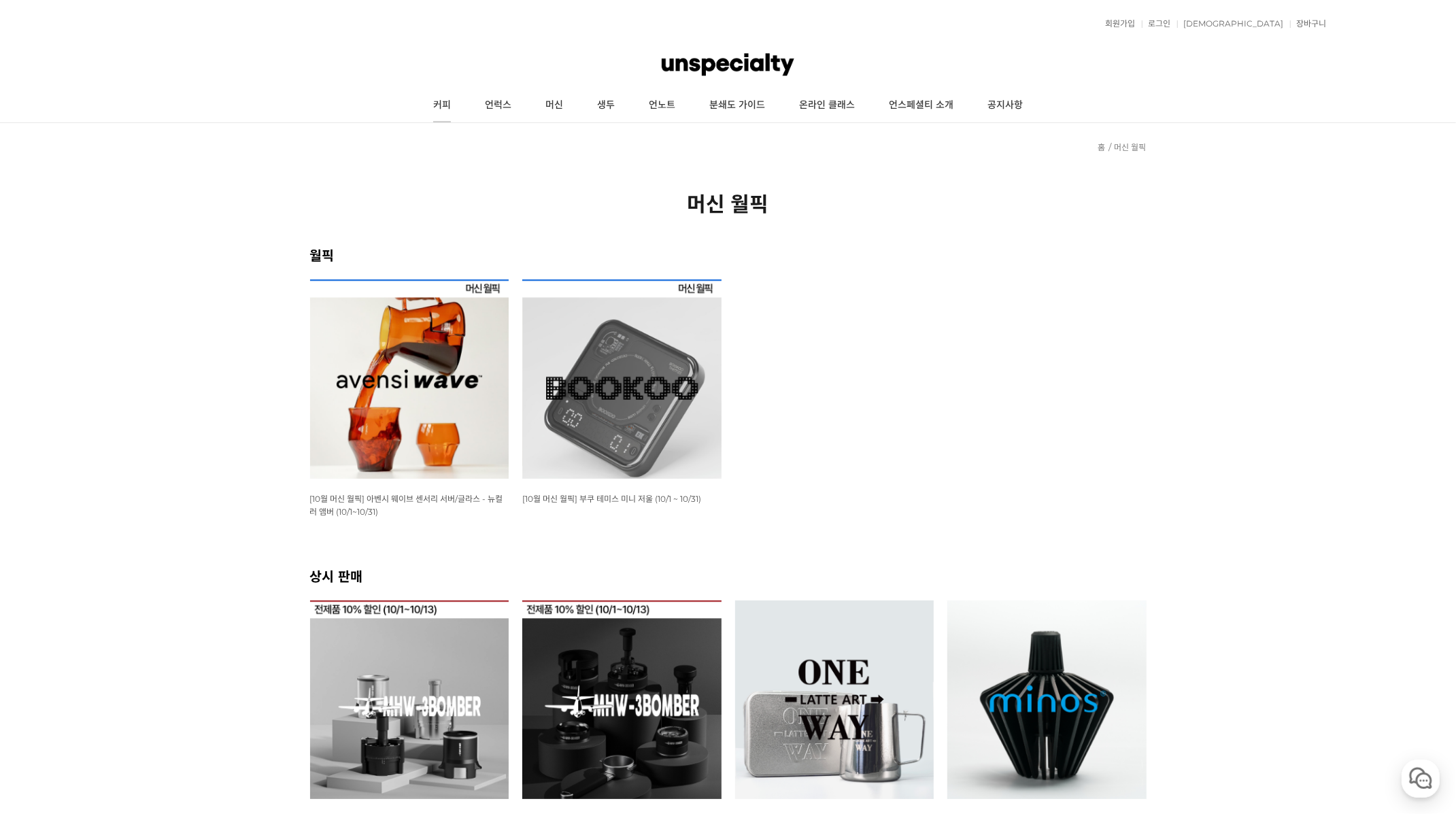
click at [433, 109] on link "커피" at bounding box center [441, 105] width 51 height 34
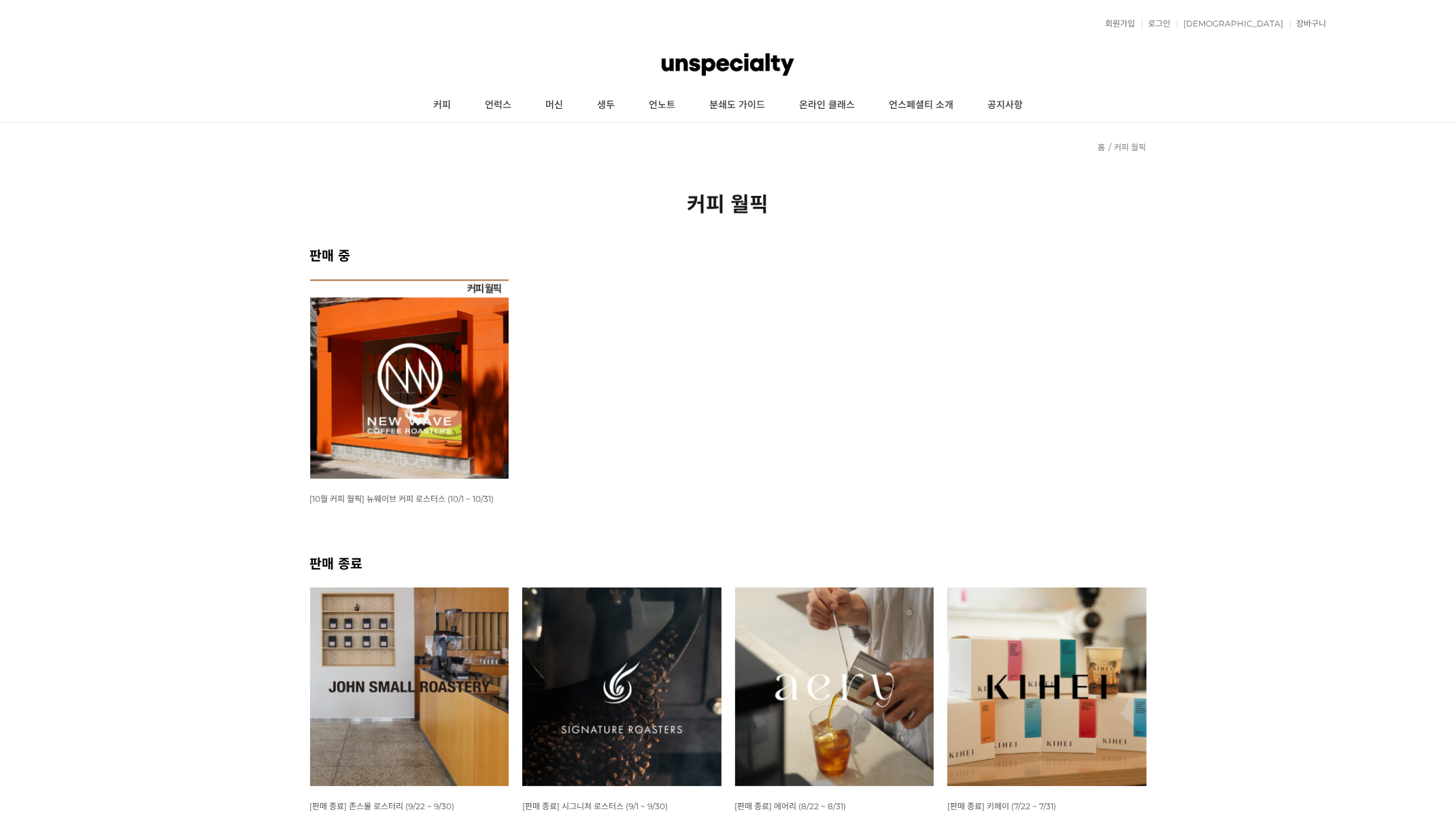
click at [170, 439] on div "뒤로가기 현재 위치 홈 커피 월픽 커피 월픽 판매 중 WISH ADD OPTION 상품명 : [10월 커피 월픽] 뉴웨이브 커피 로스터스 (1…" at bounding box center [728, 788] width 1456 height 1330
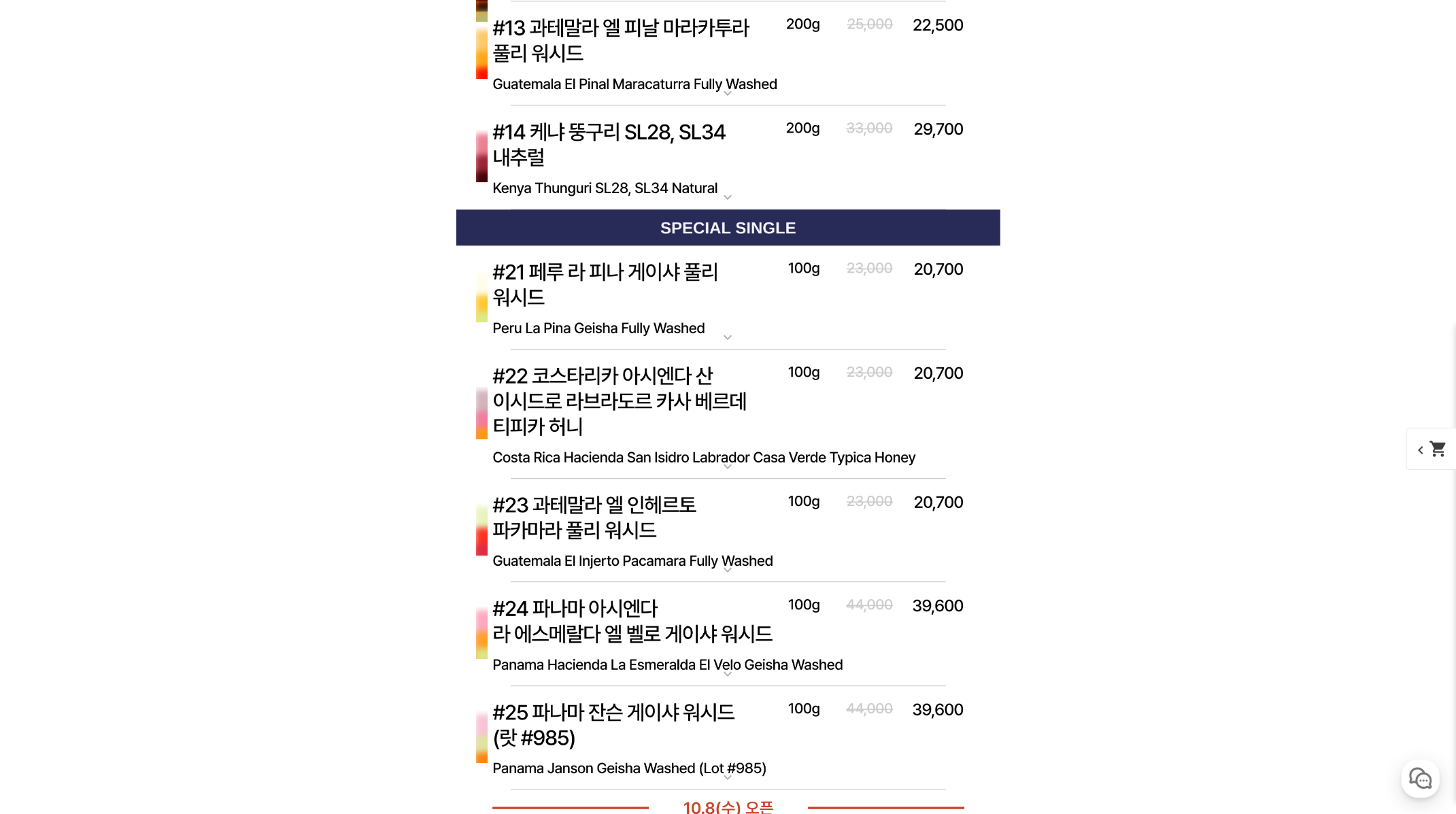
scroll to position [4294, 0]
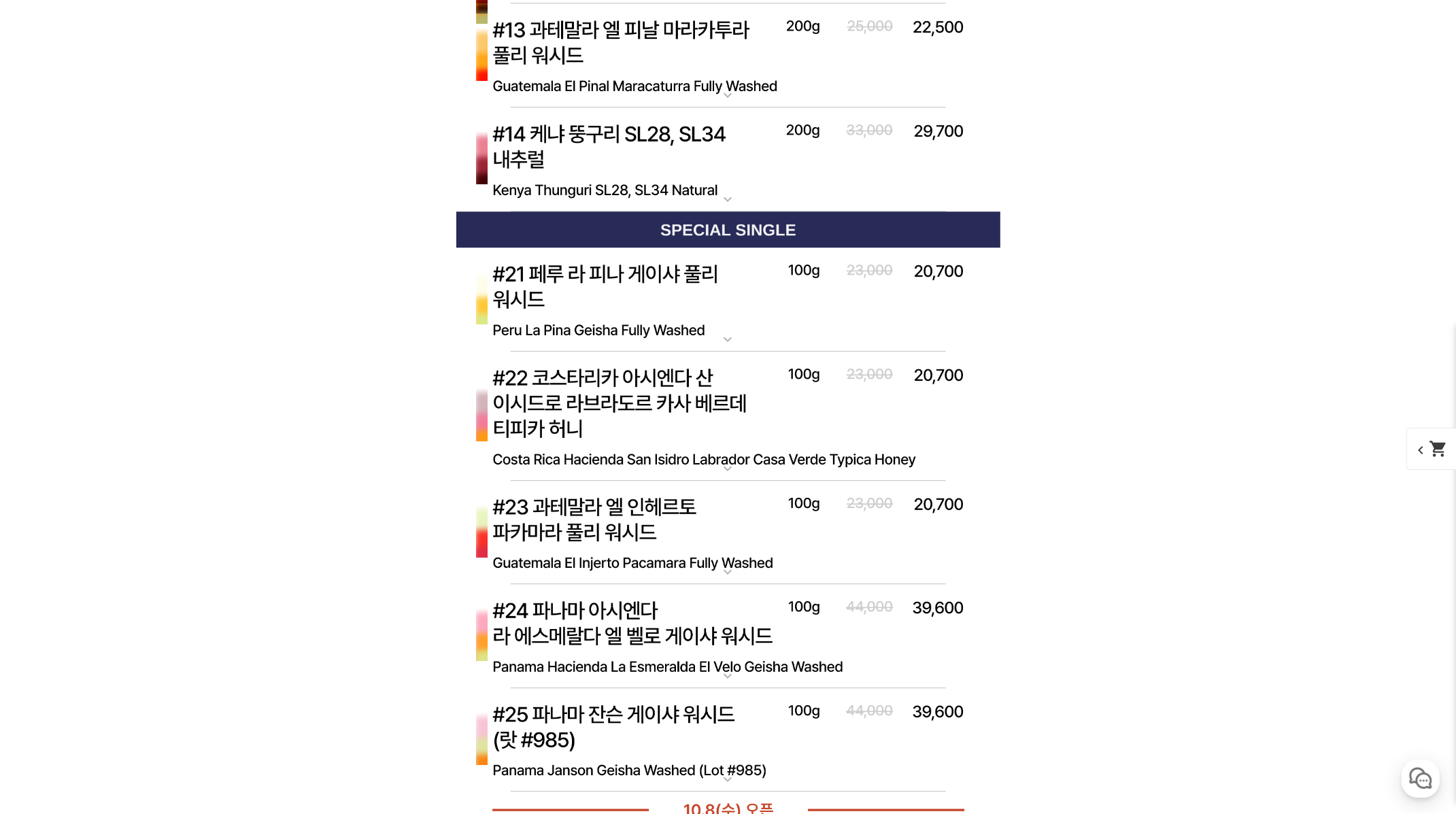
click at [284, 155] on div "뒤로가기 현재 위치 홈 커피 월픽 상품 상세 정보 이전 리스트 1번째 리스트 2번째 리스트 3번째 리스트 다음 리스트" at bounding box center [728, 96] width 1456 height 8534
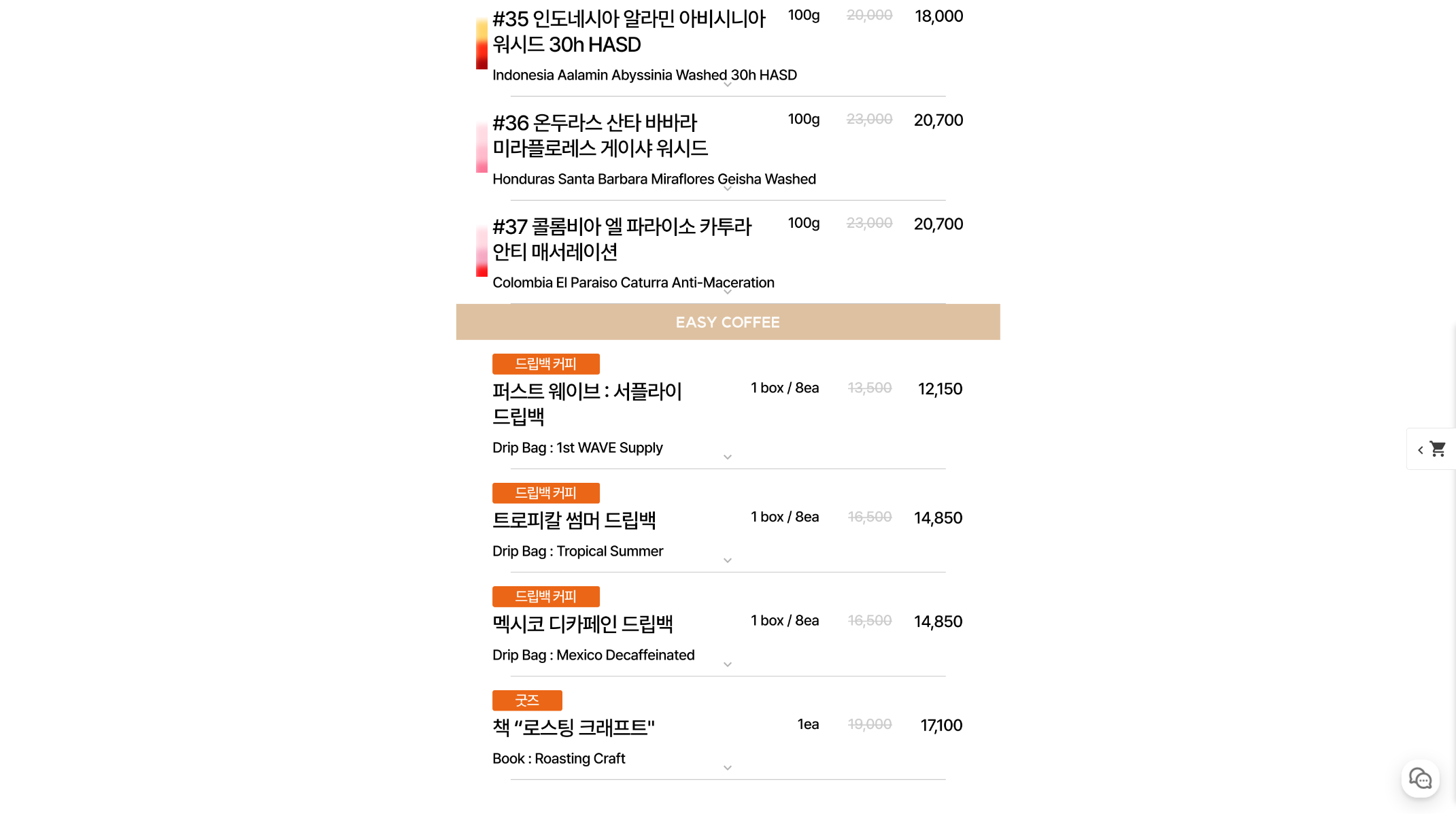
scroll to position [6113, 0]
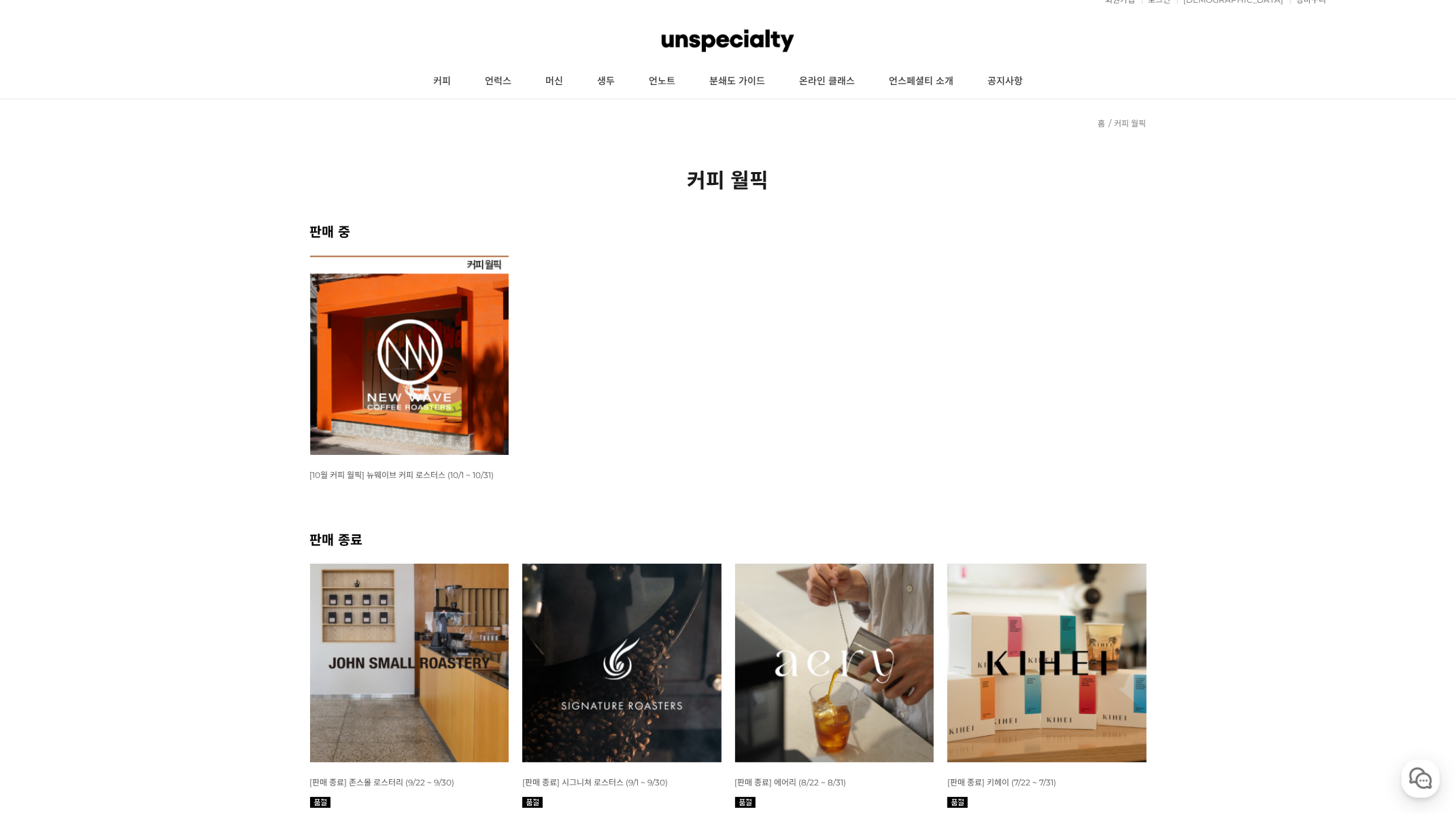
scroll to position [27, 0]
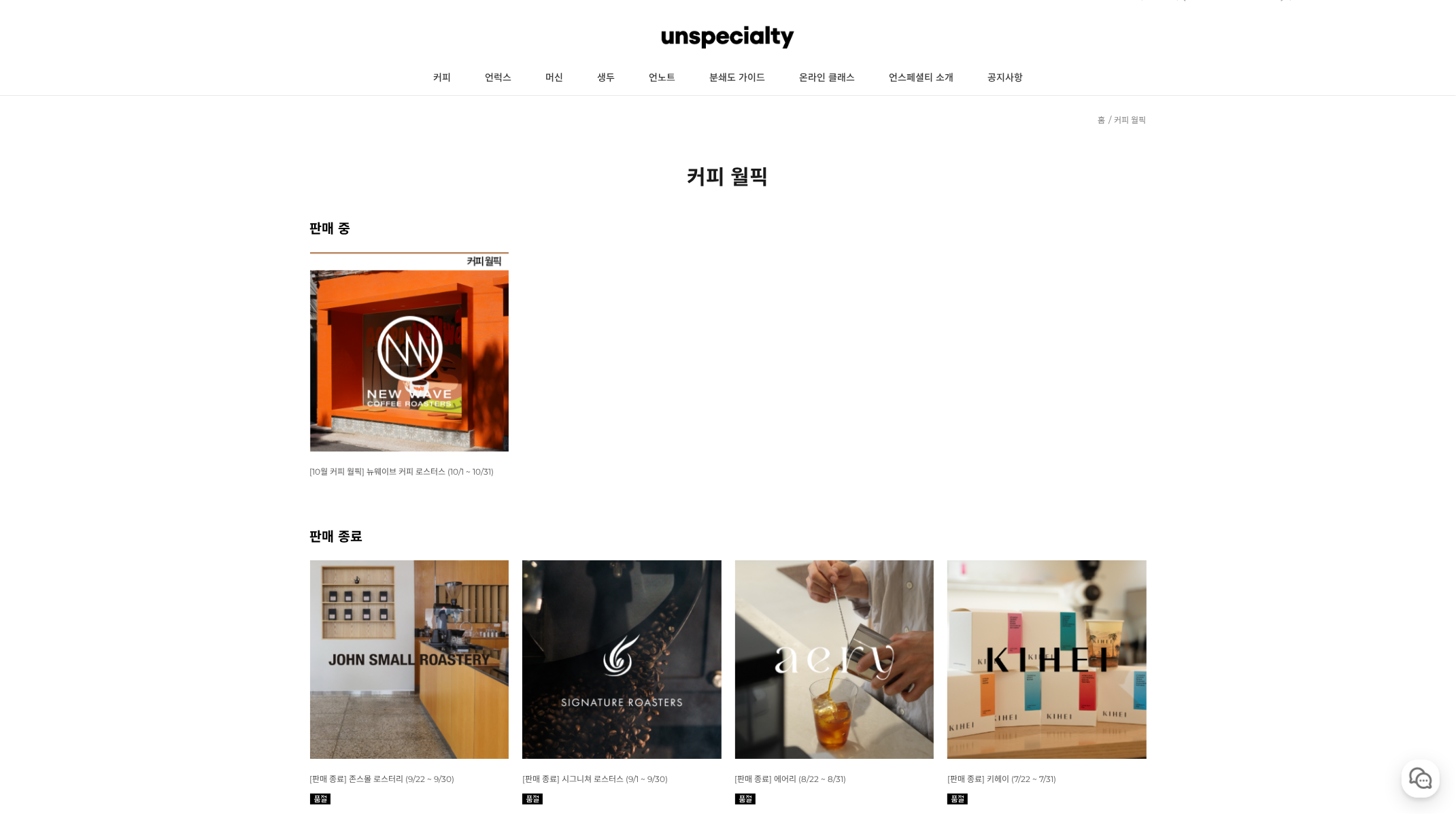
click at [844, 640] on img at bounding box center [835, 660] width 199 height 199
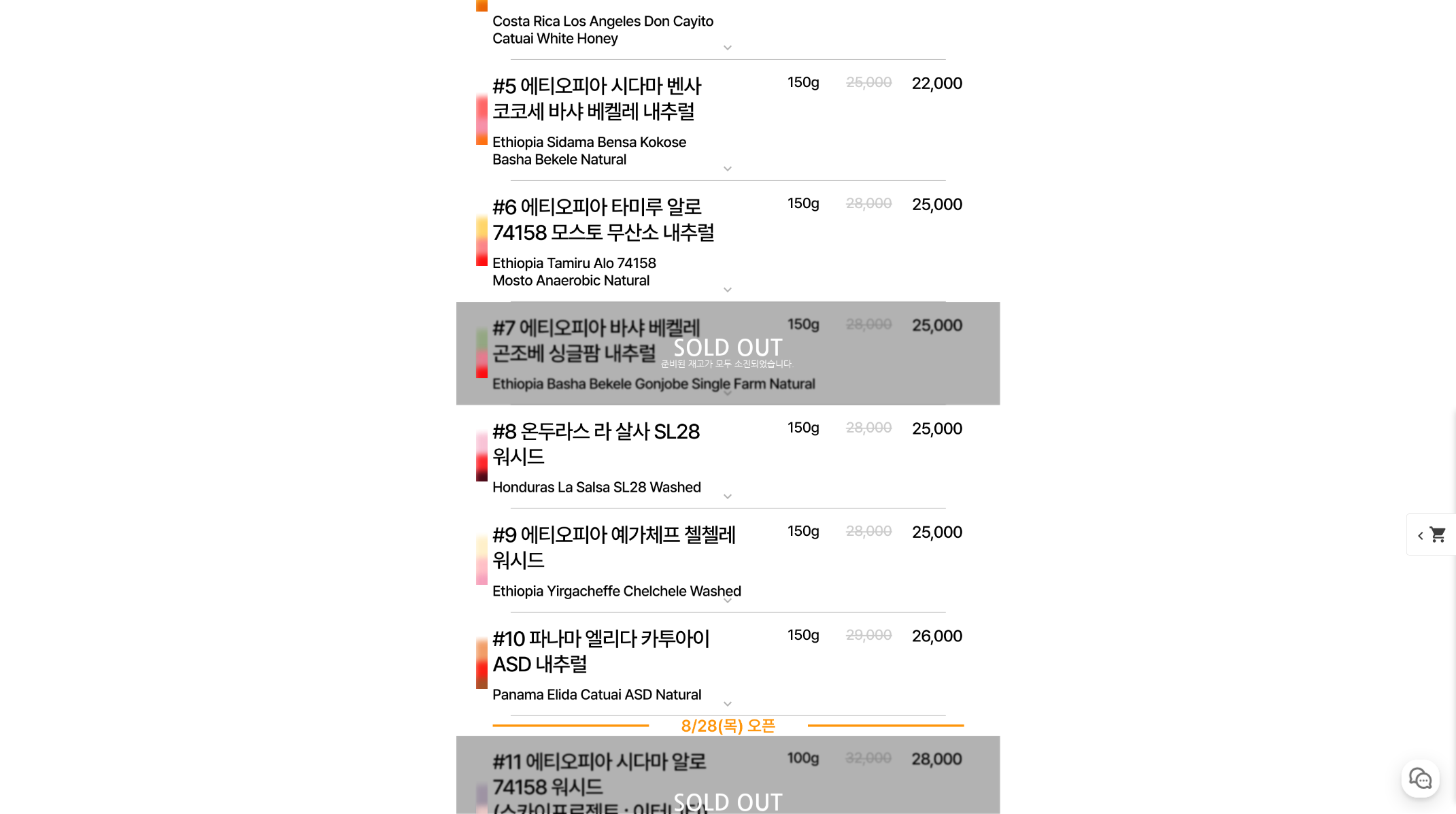
scroll to position [6162, 0]
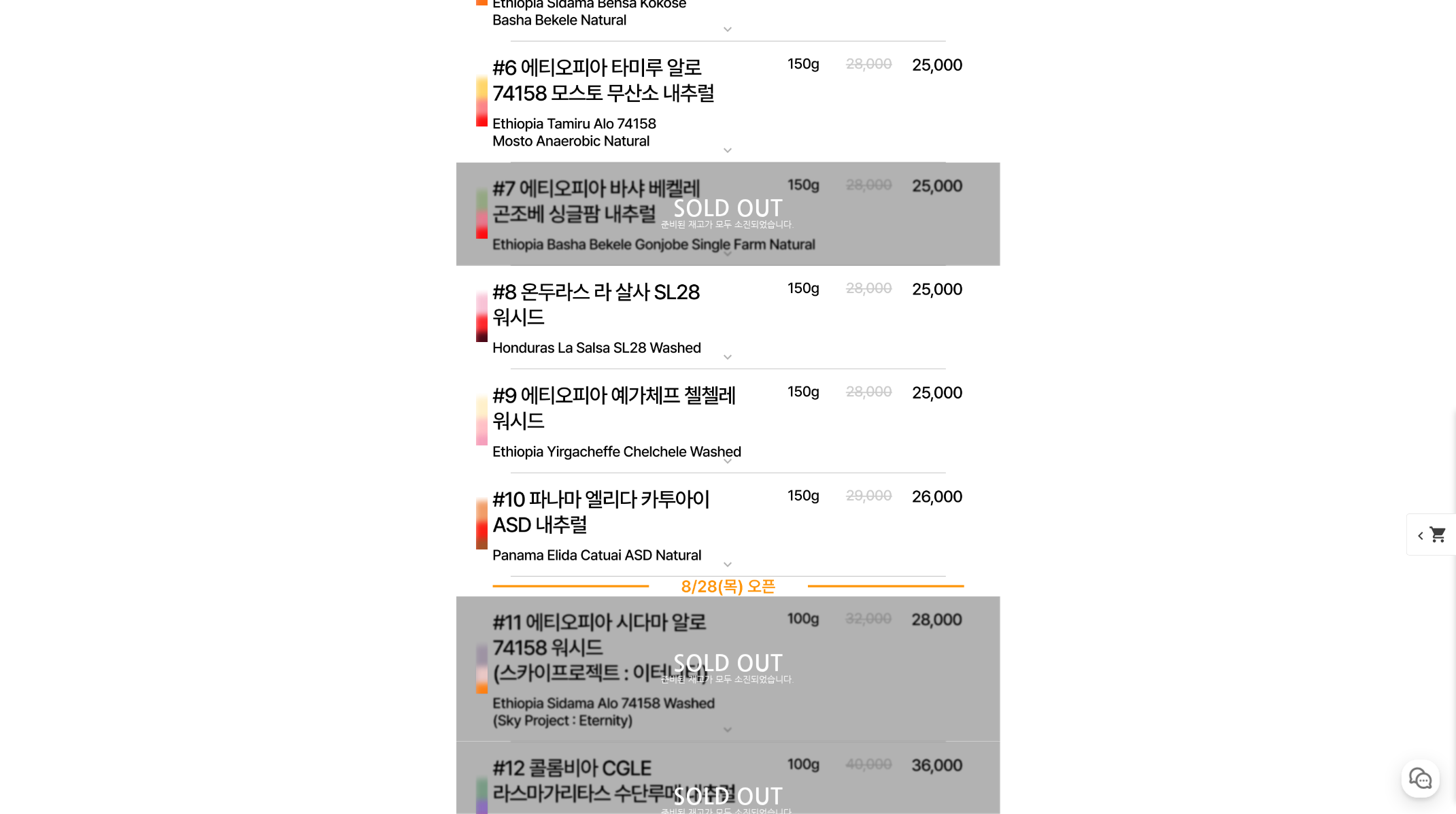
click at [708, 452] on img at bounding box center [728, 421] width 544 height 104
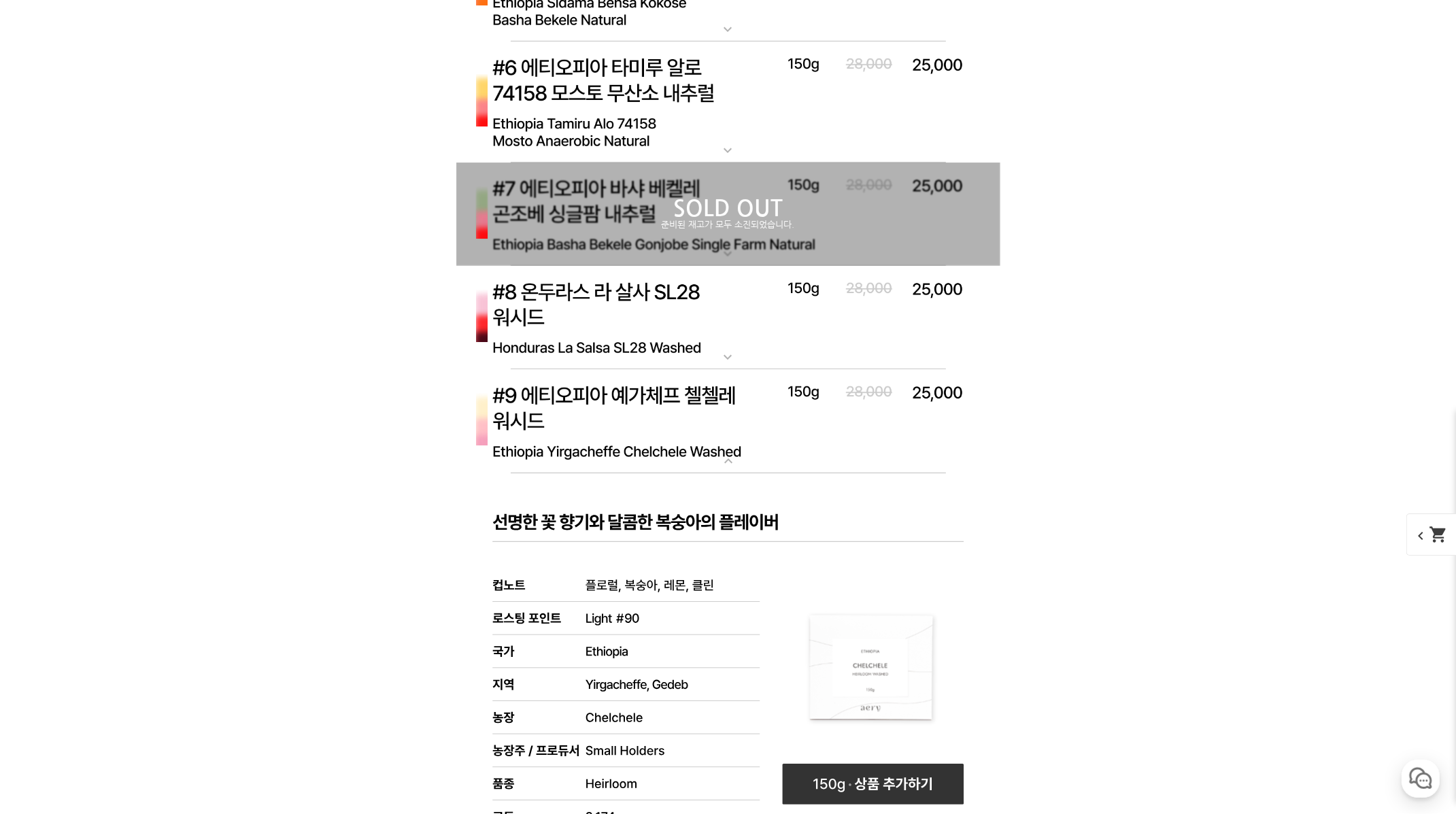
click at [469, 418] on img at bounding box center [728, 421] width 544 height 104
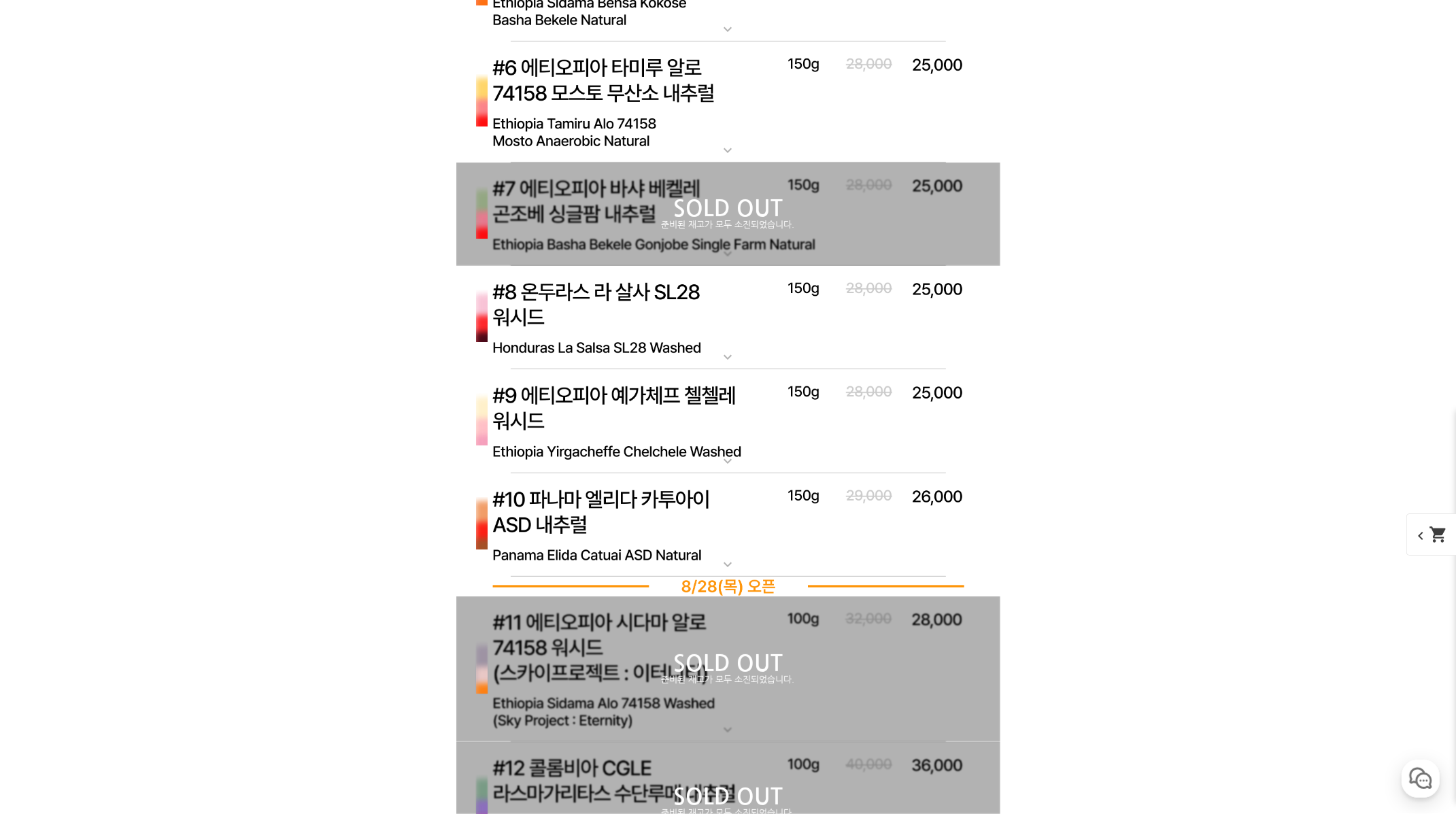
click at [558, 423] on img at bounding box center [728, 421] width 544 height 104
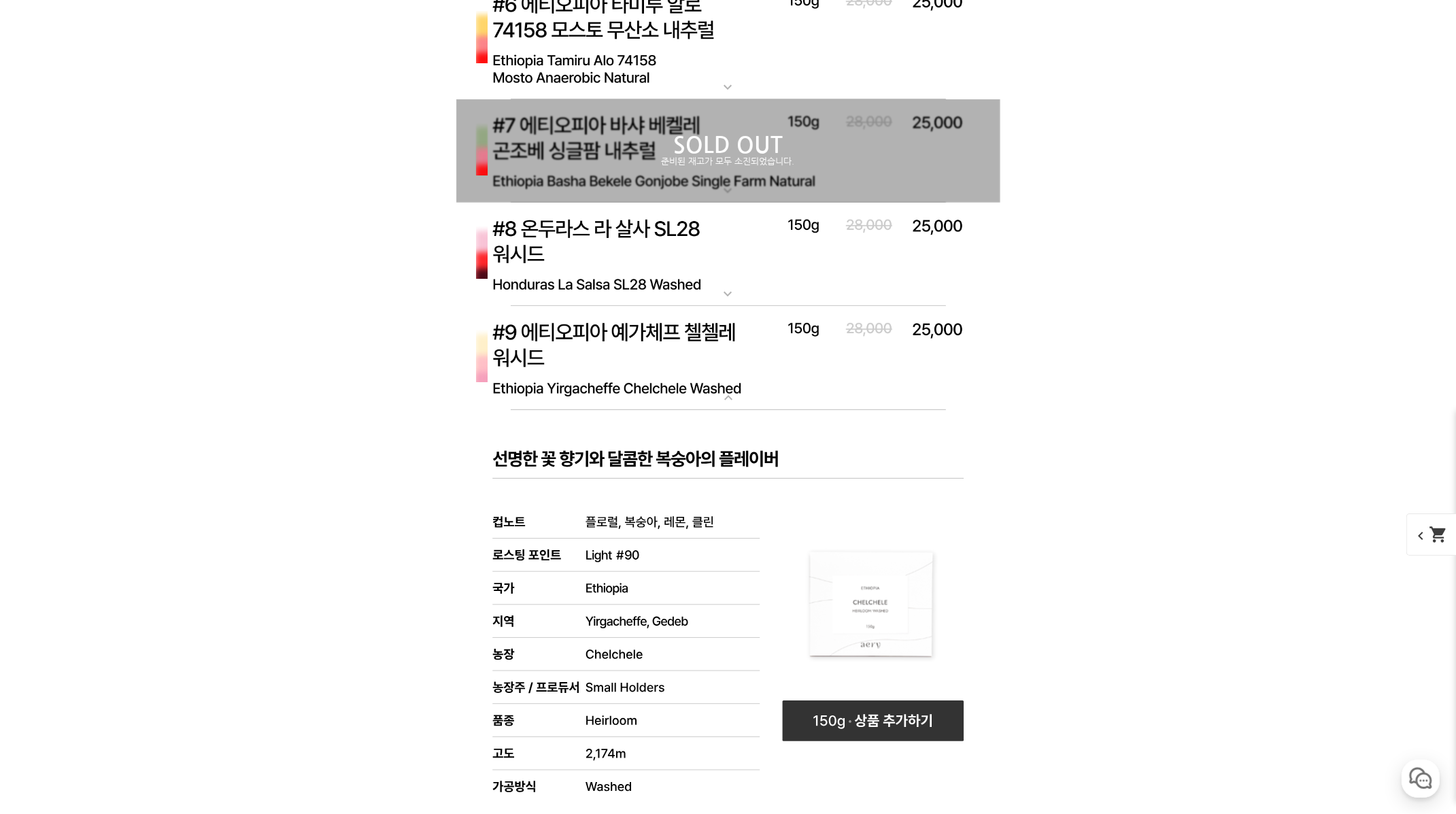
scroll to position [6488, 0]
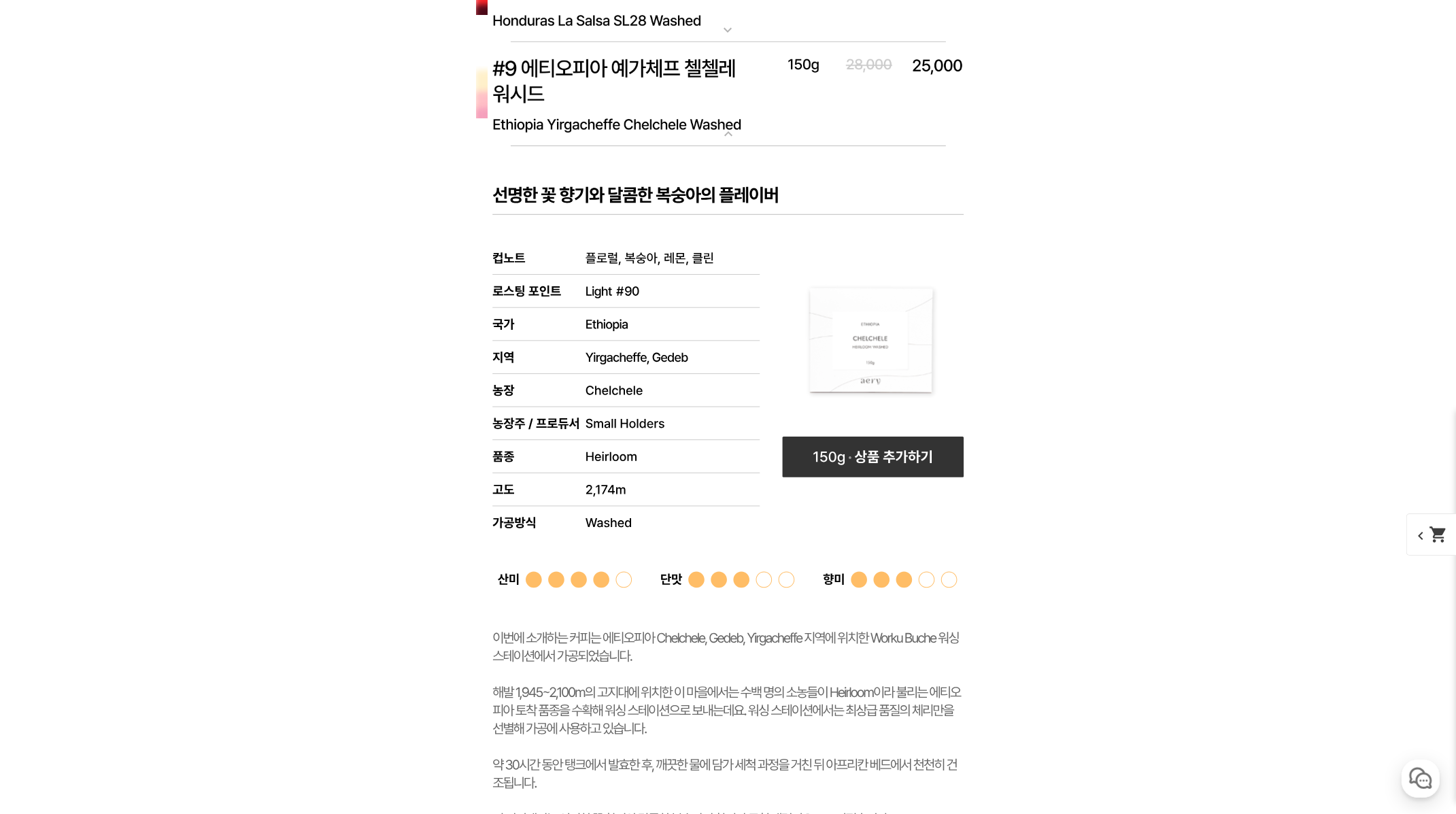
click at [583, 100] on img at bounding box center [728, 94] width 544 height 104
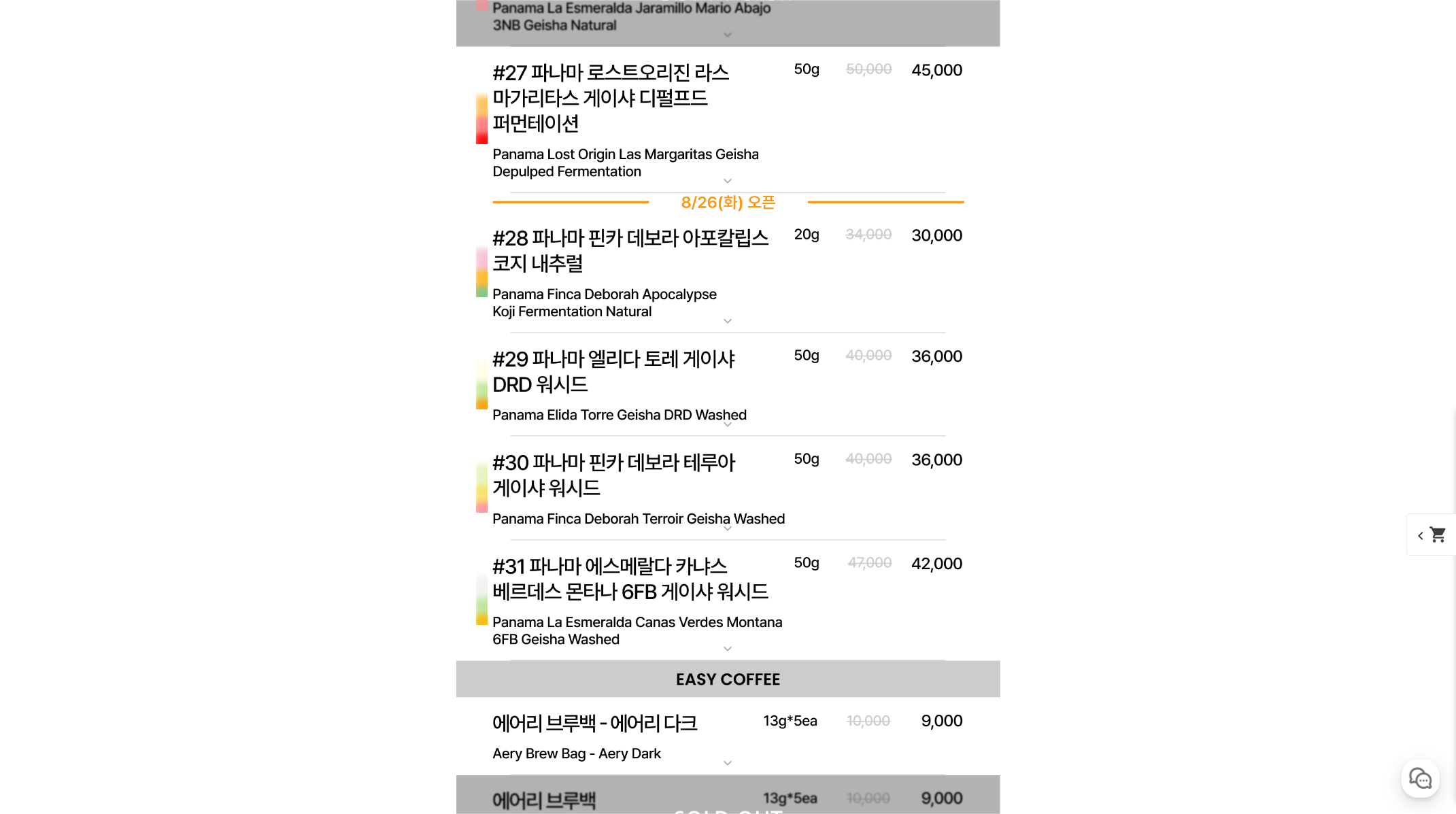
scroll to position [8522, 0]
